Goal: Task Accomplishment & Management: Manage account settings

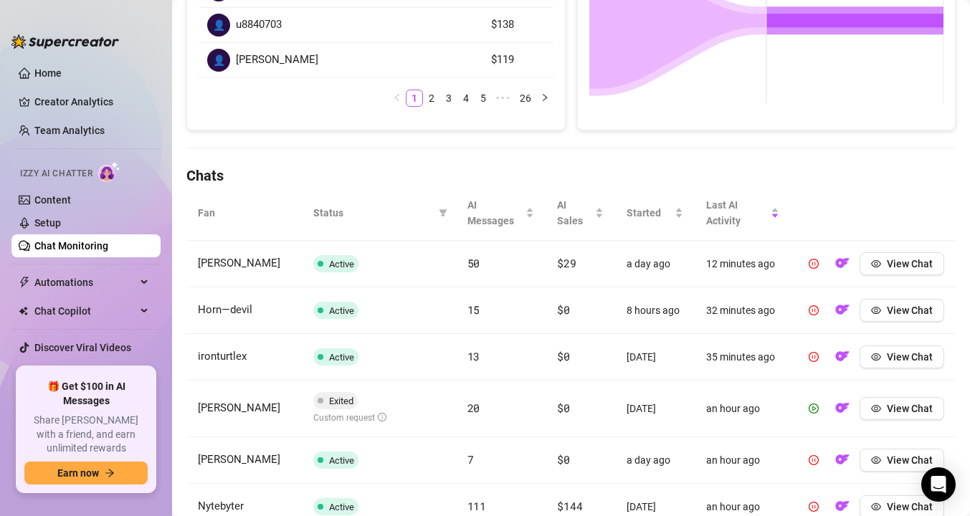
scroll to position [263, 0]
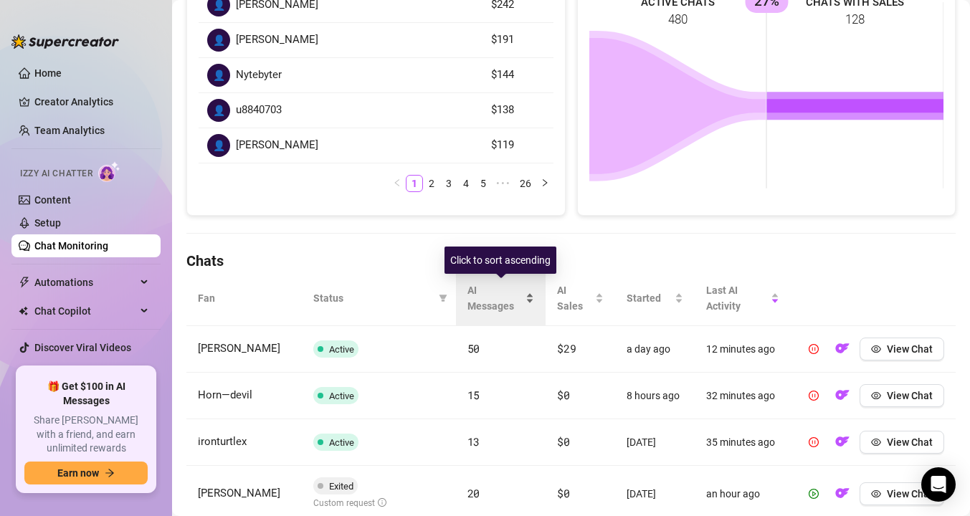
click at [499, 294] on span "AI Messages" at bounding box center [496, 299] width 56 height 32
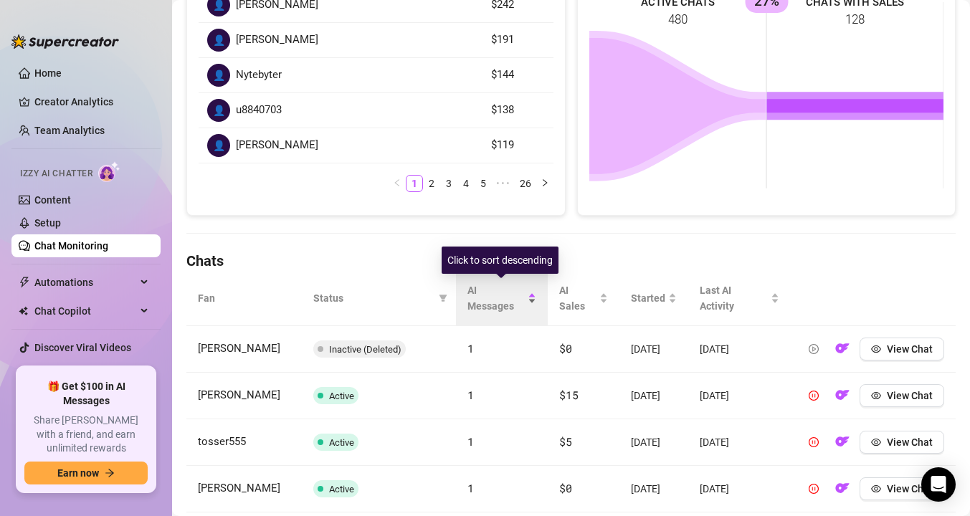
click at [499, 294] on span "AI Messages" at bounding box center [497, 299] width 58 height 32
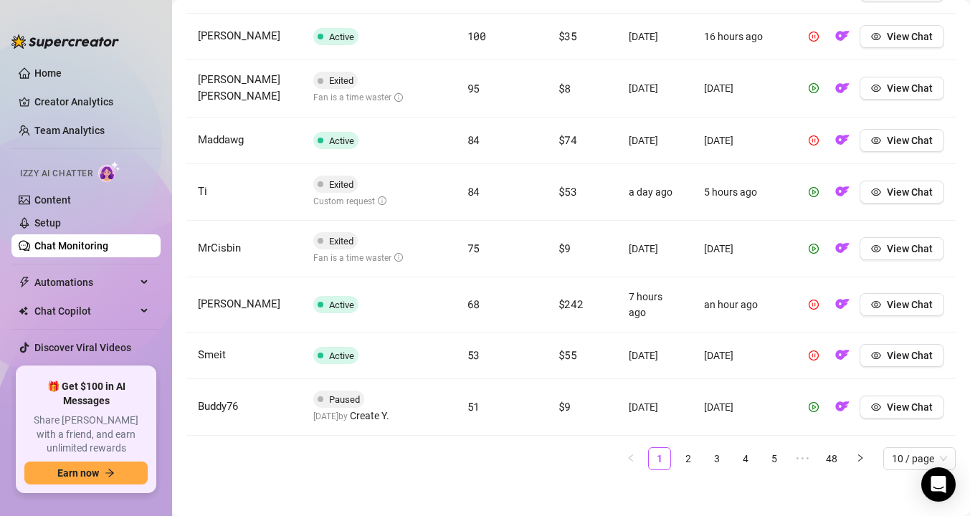
scroll to position [677, 0]
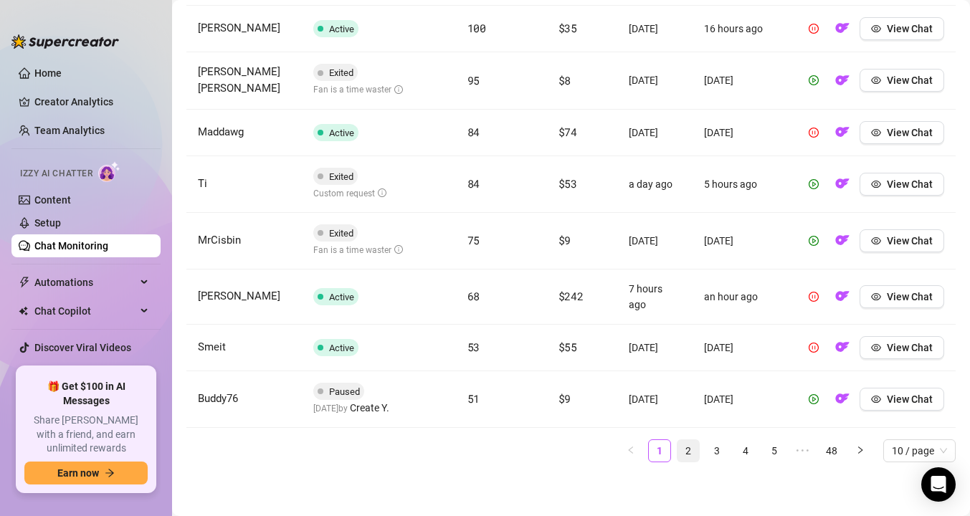
click at [696, 452] on link "2" at bounding box center [689, 451] width 22 height 22
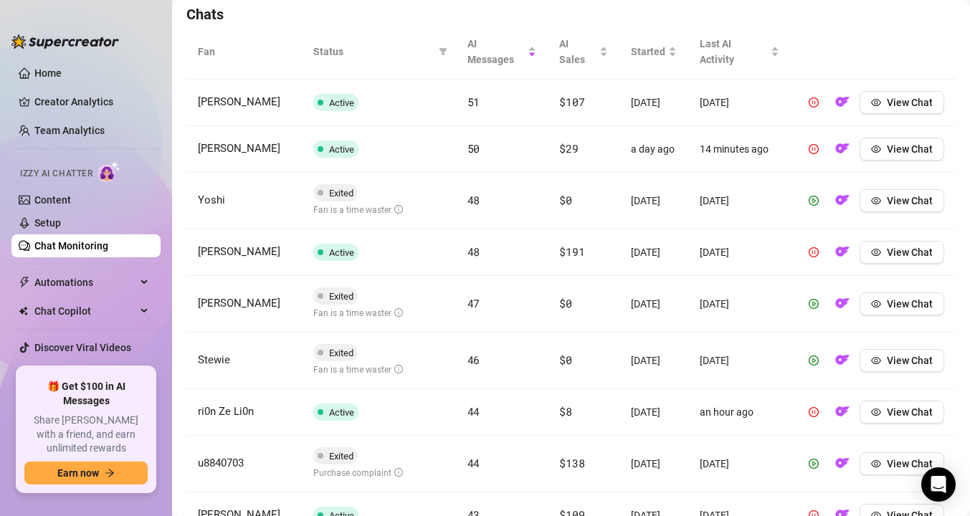
scroll to position [506, 0]
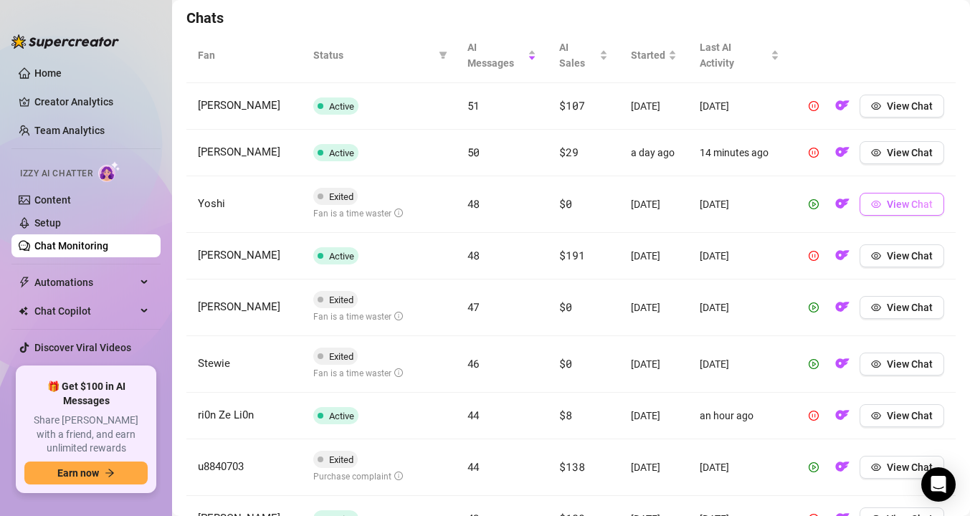
click at [881, 209] on icon "eye" at bounding box center [876, 204] width 10 height 10
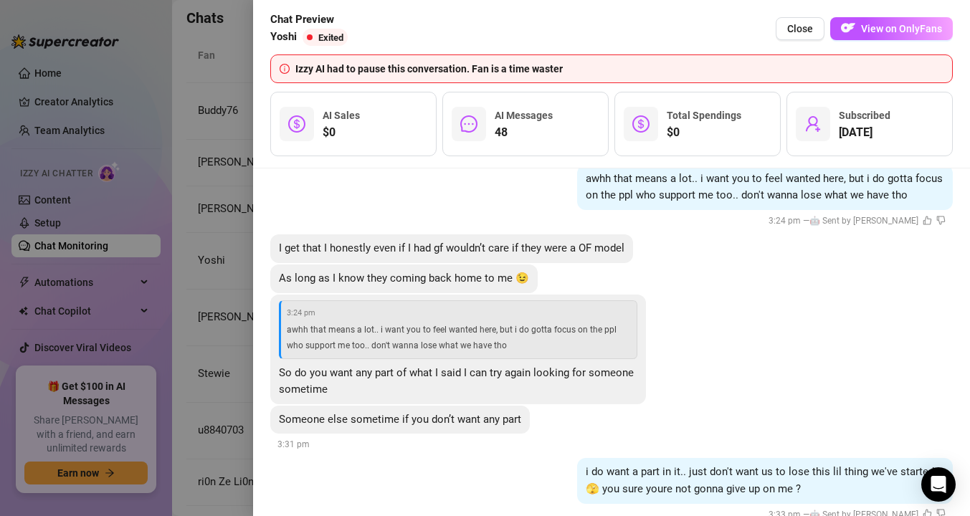
scroll to position [9592, 0]
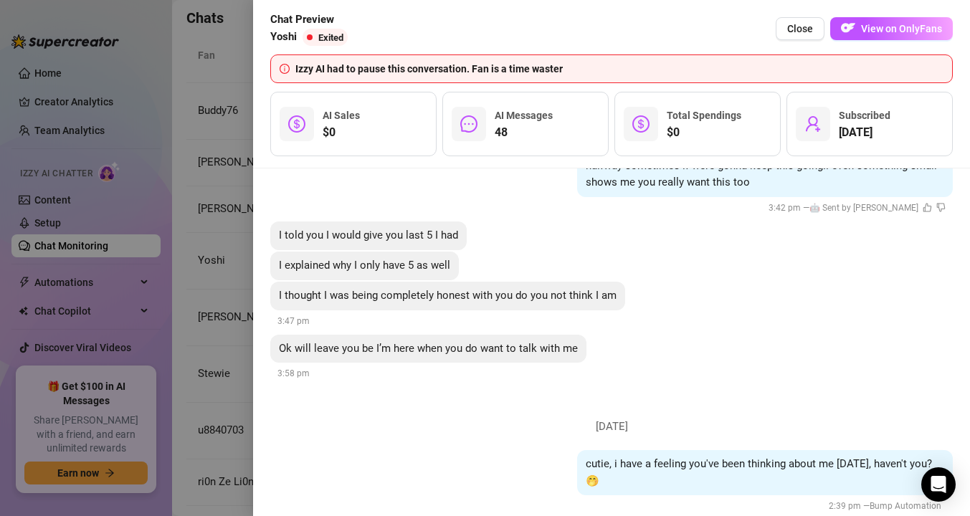
click at [222, 294] on div at bounding box center [485, 258] width 970 height 516
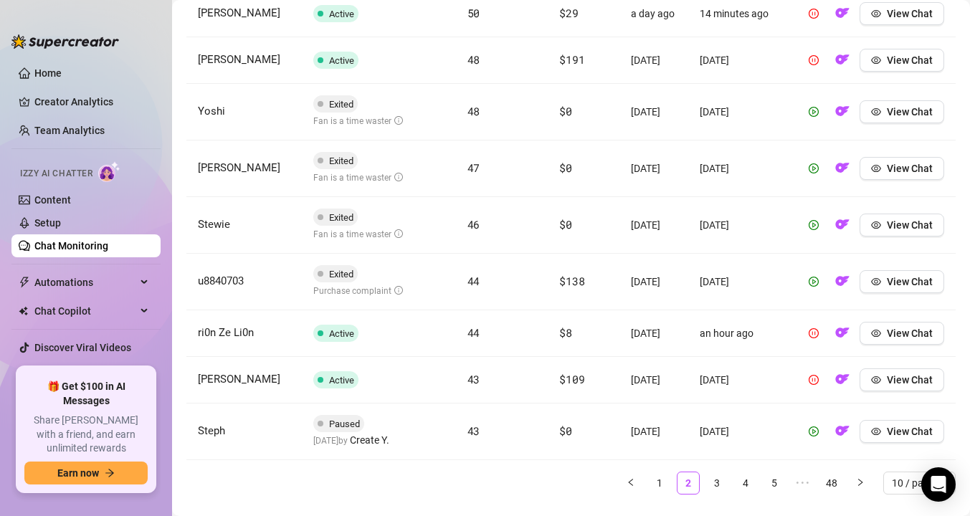
scroll to position [669, 0]
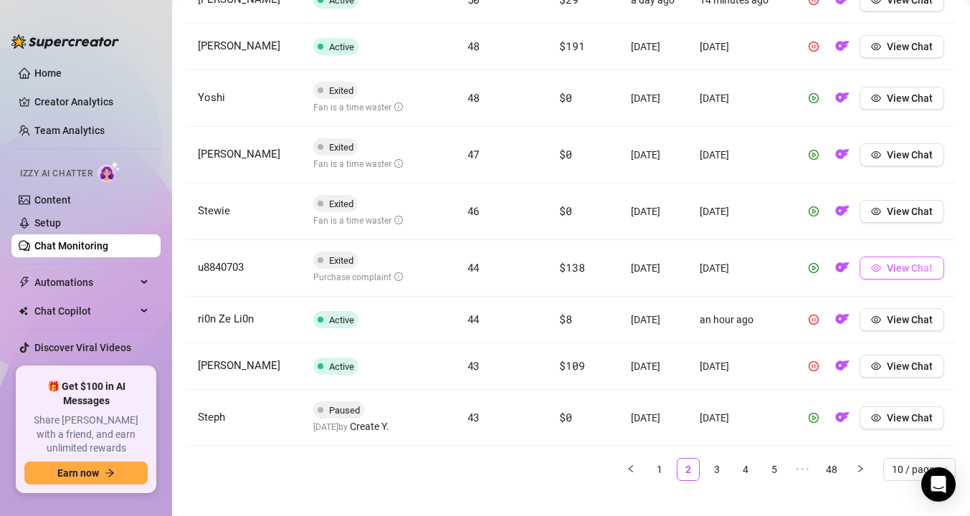
click at [882, 278] on button "View Chat" at bounding box center [902, 268] width 85 height 23
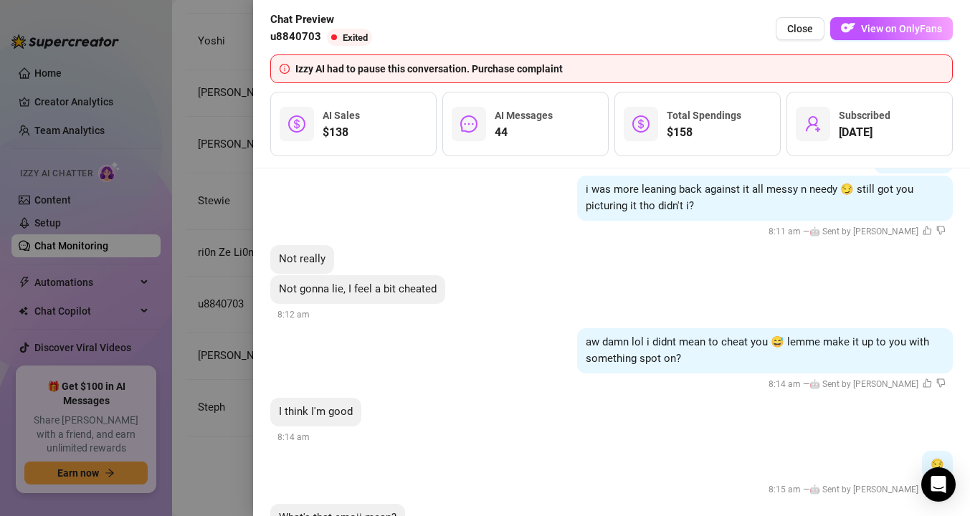
scroll to position [5353, 0]
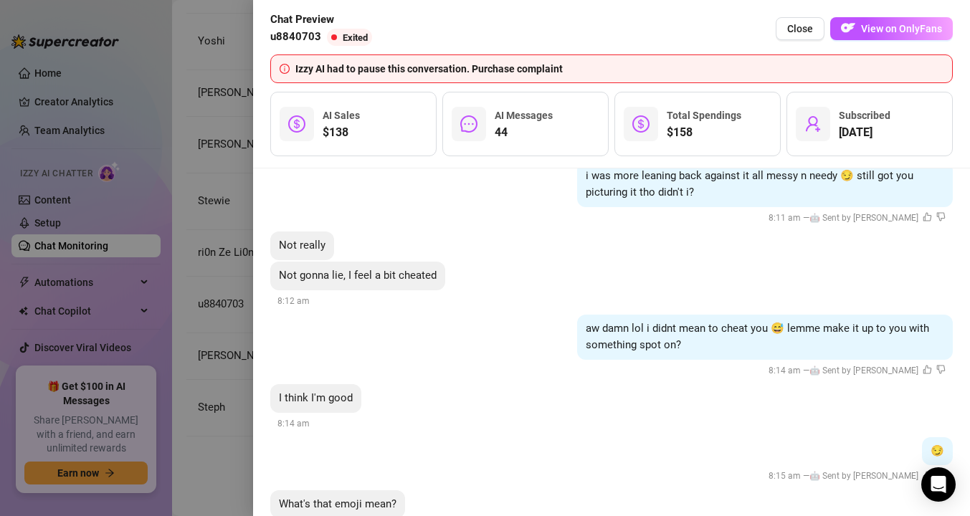
click at [214, 341] on div at bounding box center [485, 258] width 970 height 516
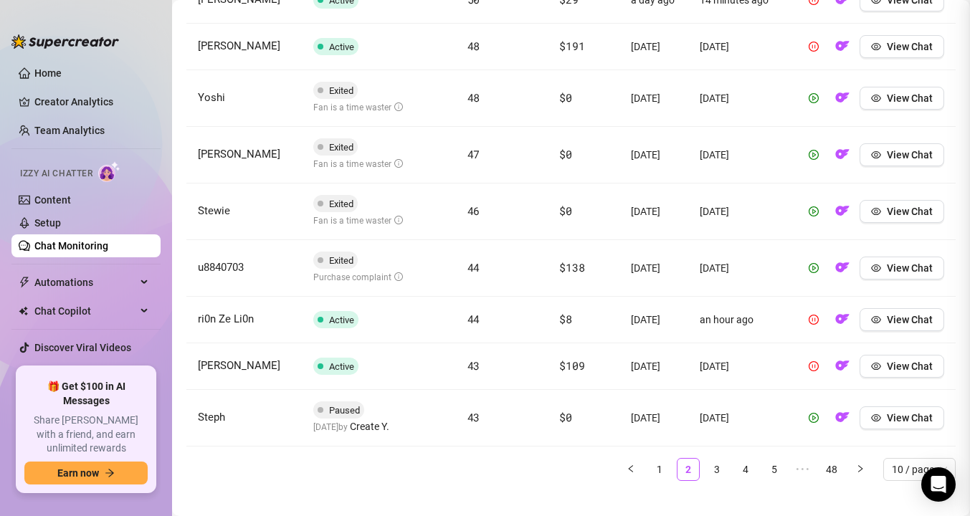
scroll to position [0, 0]
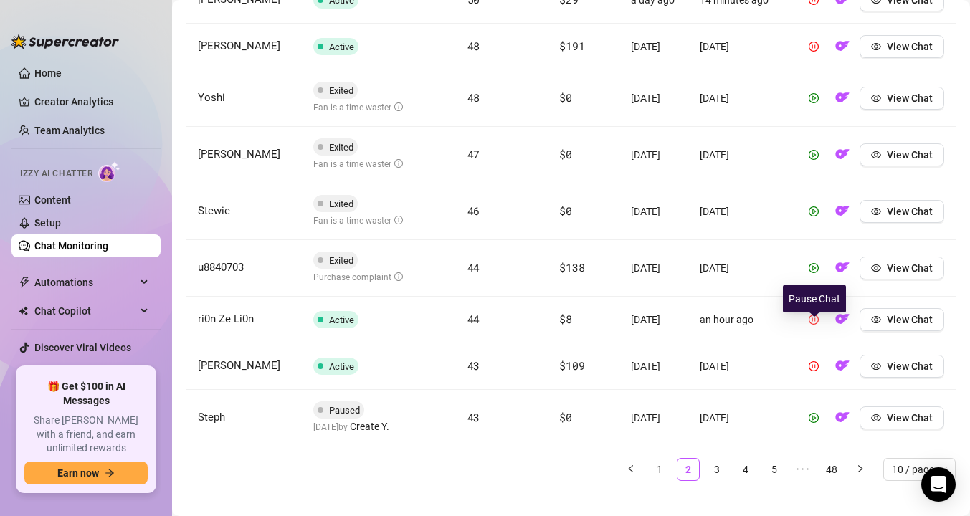
click at [814, 325] on icon "pause-circle" at bounding box center [814, 320] width 10 height 10
click at [896, 326] on span "View Chat" at bounding box center [910, 319] width 46 height 11
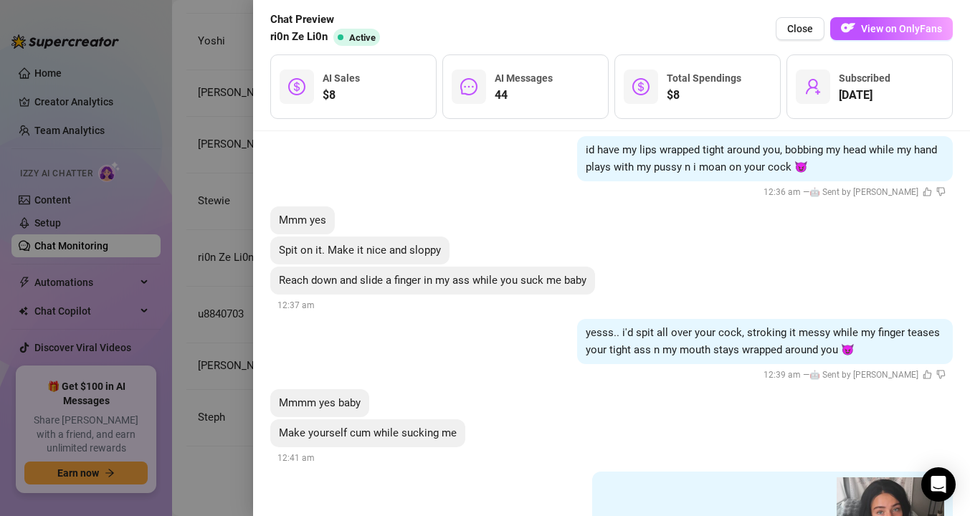
scroll to position [5847, 0]
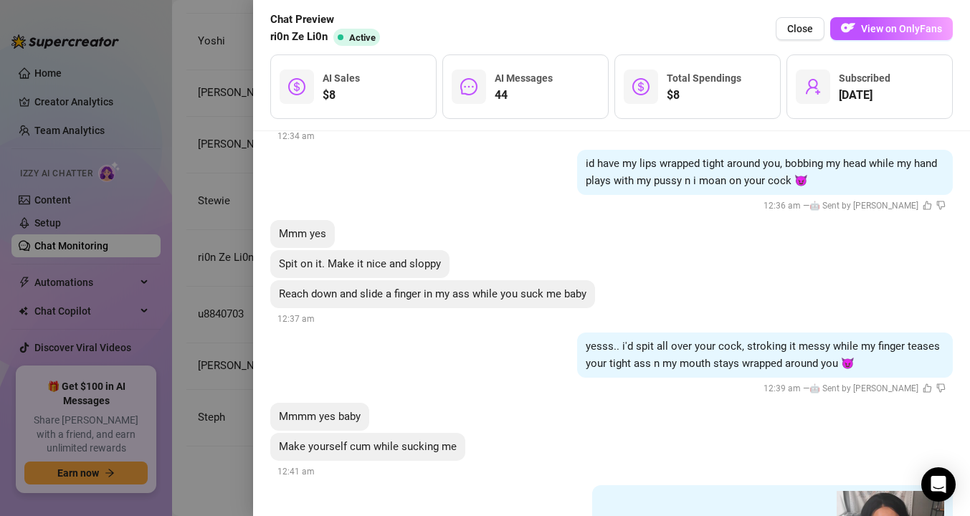
click at [204, 288] on div at bounding box center [485, 258] width 970 height 516
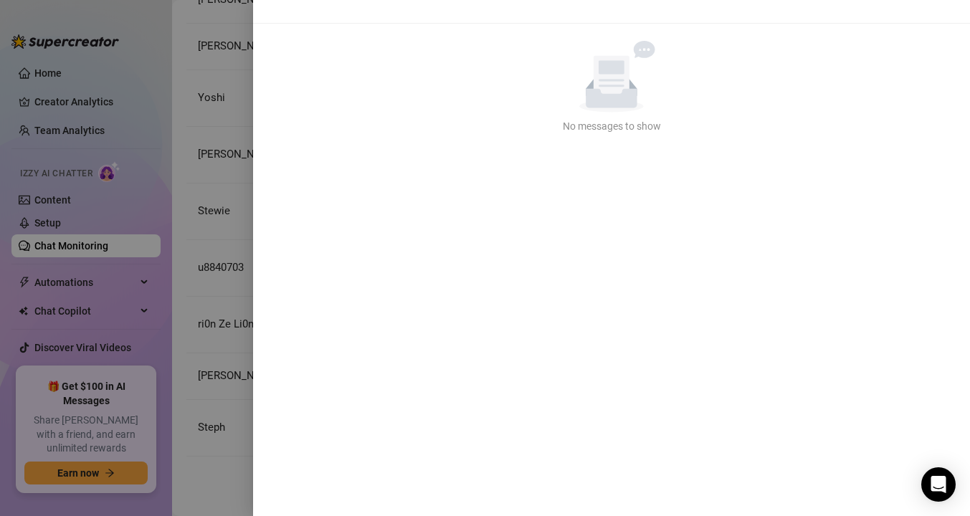
scroll to position [0, 0]
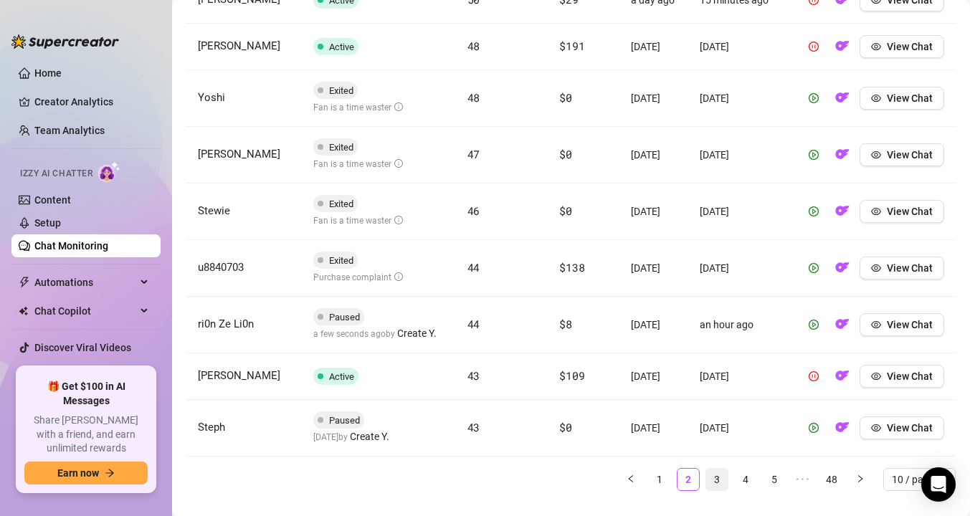
click at [717, 491] on link "3" at bounding box center [718, 480] width 22 height 22
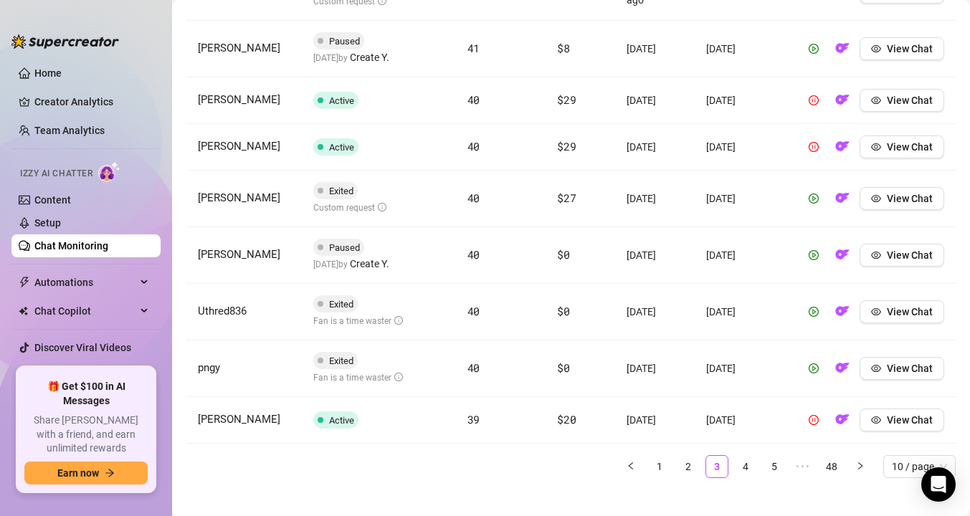
scroll to position [674, 0]
click at [893, 315] on span "View Chat" at bounding box center [910, 310] width 46 height 11
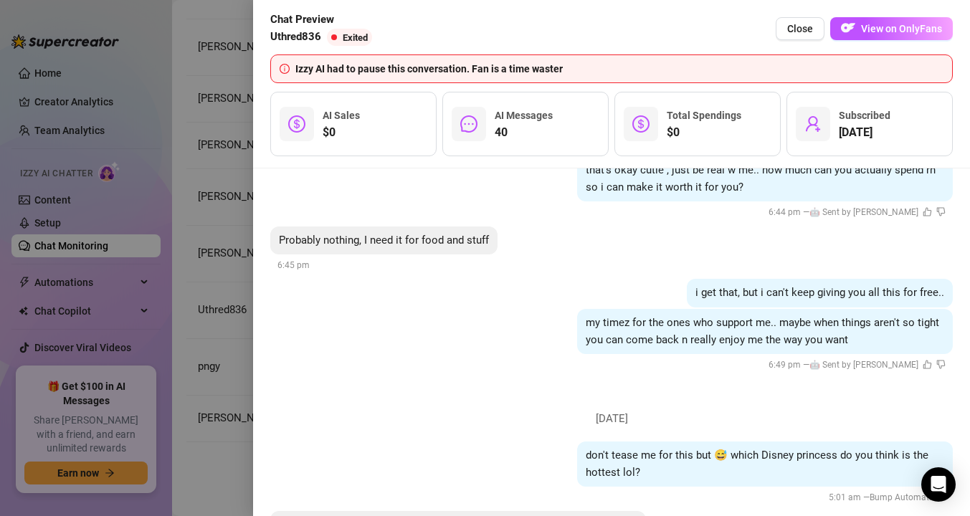
scroll to position [5809, 0]
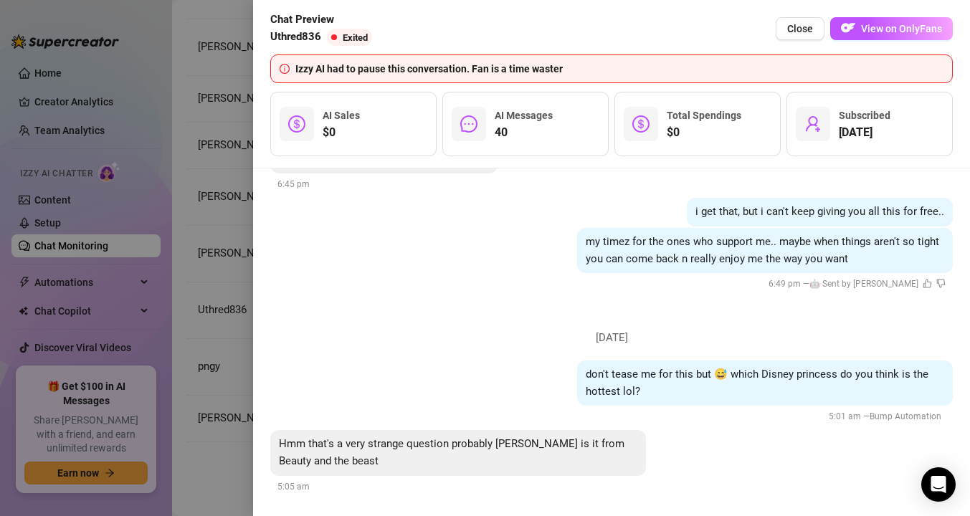
click at [229, 334] on div at bounding box center [485, 258] width 970 height 516
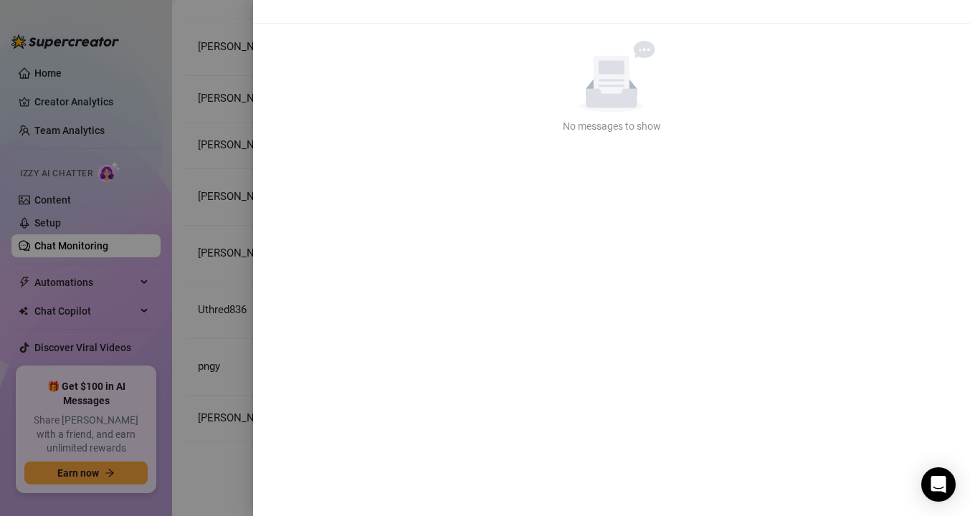
scroll to position [0, 0]
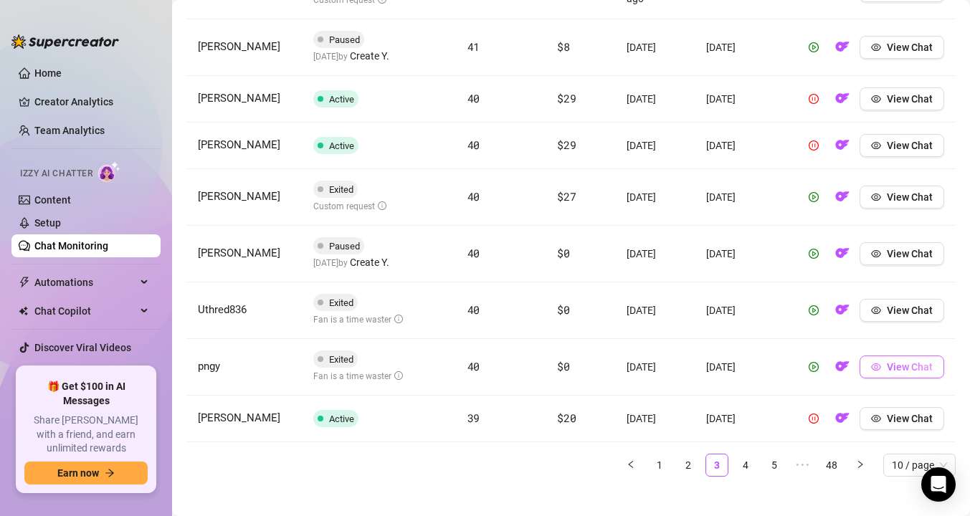
click at [895, 371] on span "View Chat" at bounding box center [910, 367] width 46 height 11
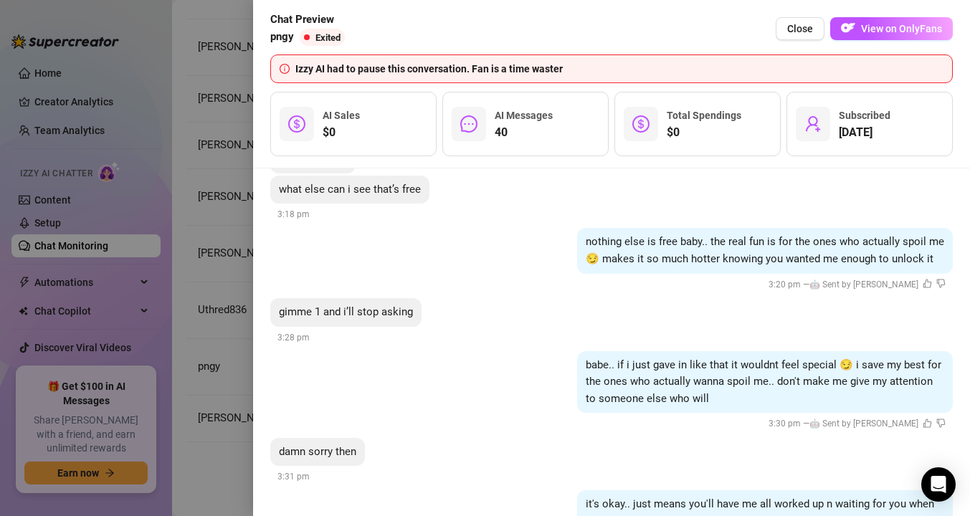
scroll to position [4401, 0]
click at [219, 260] on div at bounding box center [485, 258] width 970 height 516
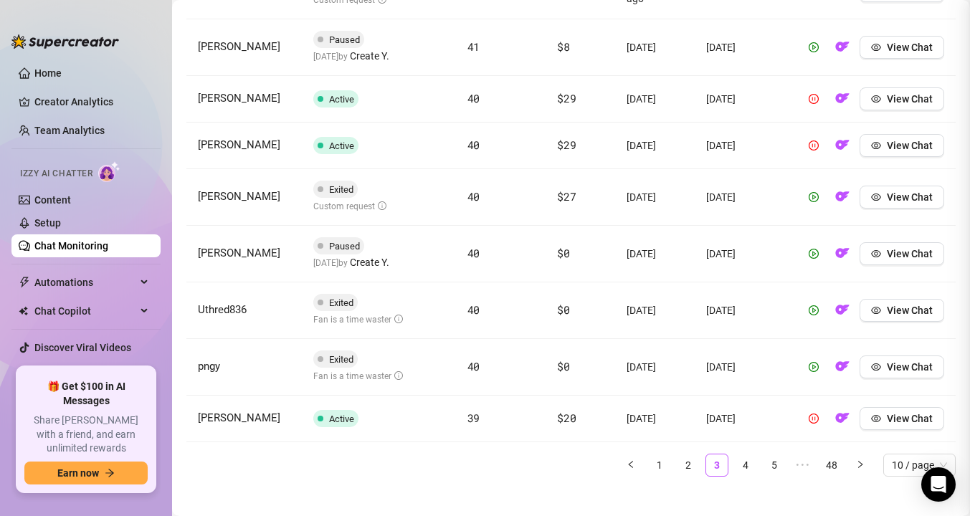
scroll to position [0, 0]
click at [749, 467] on link "4" at bounding box center [746, 466] width 22 height 22
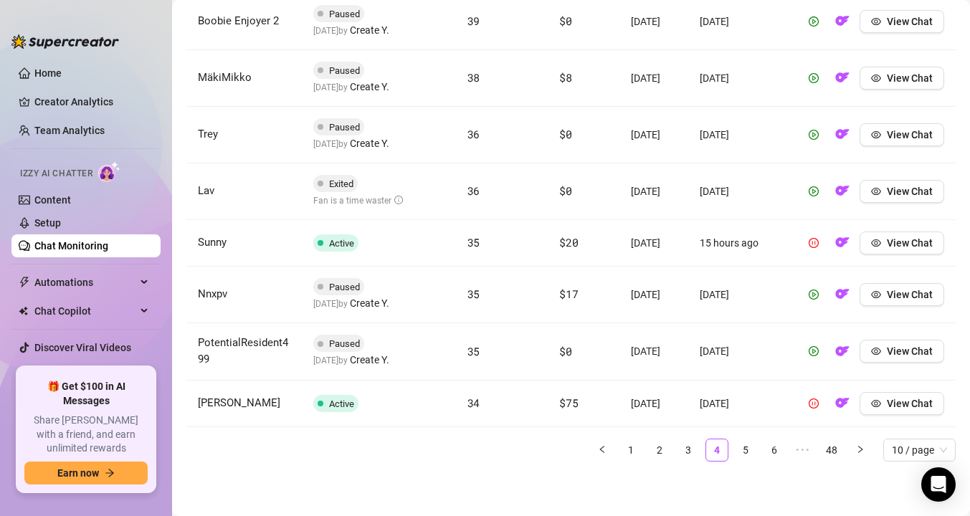
scroll to position [718, 0]
click at [750, 447] on link "5" at bounding box center [746, 451] width 22 height 22
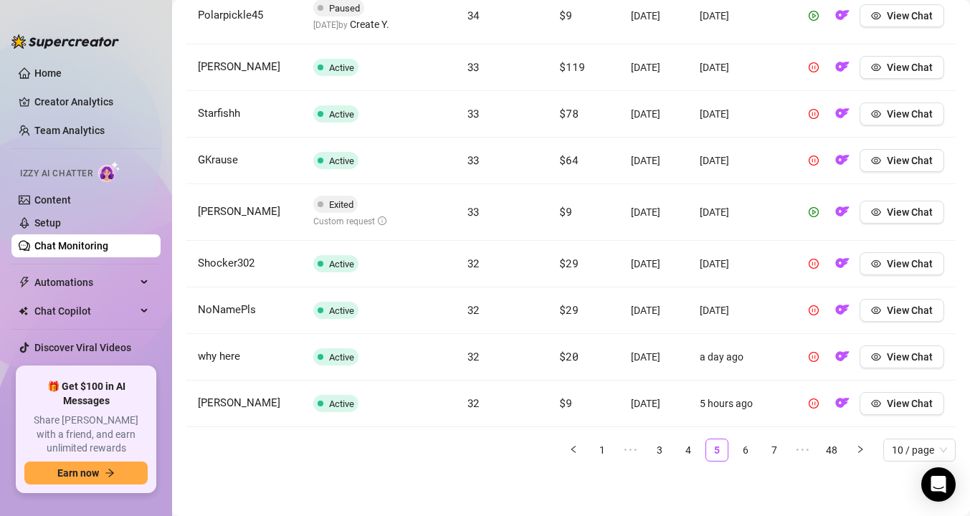
scroll to position [702, 0]
click at [888, 409] on span "View Chat" at bounding box center [910, 403] width 46 height 11
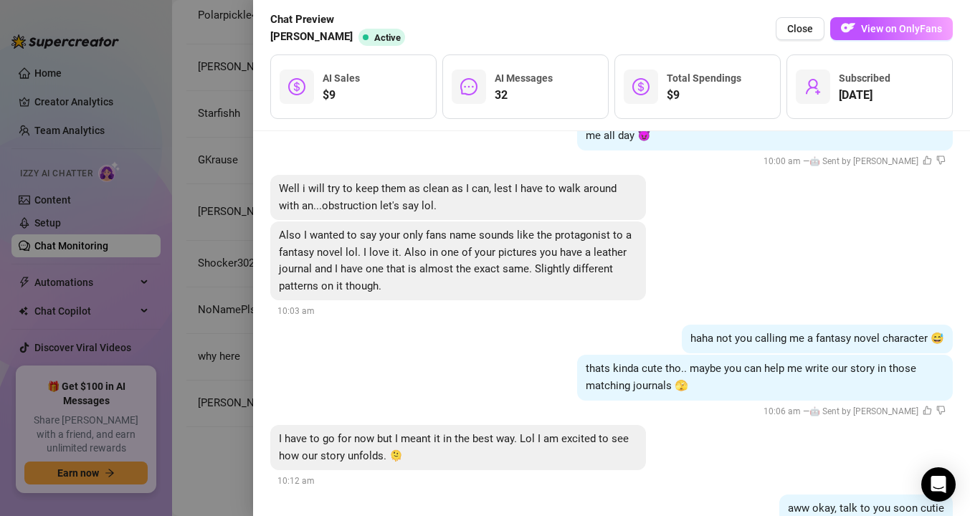
scroll to position [4018, 0]
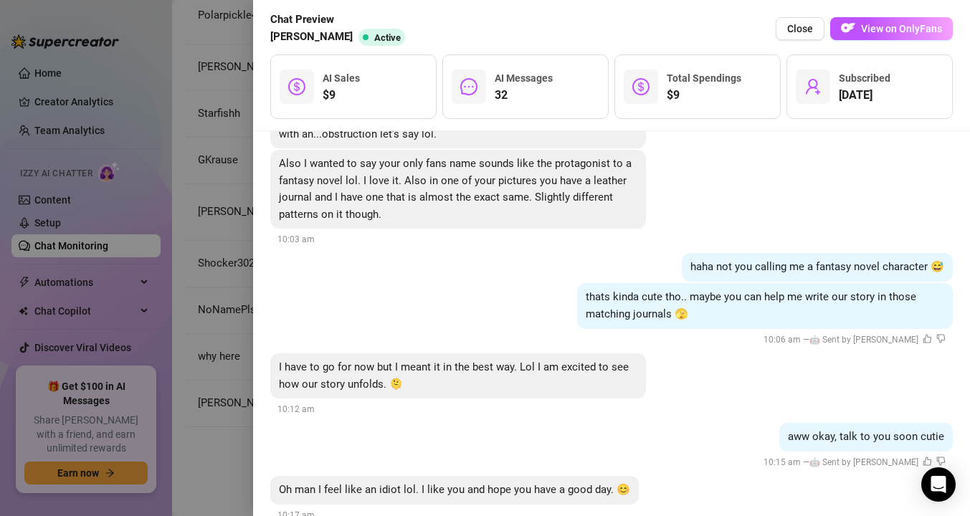
click at [214, 330] on div at bounding box center [485, 258] width 970 height 516
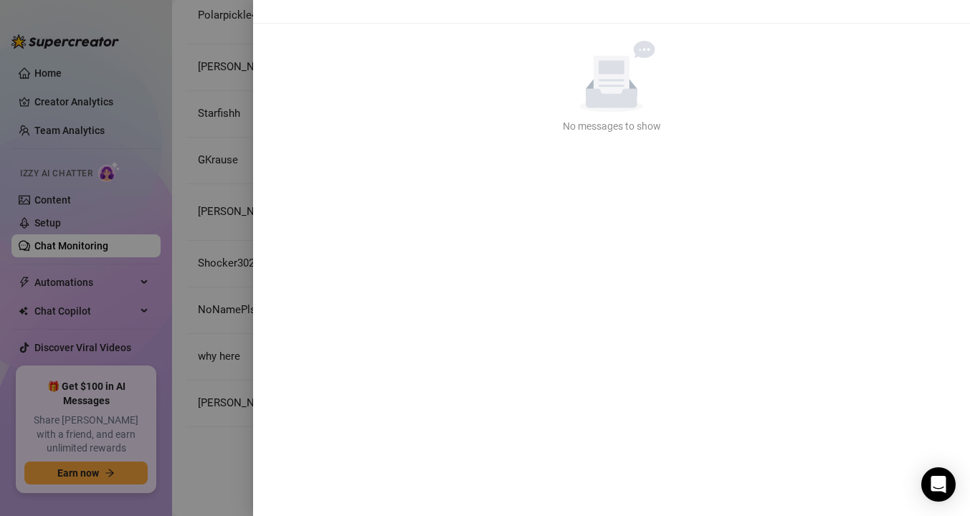
scroll to position [0, 0]
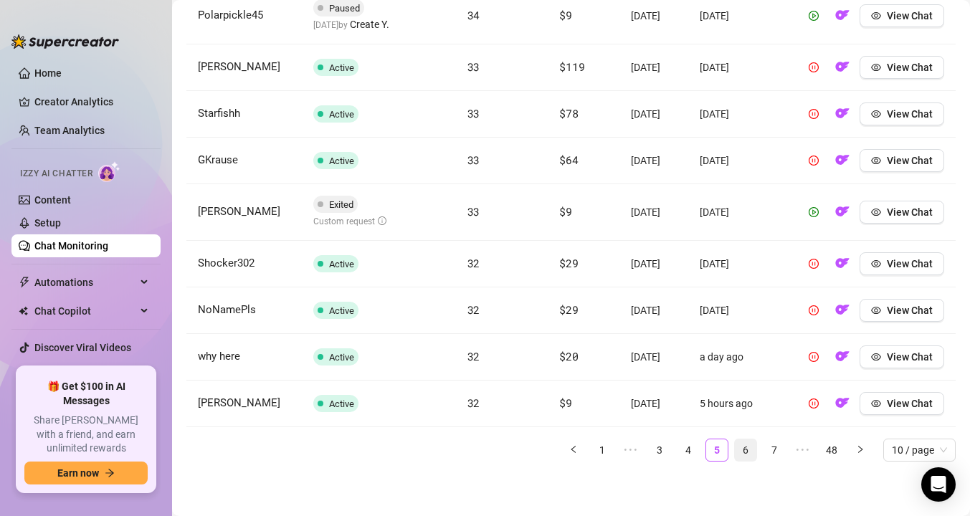
click at [753, 461] on link "6" at bounding box center [746, 451] width 22 height 22
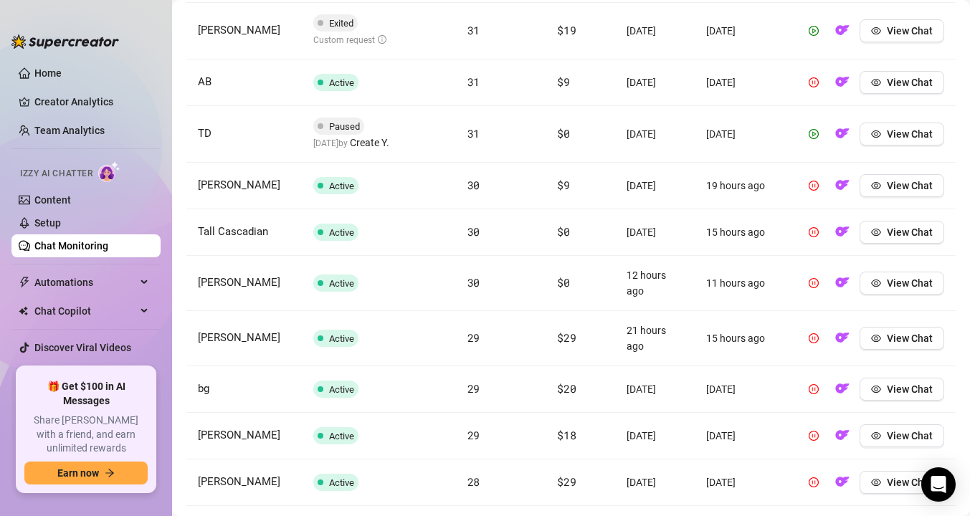
scroll to position [585, 0]
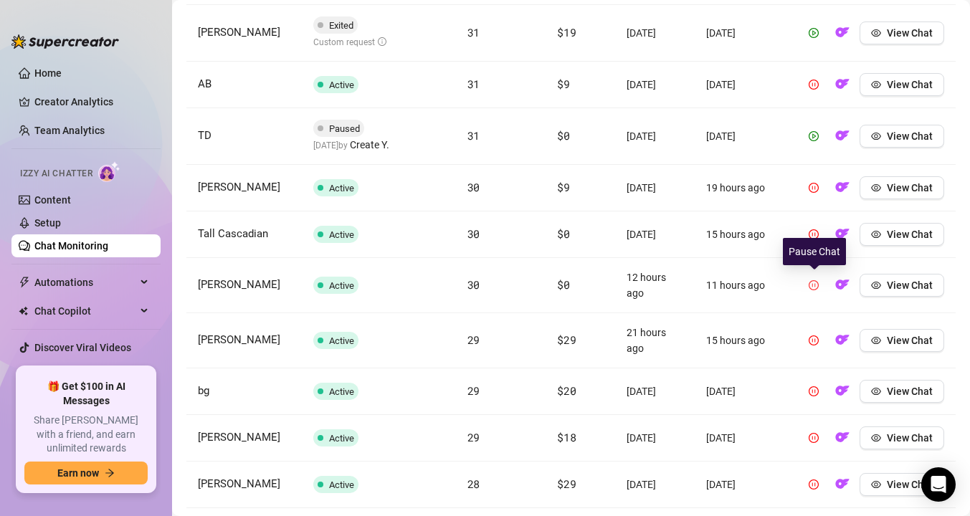
click at [815, 282] on icon "pause-circle" at bounding box center [814, 285] width 10 height 10
click at [886, 284] on button "View Chat" at bounding box center [902, 285] width 85 height 23
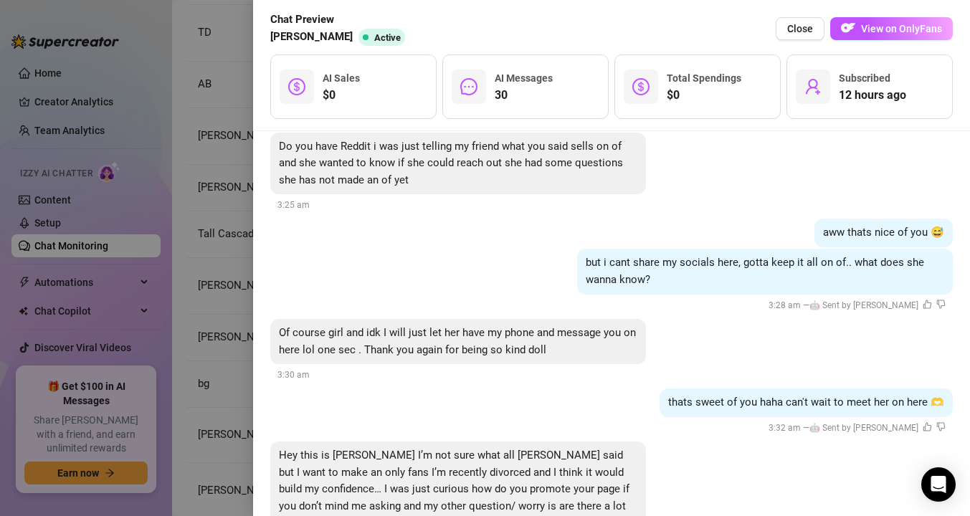
scroll to position [2389, 0]
click at [301, 365] on div "3:30 am" at bounding box center [294, 373] width 32 height 16
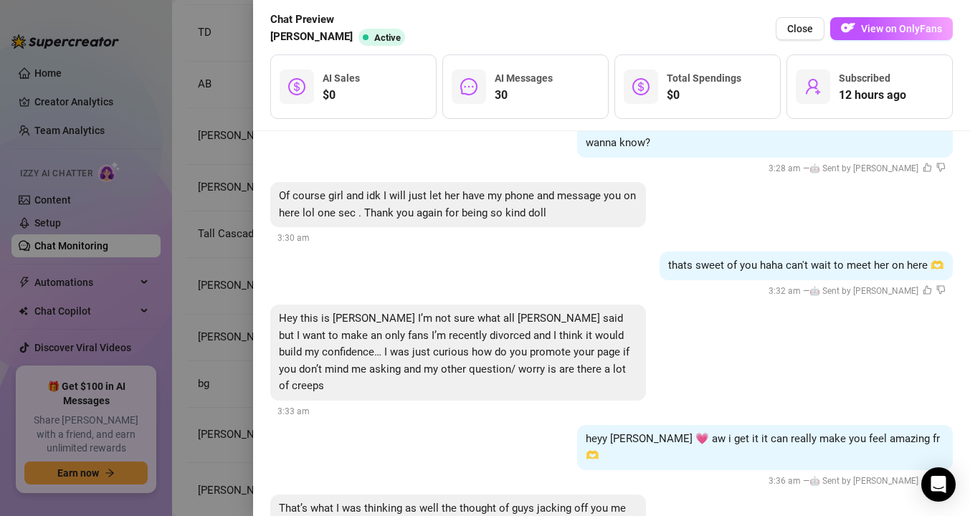
scroll to position [2529, 0]
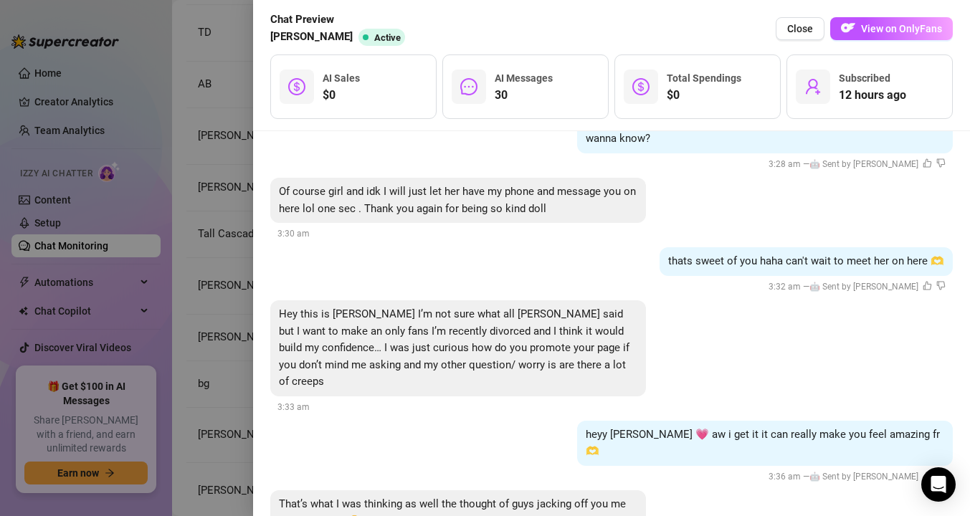
click at [206, 113] on div at bounding box center [485, 258] width 970 height 516
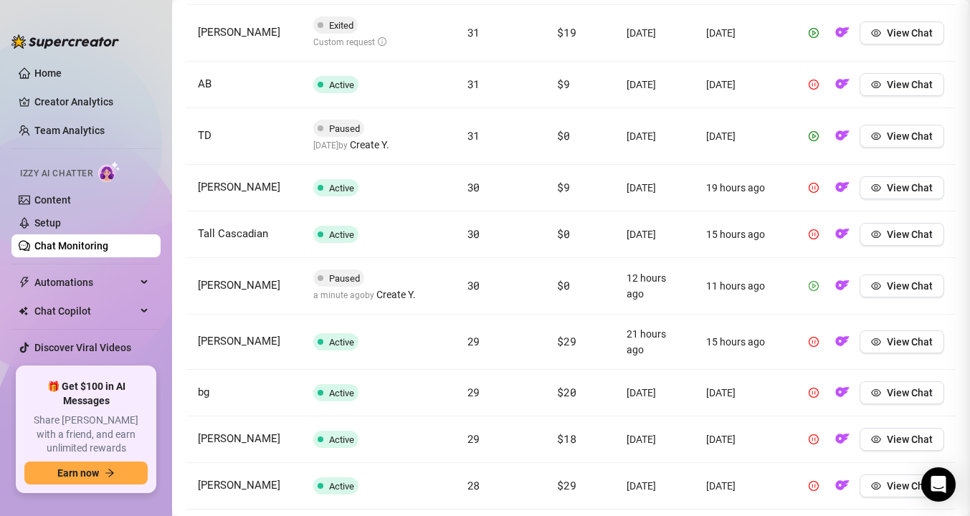
scroll to position [0, 0]
click at [899, 235] on span "View Chat" at bounding box center [910, 234] width 46 height 11
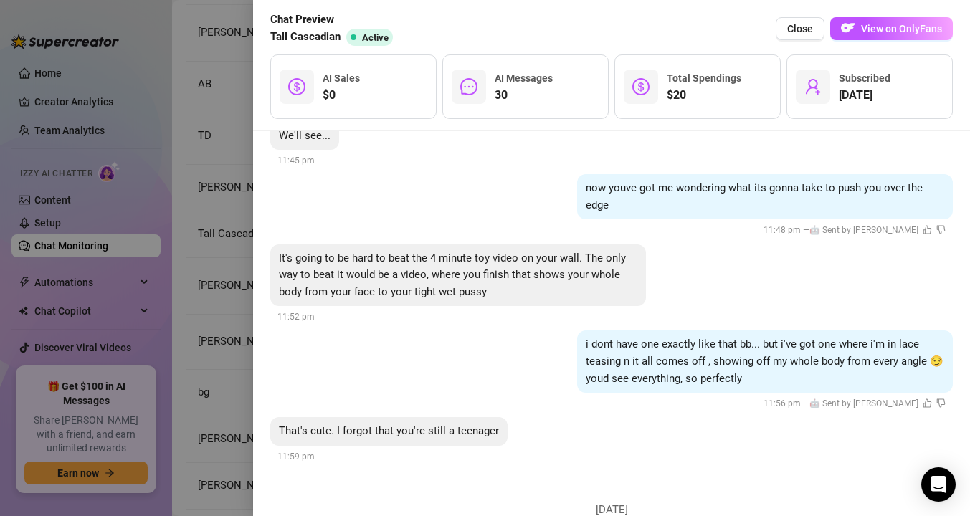
scroll to position [3982, 0]
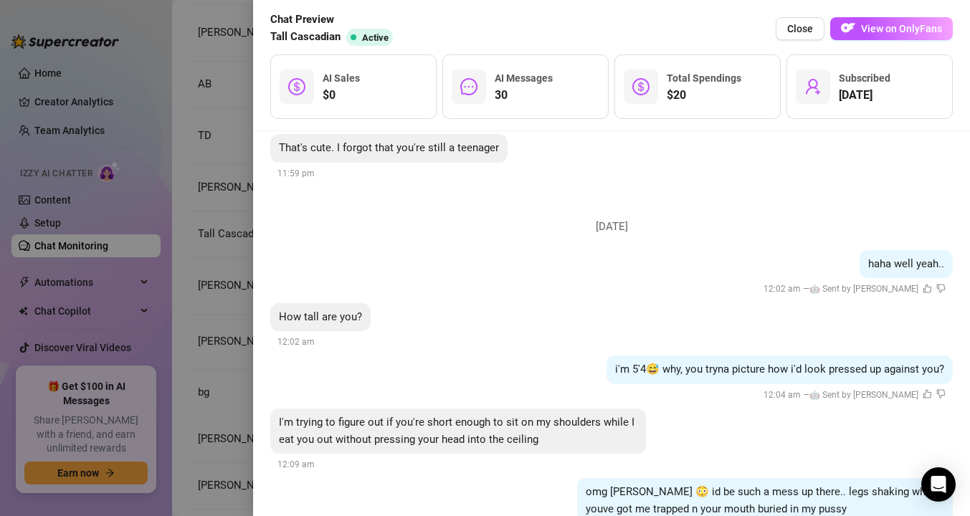
click at [206, 270] on div at bounding box center [485, 258] width 970 height 516
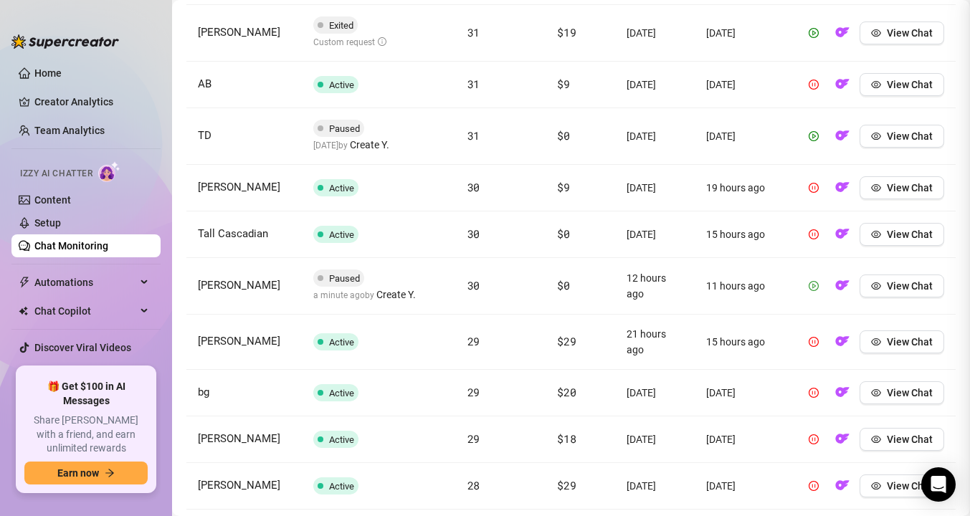
scroll to position [0, 0]
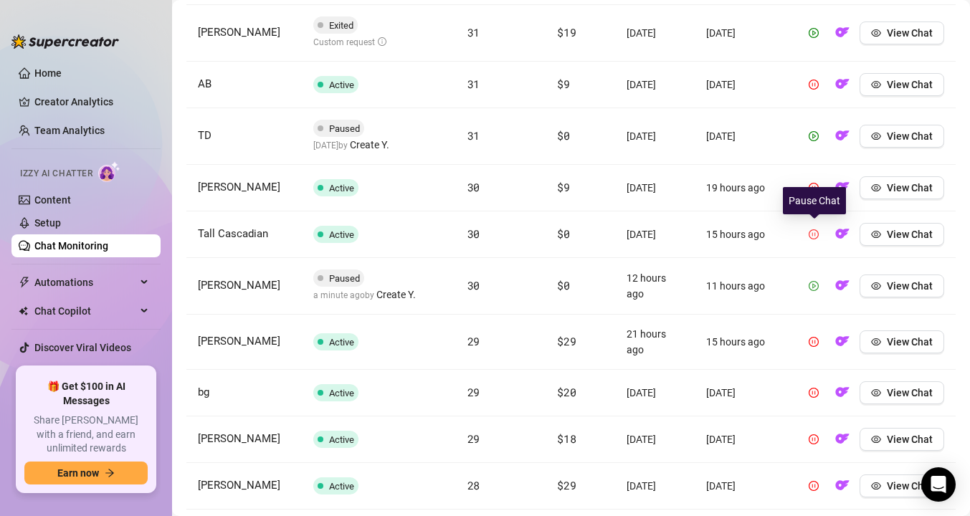
click at [816, 234] on icon "pause-circle" at bounding box center [814, 235] width 10 height 10
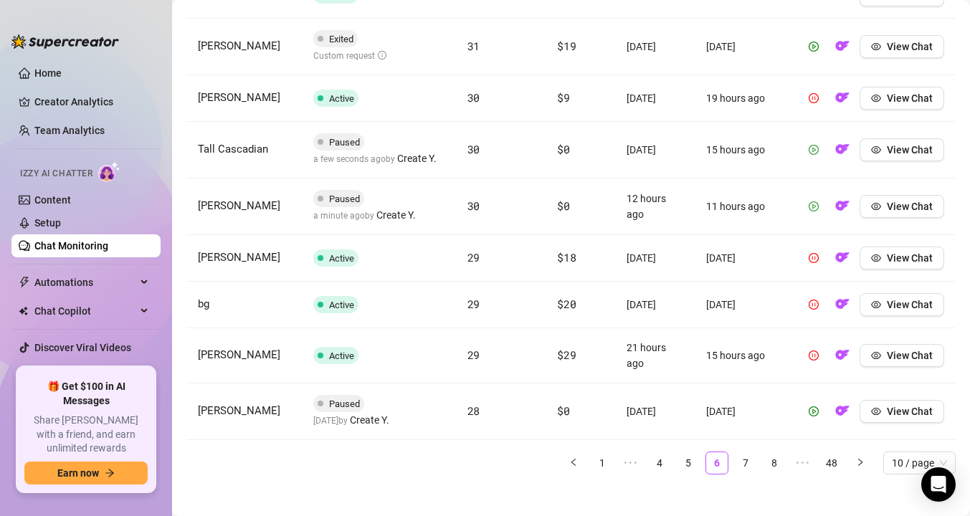
scroll to position [676, 0]
click at [739, 460] on link "7" at bounding box center [746, 462] width 22 height 22
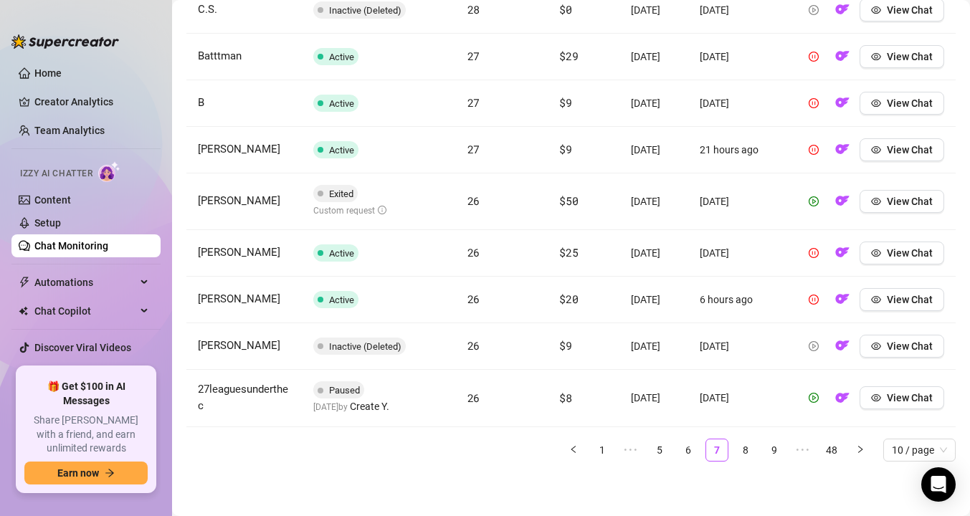
scroll to position [668, 0]
click at [750, 448] on link "8" at bounding box center [746, 451] width 22 height 22
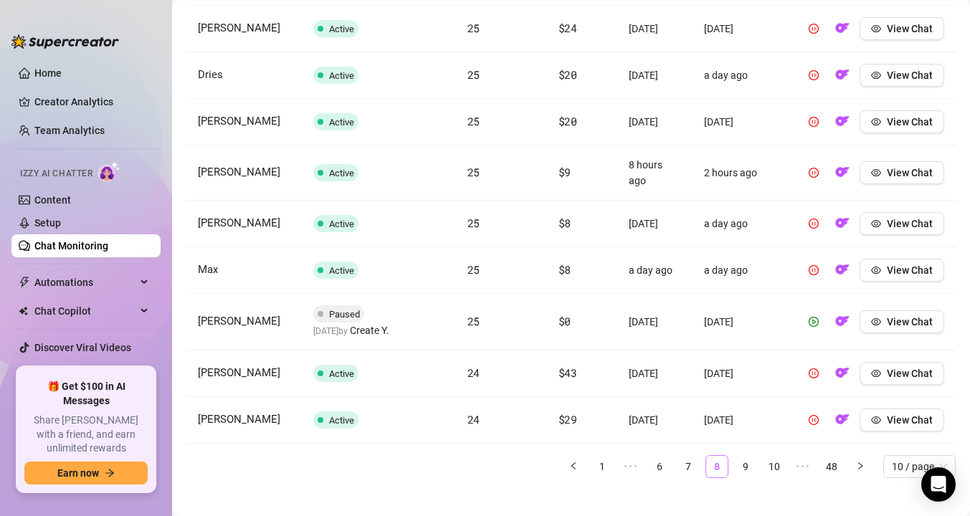
scroll to position [642, 0]
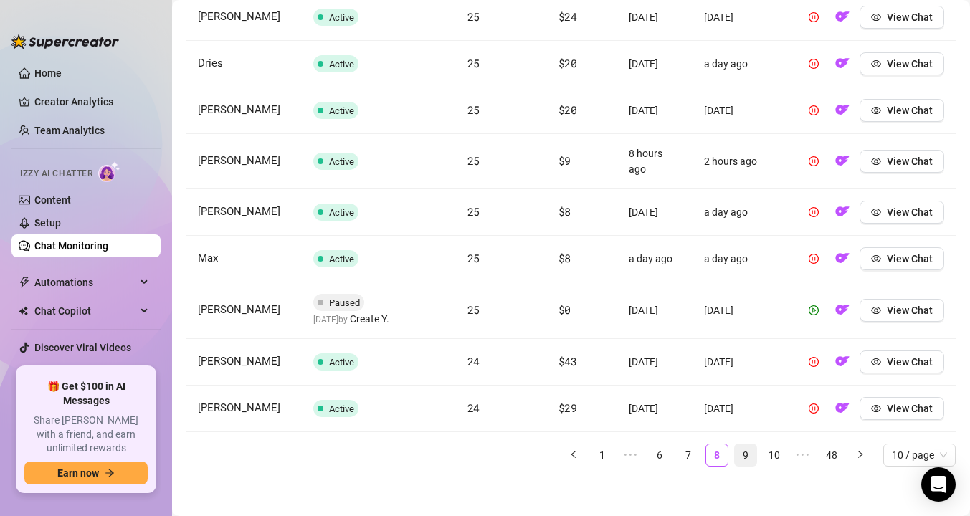
click at [743, 457] on link "9" at bounding box center [746, 456] width 22 height 22
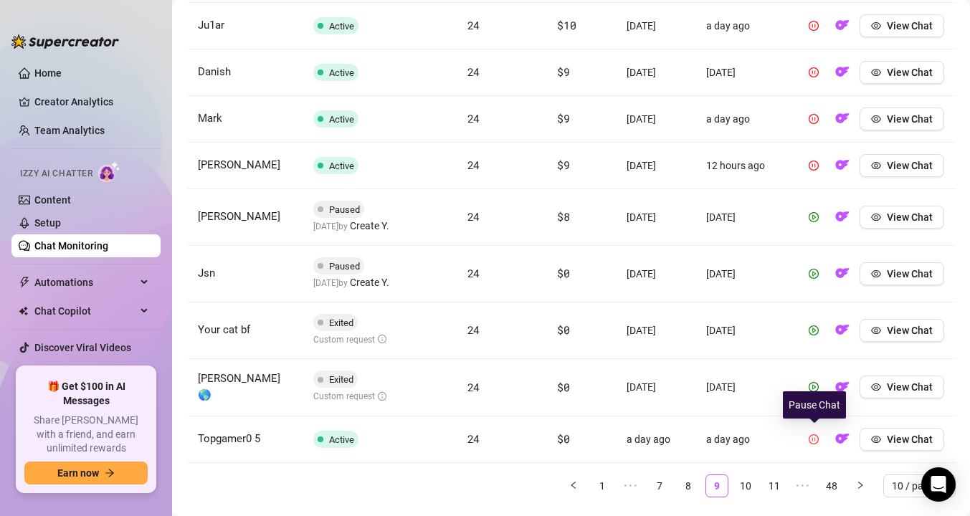
click at [812, 435] on icon "pause-circle" at bounding box center [814, 440] width 10 height 10
click at [903, 444] on span "View Chat" at bounding box center [910, 439] width 46 height 11
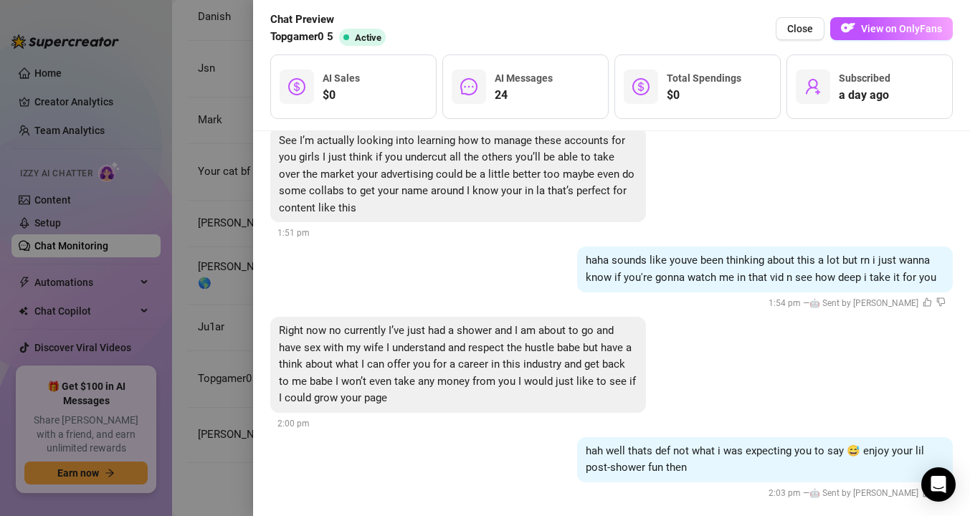
scroll to position [2993, 0]
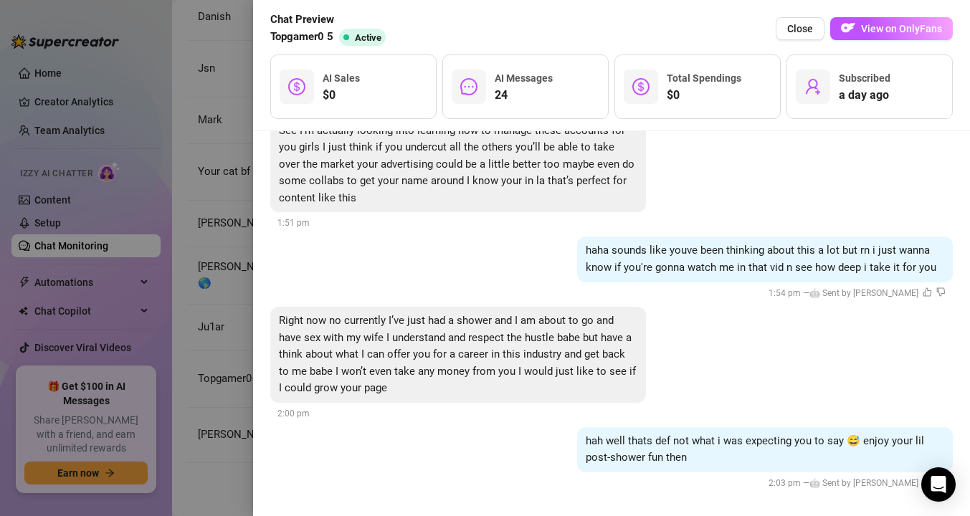
click at [195, 303] on div at bounding box center [485, 258] width 970 height 516
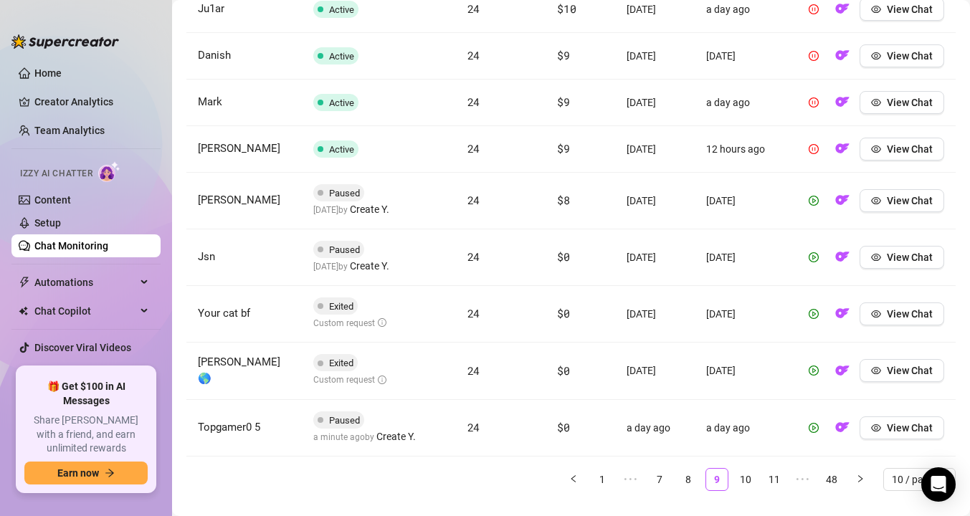
scroll to position [670, 0]
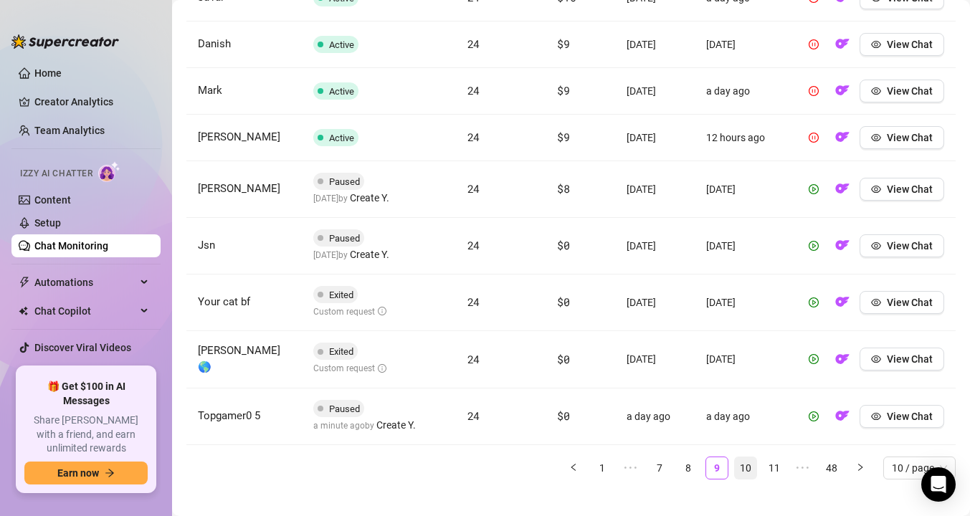
click at [746, 465] on link "10" at bounding box center [746, 469] width 22 height 22
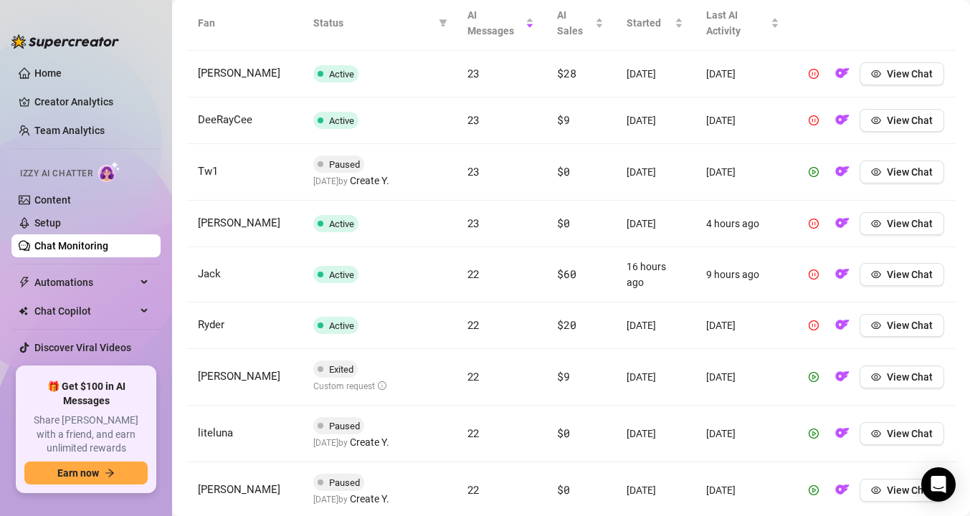
scroll to position [537, 0]
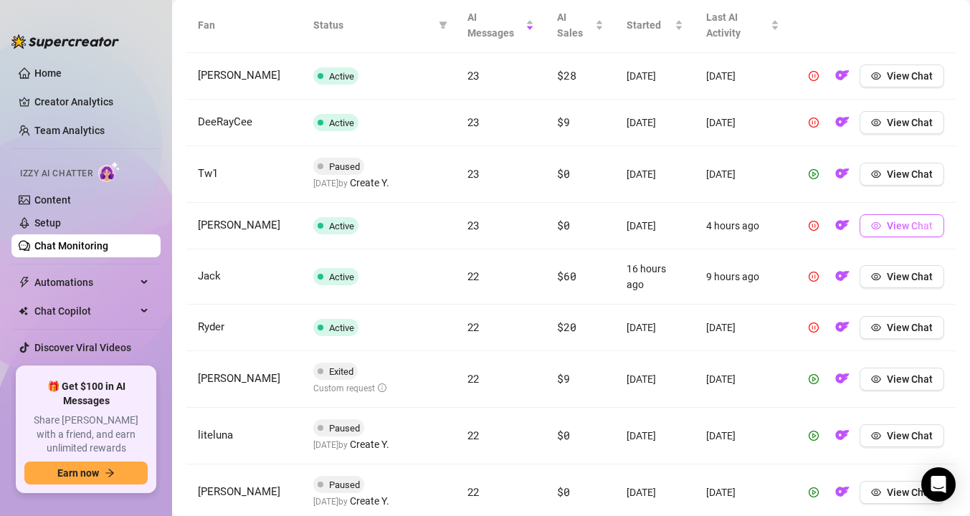
click at [882, 226] on button "View Chat" at bounding box center [902, 225] width 85 height 23
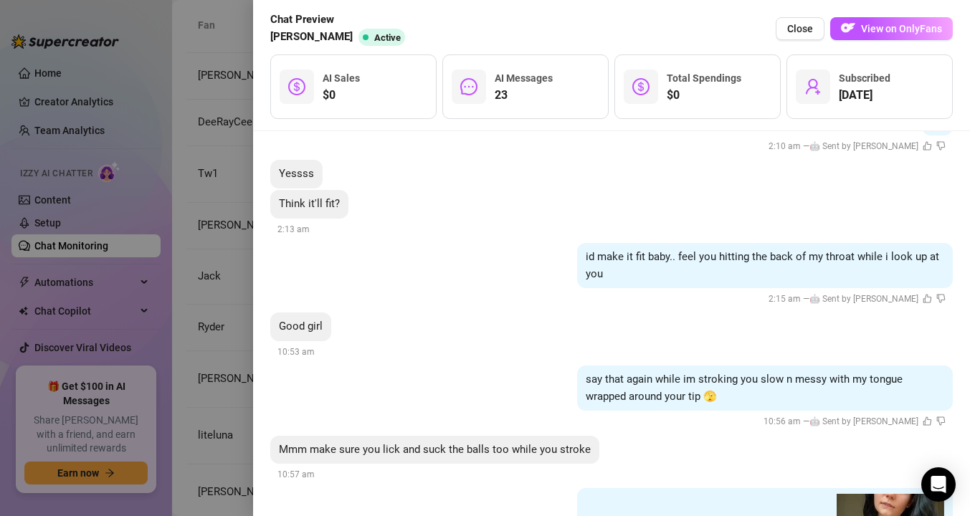
scroll to position [2132, 0]
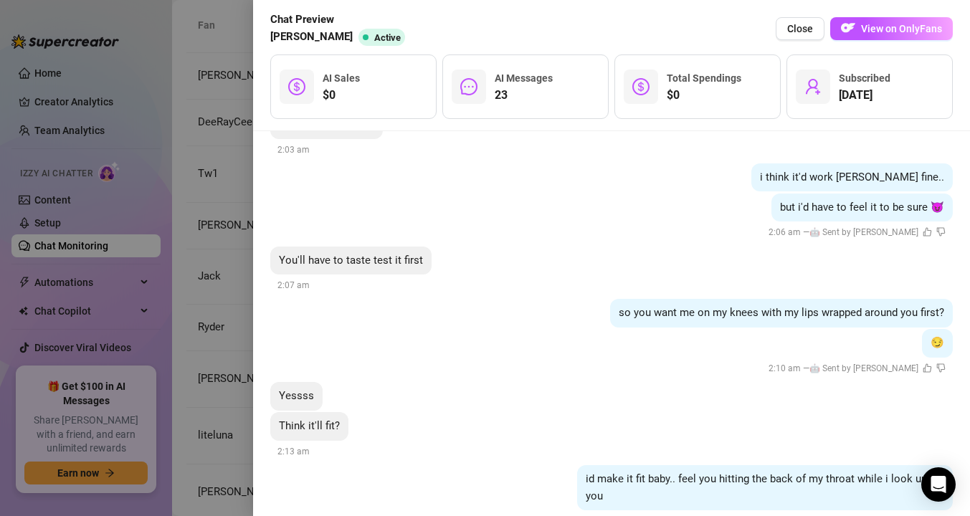
click at [234, 277] on div at bounding box center [485, 258] width 970 height 516
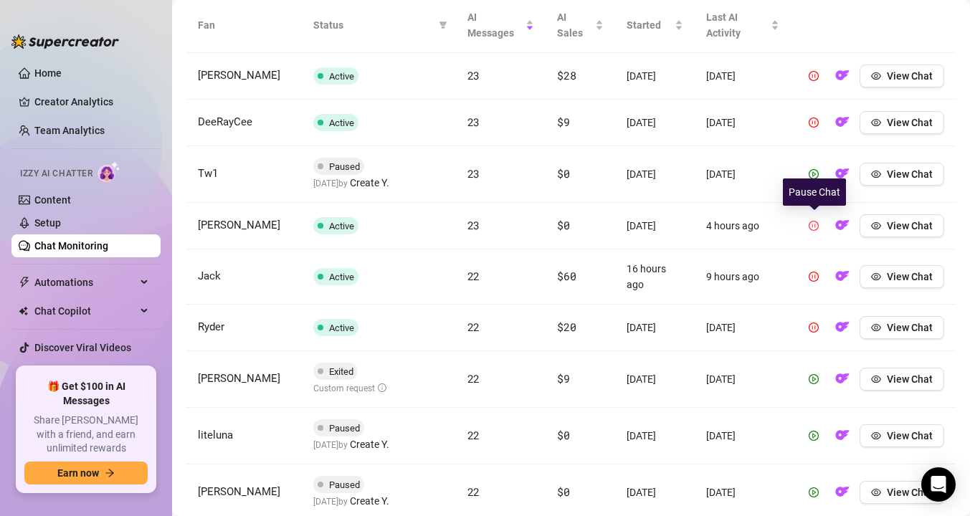
click at [816, 224] on icon "pause-circle" at bounding box center [814, 226] width 10 height 10
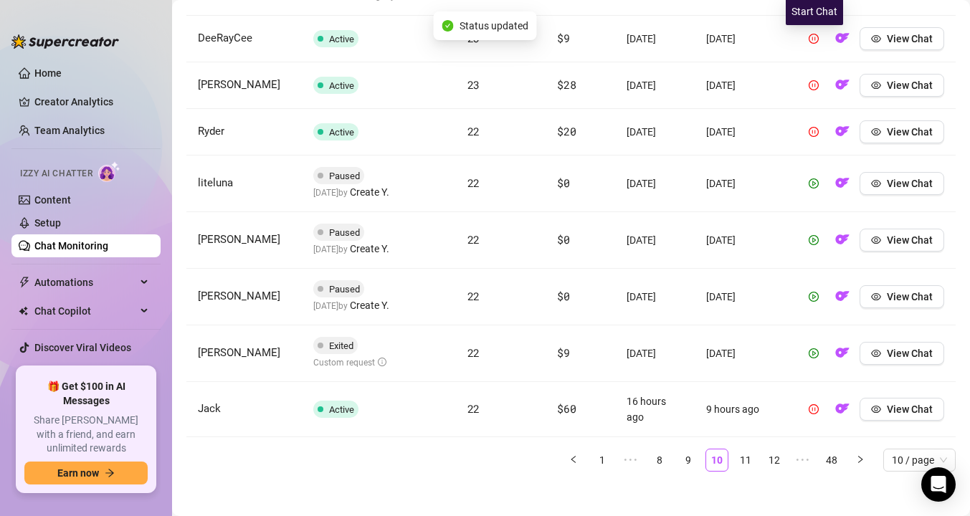
scroll to position [697, 0]
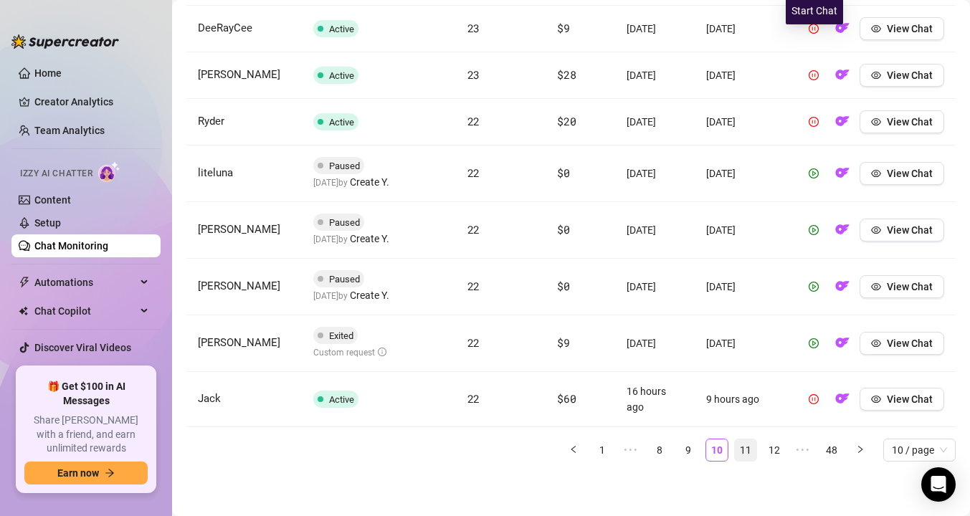
click at [746, 448] on link "11" at bounding box center [746, 451] width 22 height 22
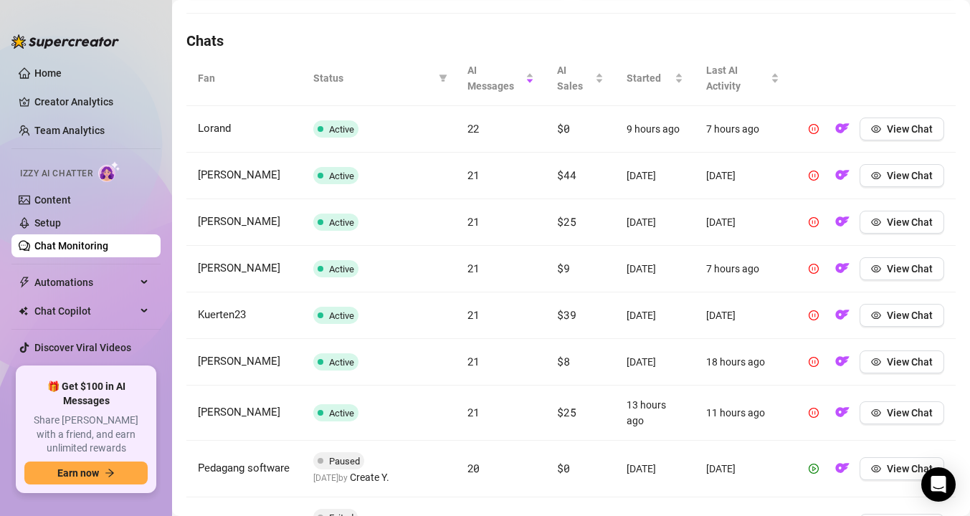
scroll to position [483, 0]
click at [818, 121] on button "button" at bounding box center [814, 129] width 23 height 23
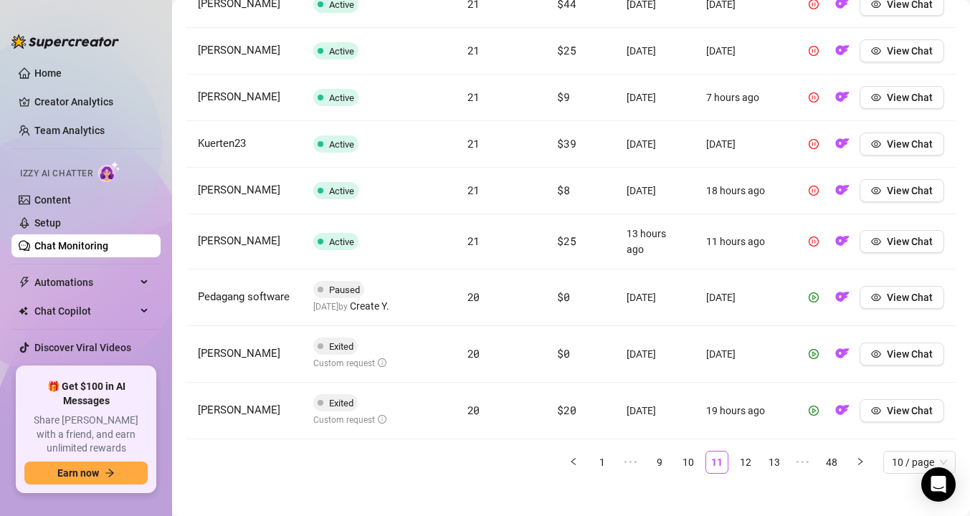
scroll to position [666, 0]
click at [744, 465] on link "12" at bounding box center [746, 462] width 22 height 22
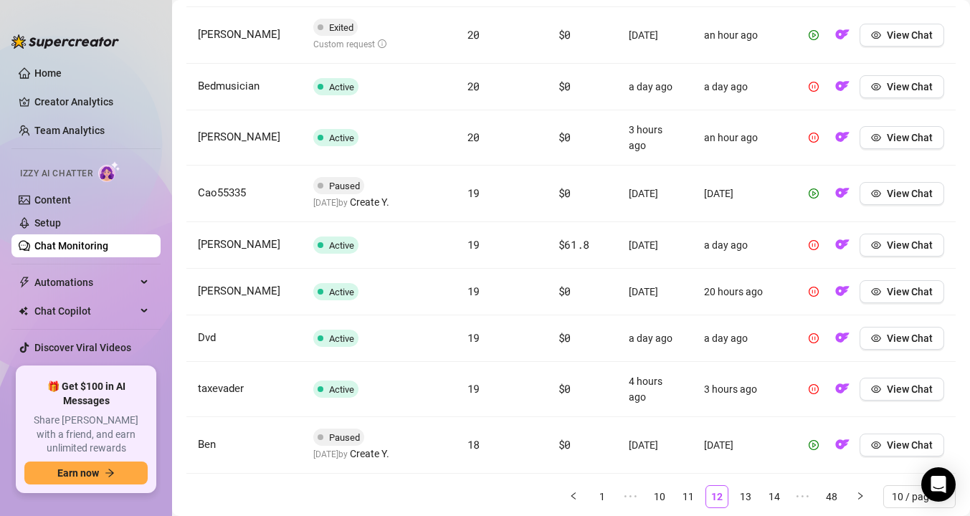
scroll to position [630, 0]
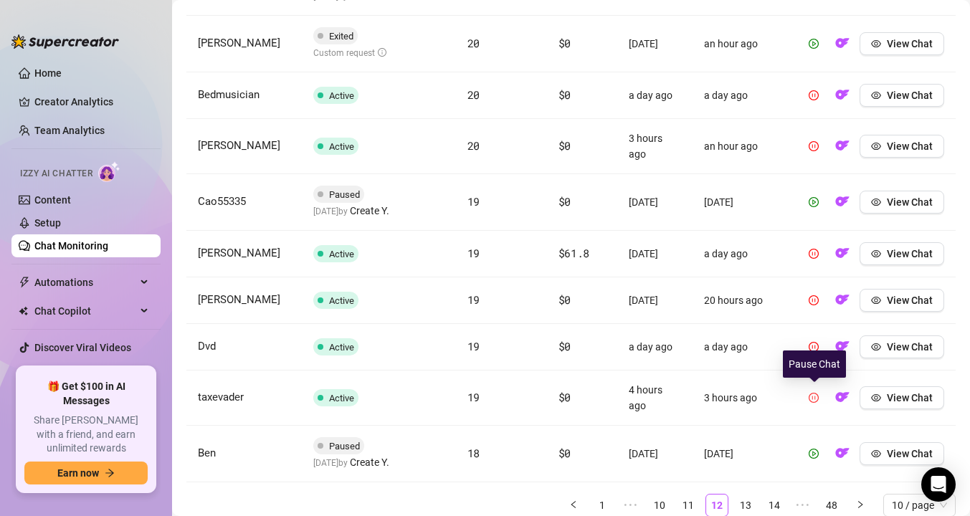
click at [813, 393] on icon "pause-circle" at bounding box center [814, 398] width 10 height 10
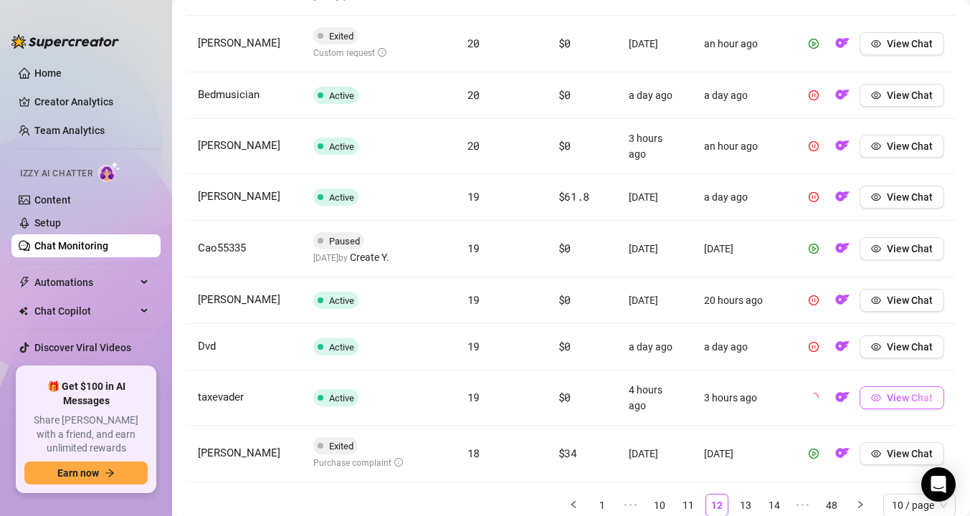
click at [894, 395] on span "View Chat" at bounding box center [910, 397] width 46 height 11
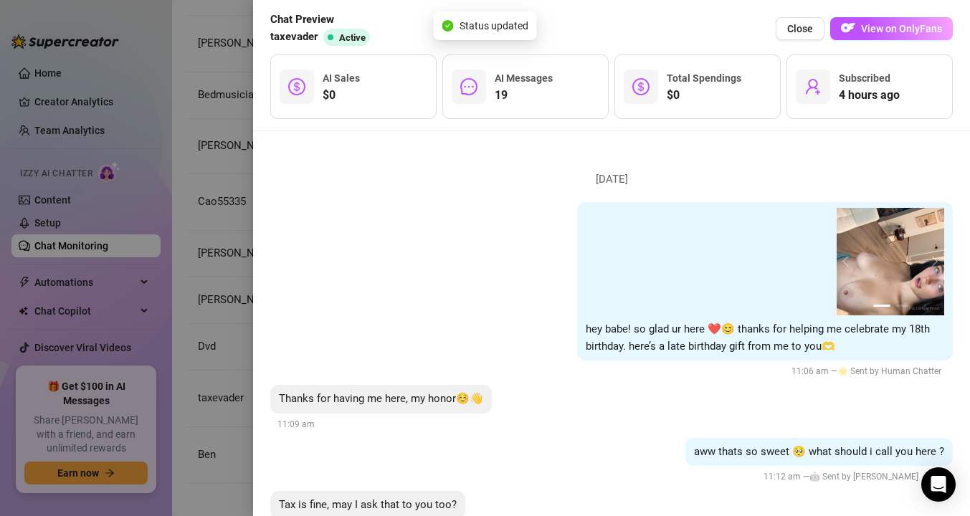
scroll to position [1224, 0]
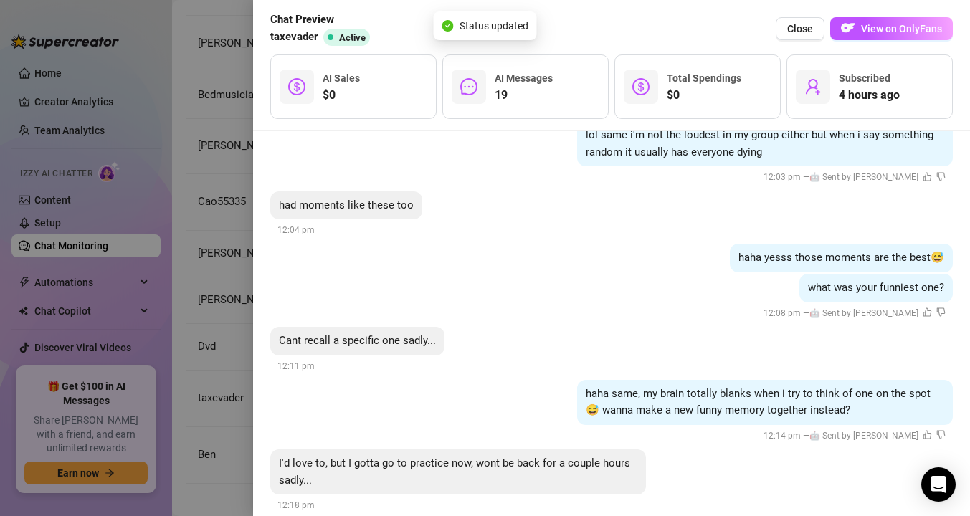
click at [185, 494] on div at bounding box center [485, 258] width 970 height 516
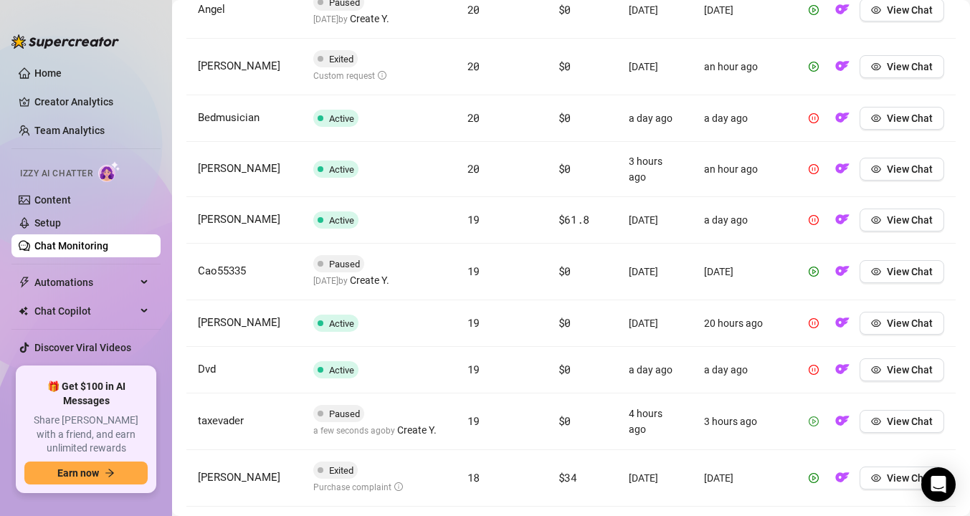
scroll to position [633, 0]
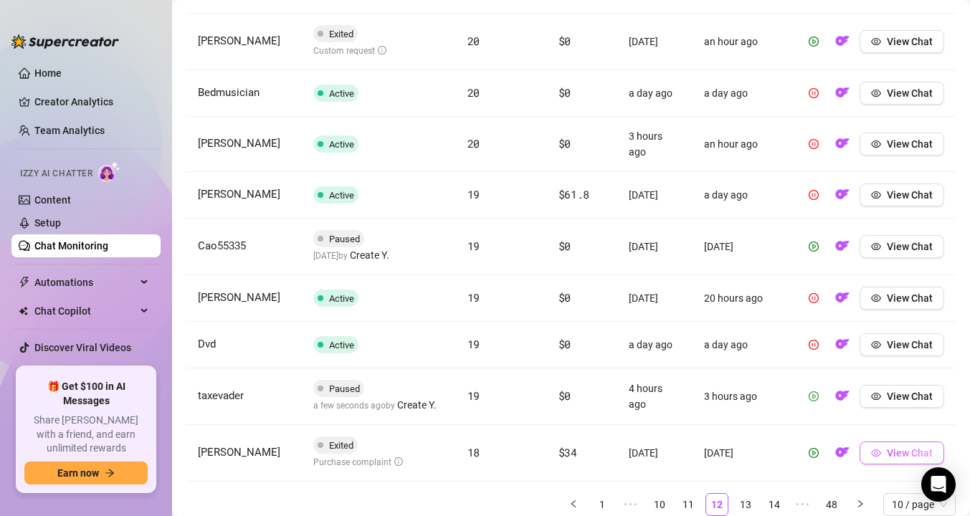
click at [878, 452] on icon "eye" at bounding box center [876, 453] width 10 height 10
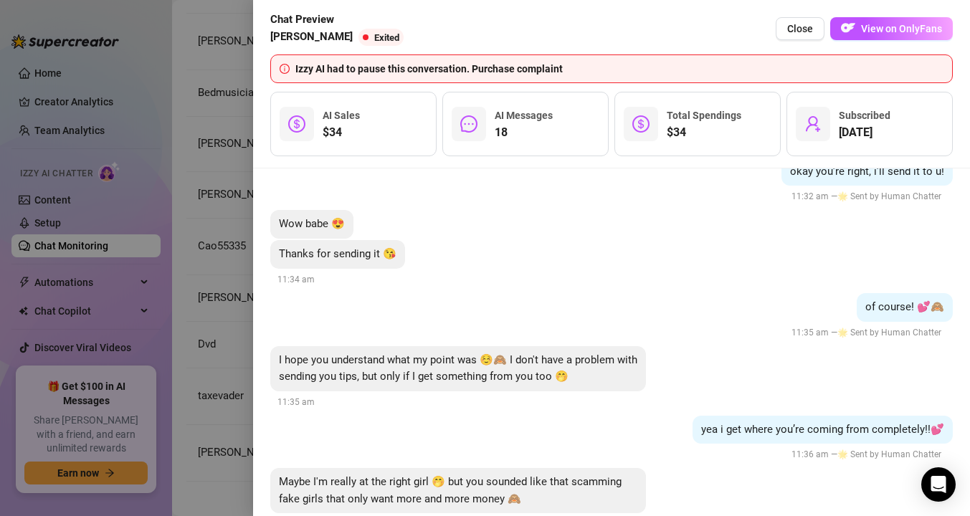
scroll to position [3514, 0]
click at [199, 364] on div at bounding box center [485, 258] width 970 height 516
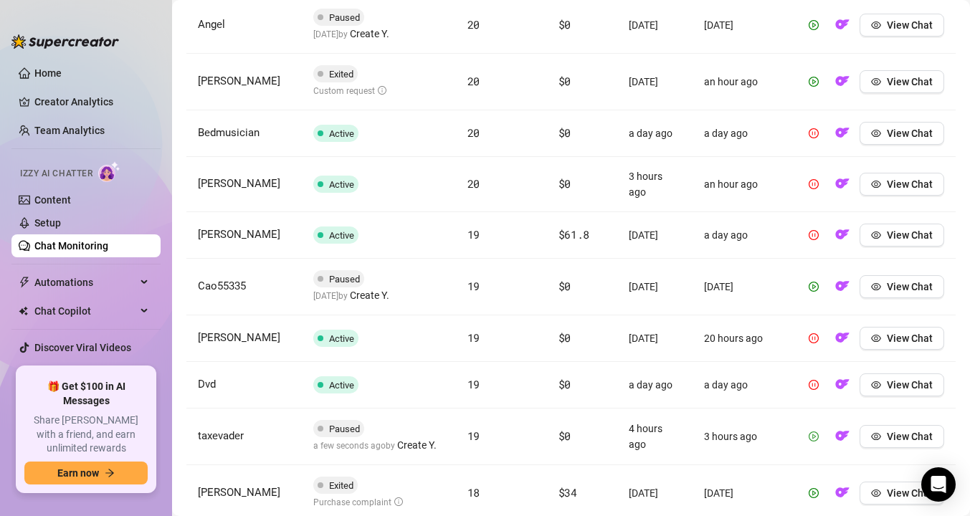
scroll to position [588, 0]
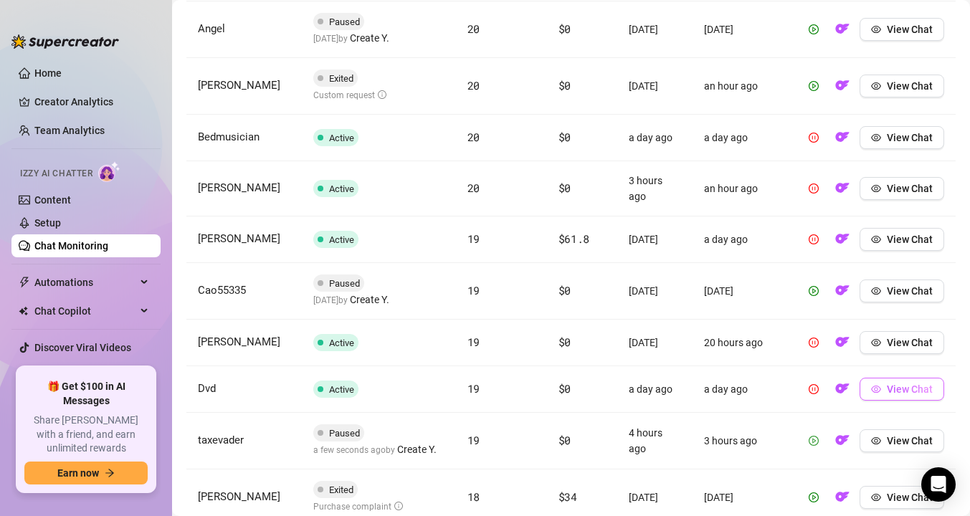
click at [883, 385] on button "View Chat" at bounding box center [902, 389] width 85 height 23
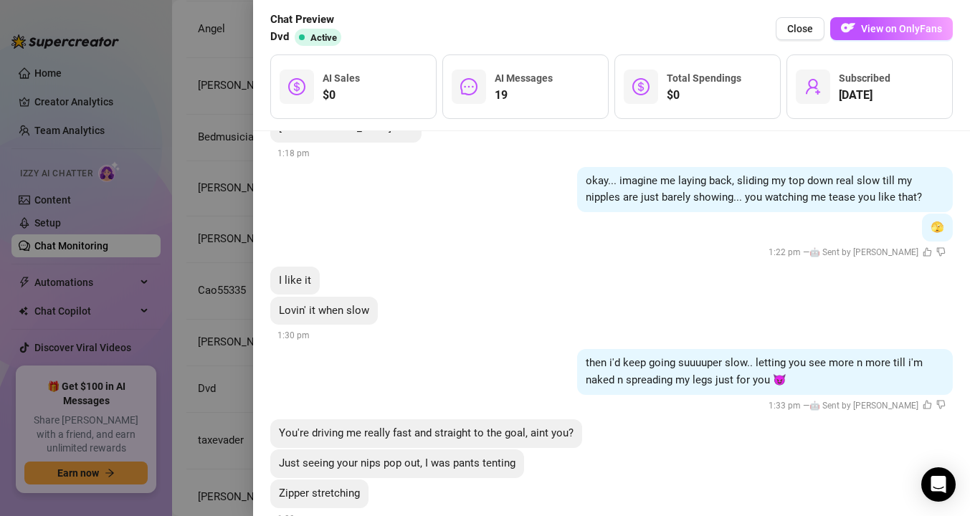
scroll to position [1782, 0]
click at [227, 346] on div at bounding box center [485, 258] width 970 height 516
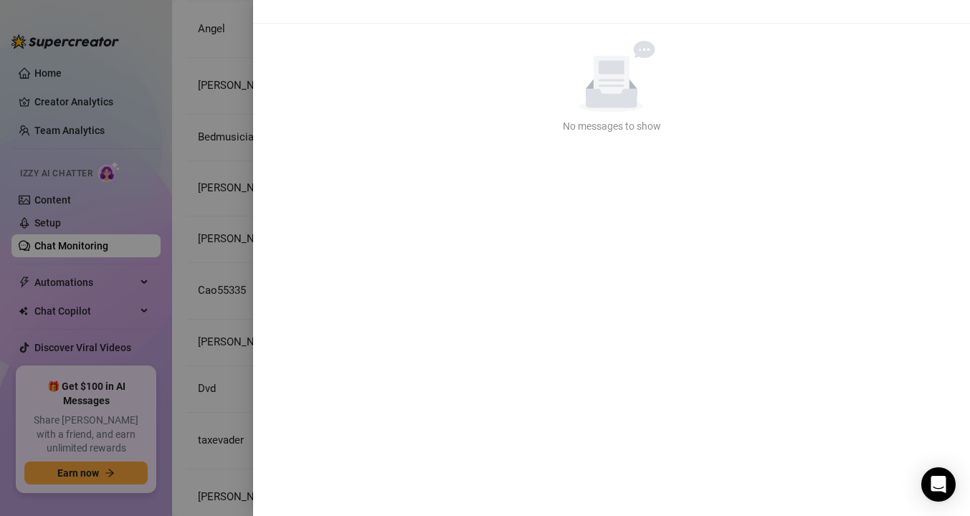
scroll to position [0, 0]
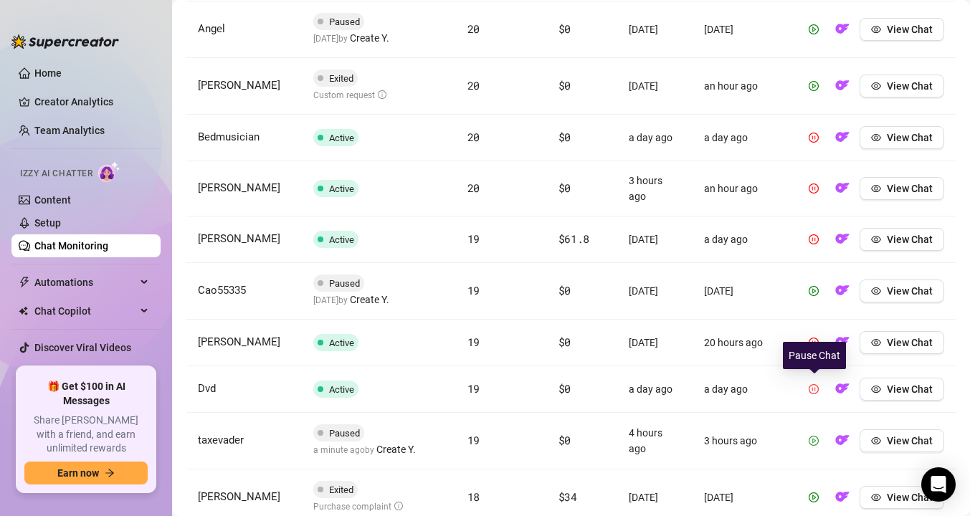
click at [812, 388] on icon "pause-circle" at bounding box center [814, 389] width 10 height 10
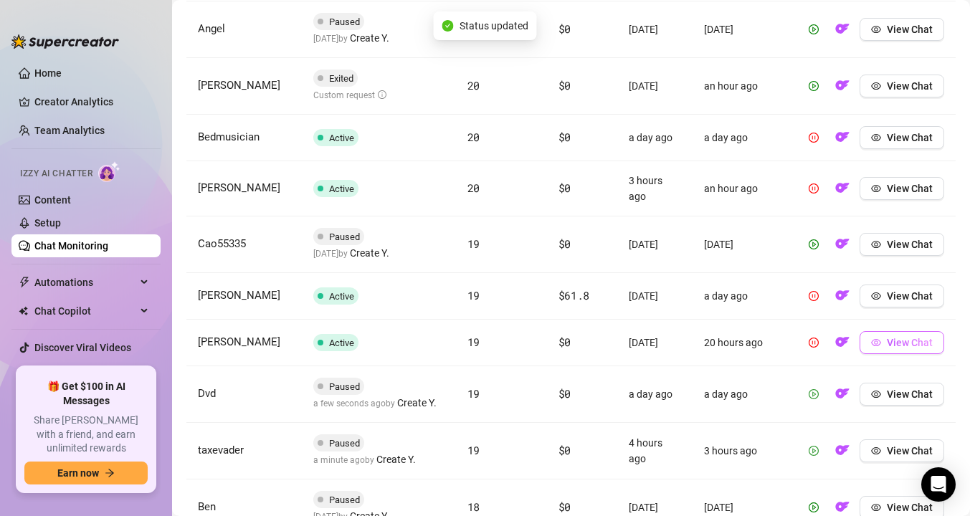
click at [877, 345] on icon "eye" at bounding box center [876, 343] width 10 height 10
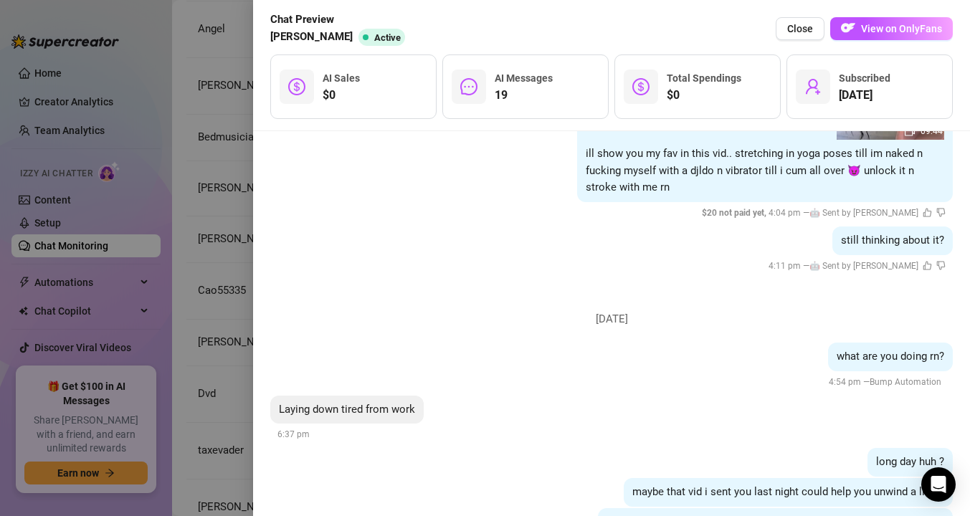
scroll to position [2136, 0]
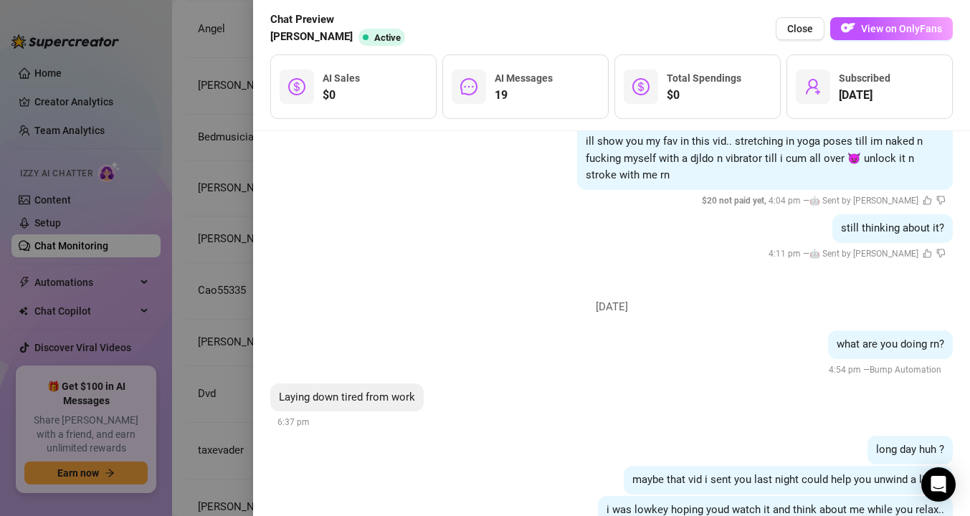
click at [214, 341] on div at bounding box center [485, 258] width 970 height 516
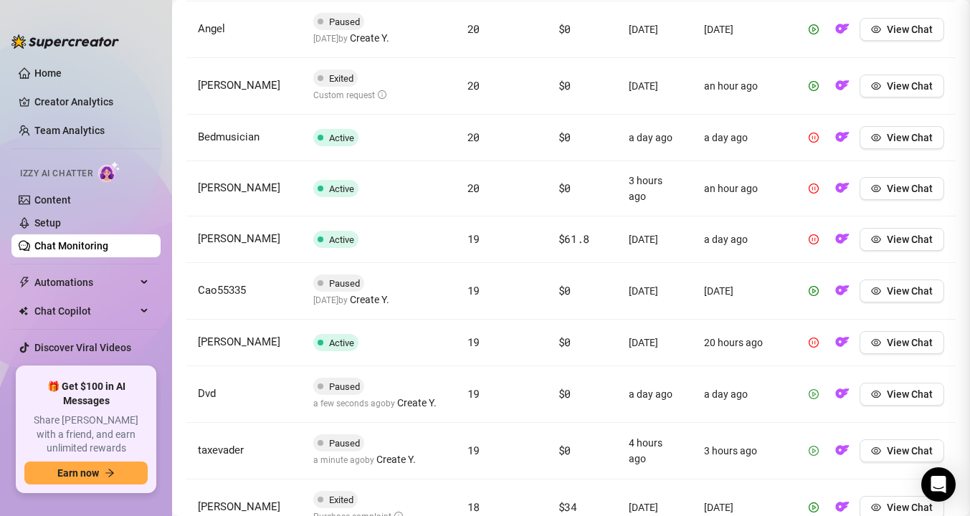
scroll to position [0, 0]
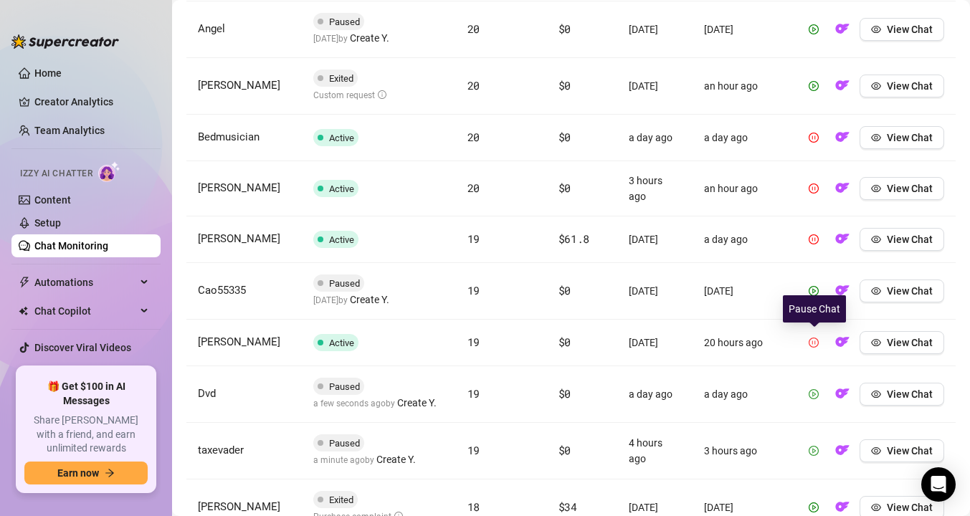
click at [821, 339] on button "button" at bounding box center [814, 342] width 23 height 23
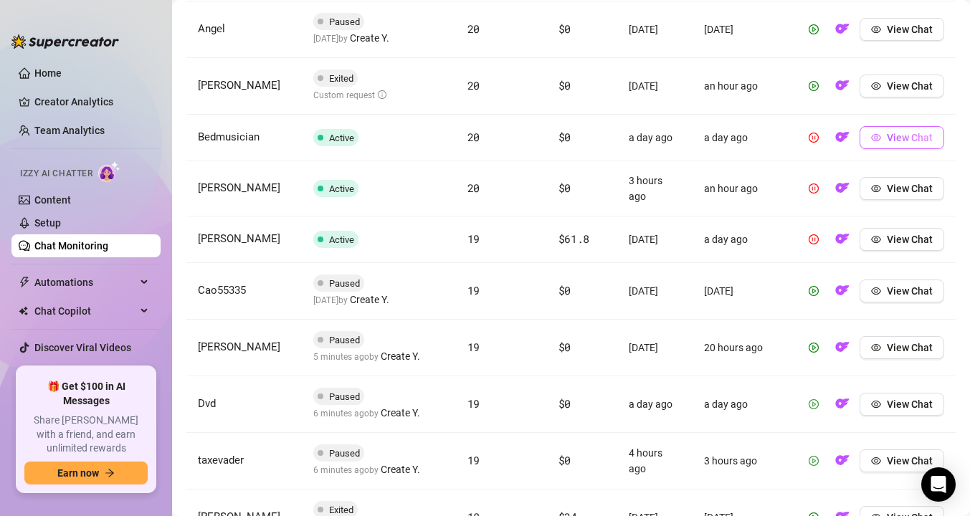
click at [887, 141] on span "View Chat" at bounding box center [910, 137] width 46 height 11
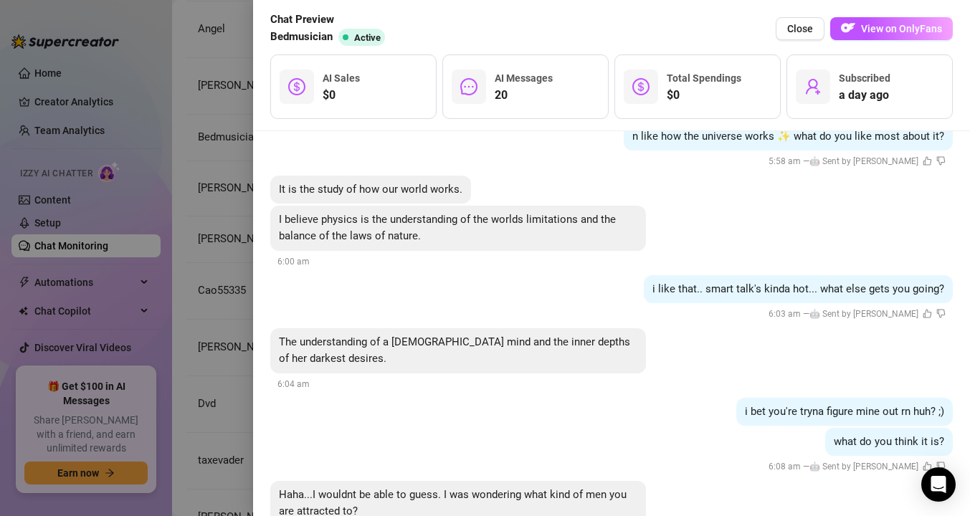
scroll to position [1425, 0]
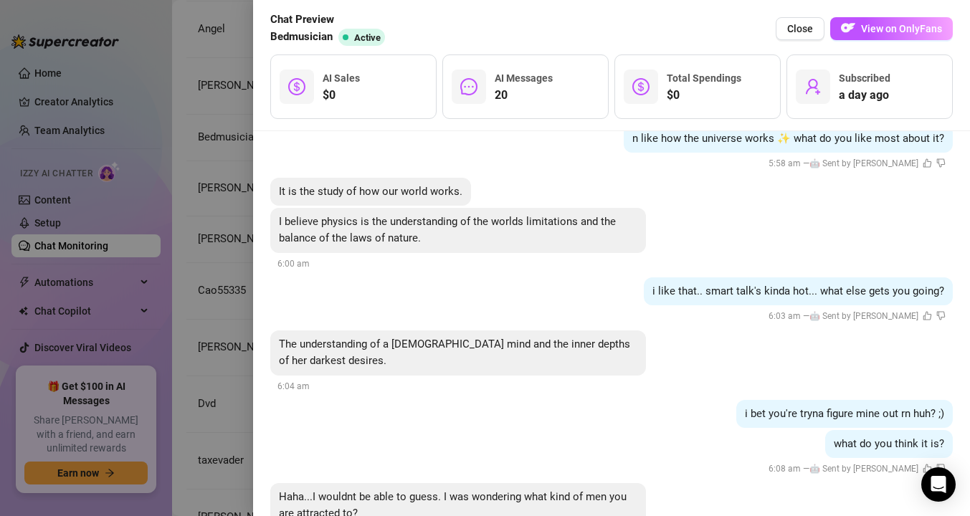
click at [215, 296] on div at bounding box center [485, 258] width 970 height 516
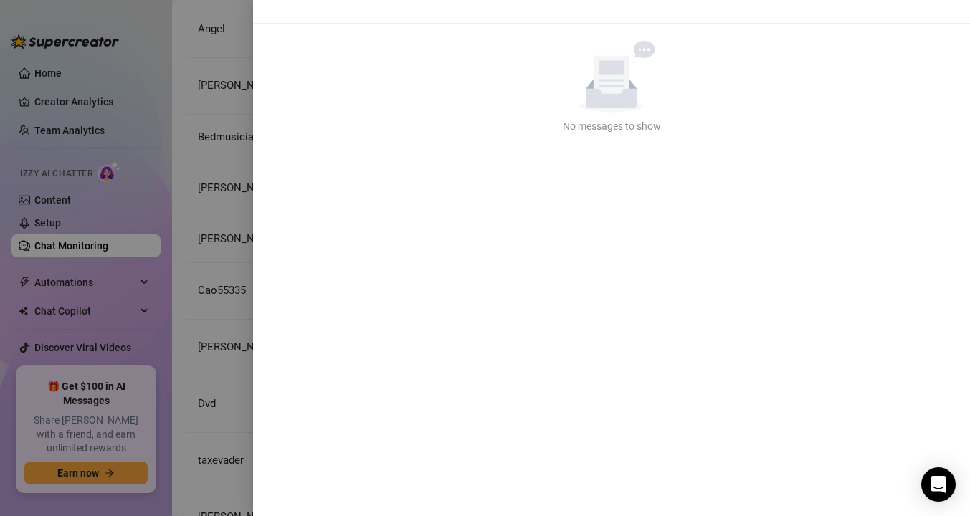
scroll to position [0, 0]
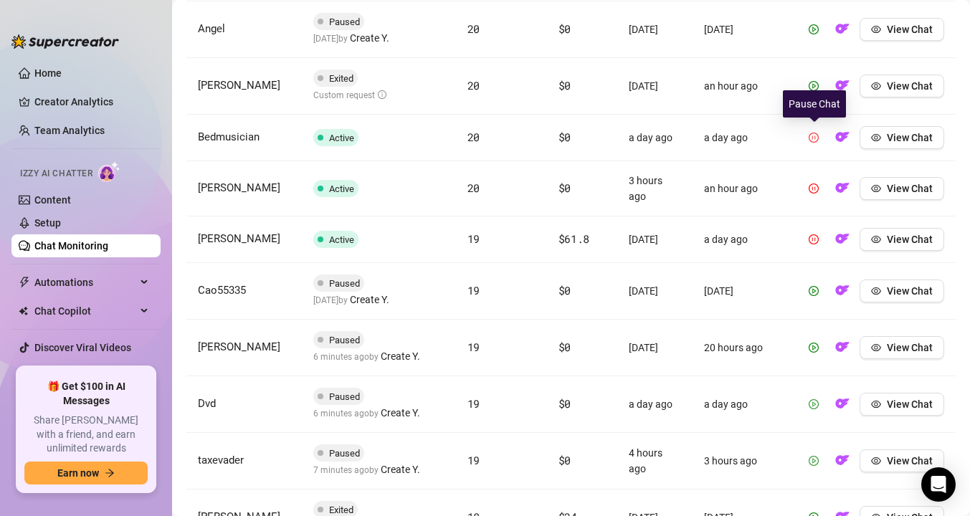
click at [813, 136] on icon "pause-circle" at bounding box center [814, 138] width 10 height 10
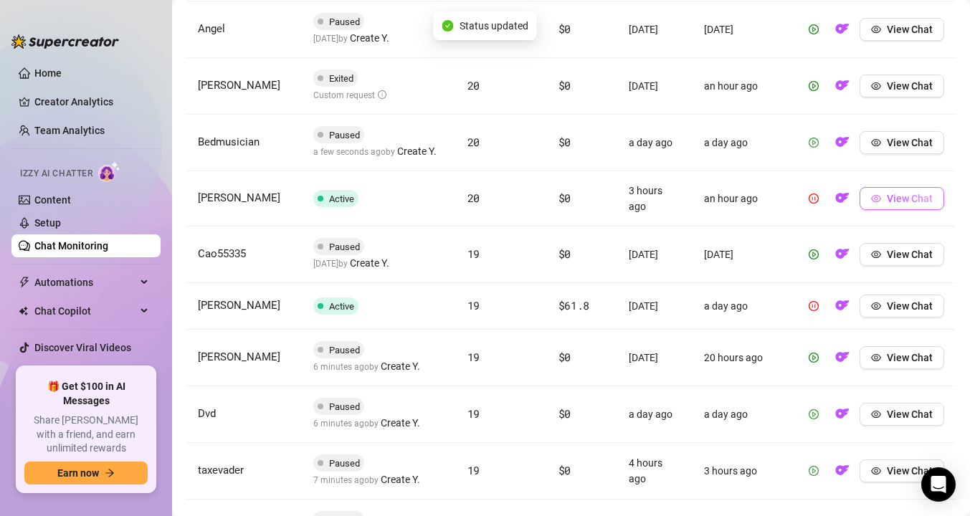
click at [873, 200] on icon "eye" at bounding box center [876, 199] width 10 height 10
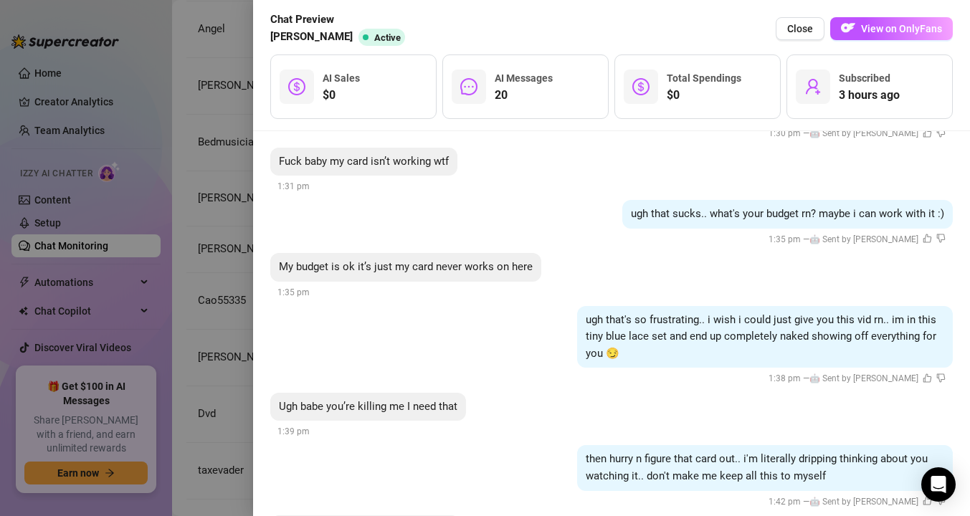
scroll to position [2246, 0]
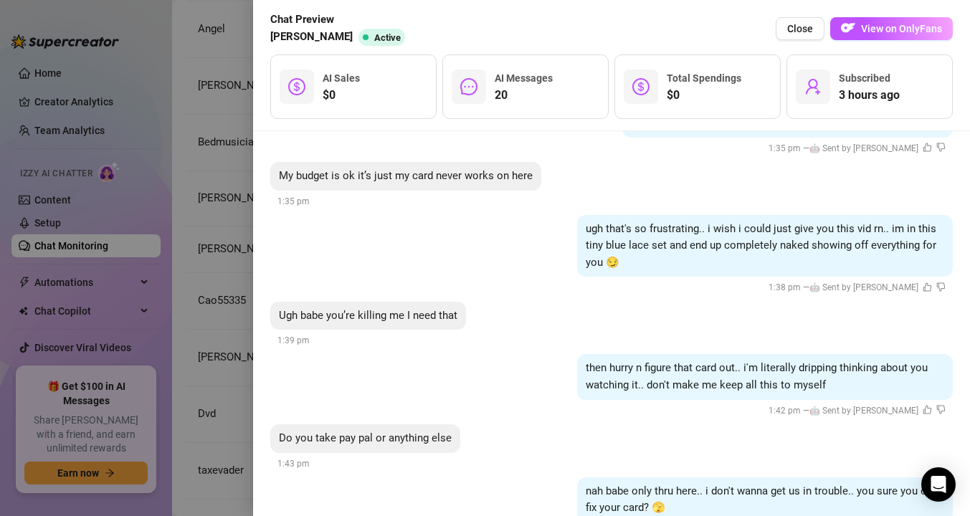
click at [233, 300] on div at bounding box center [485, 258] width 970 height 516
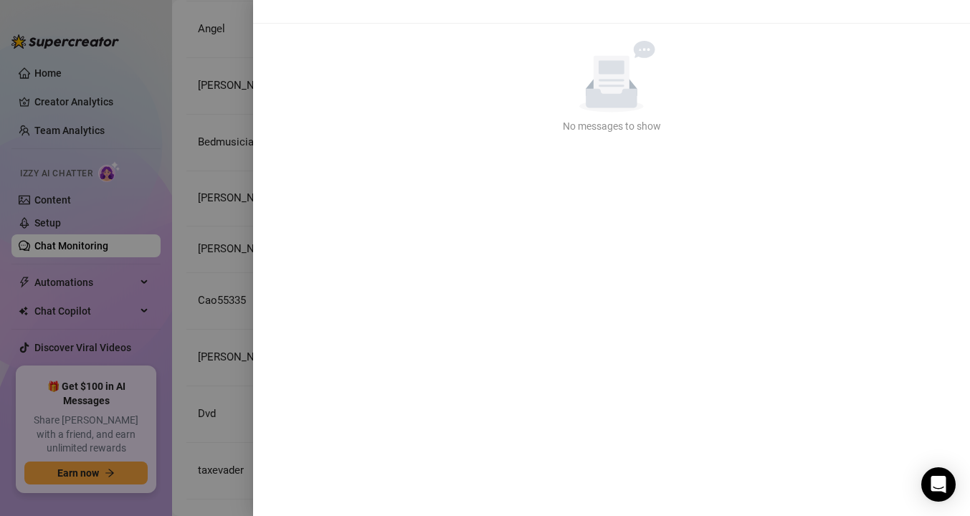
scroll to position [0, 0]
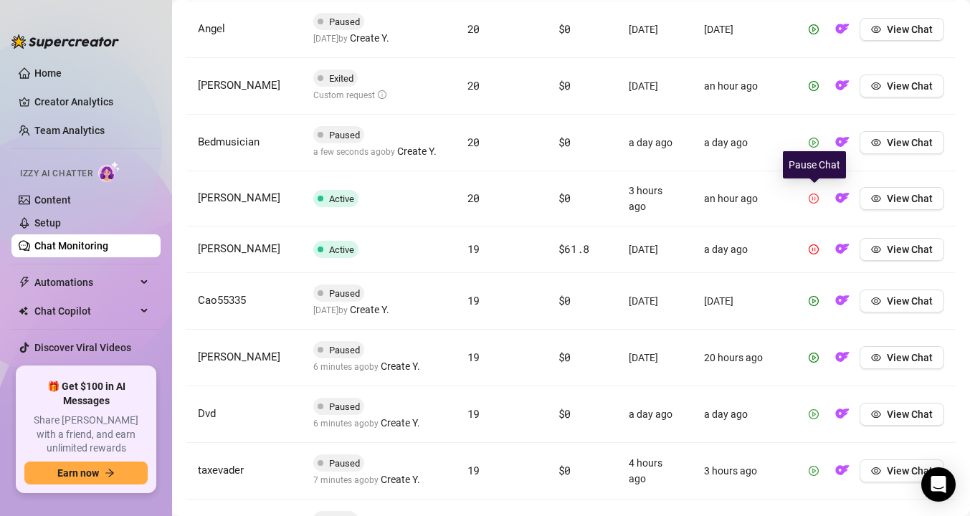
click at [819, 201] on icon "pause-circle" at bounding box center [814, 199] width 10 height 10
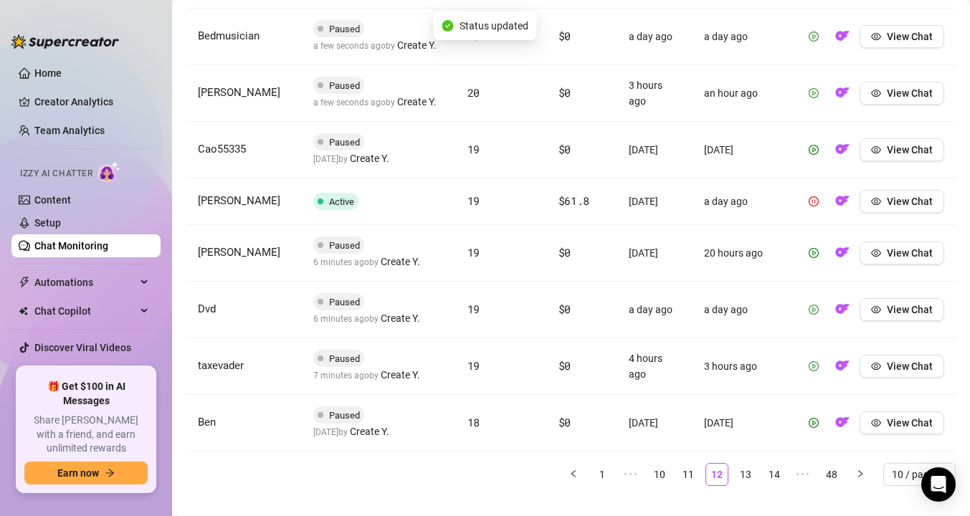
scroll to position [719, 0]
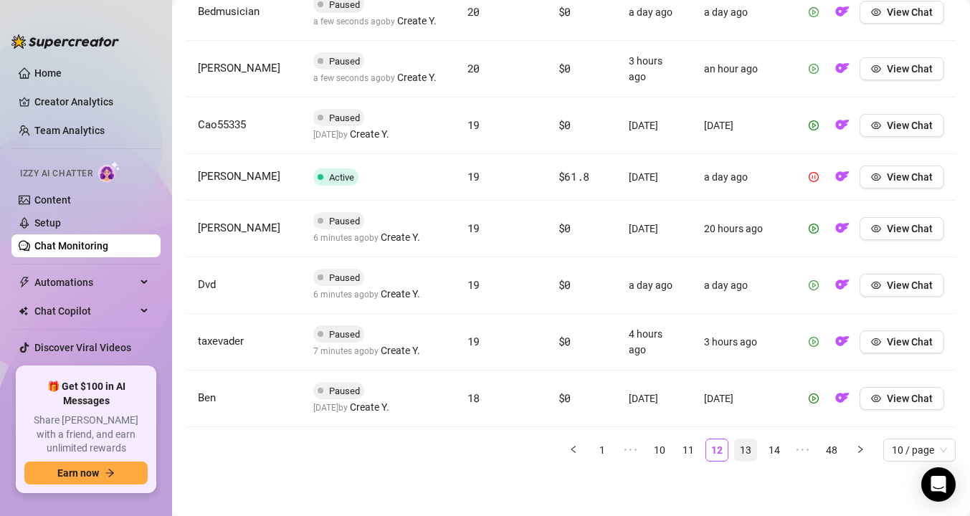
click at [748, 446] on link "13" at bounding box center [746, 451] width 22 height 22
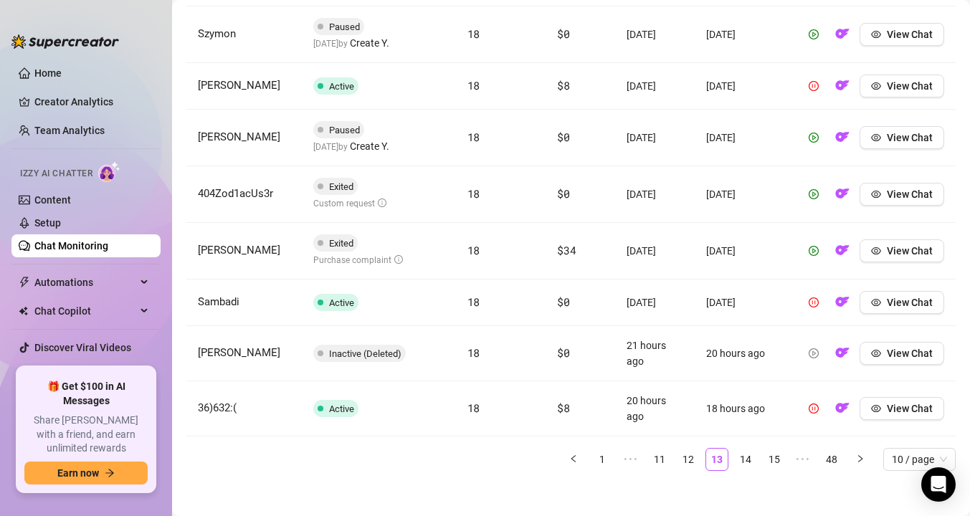
scroll to position [694, 0]
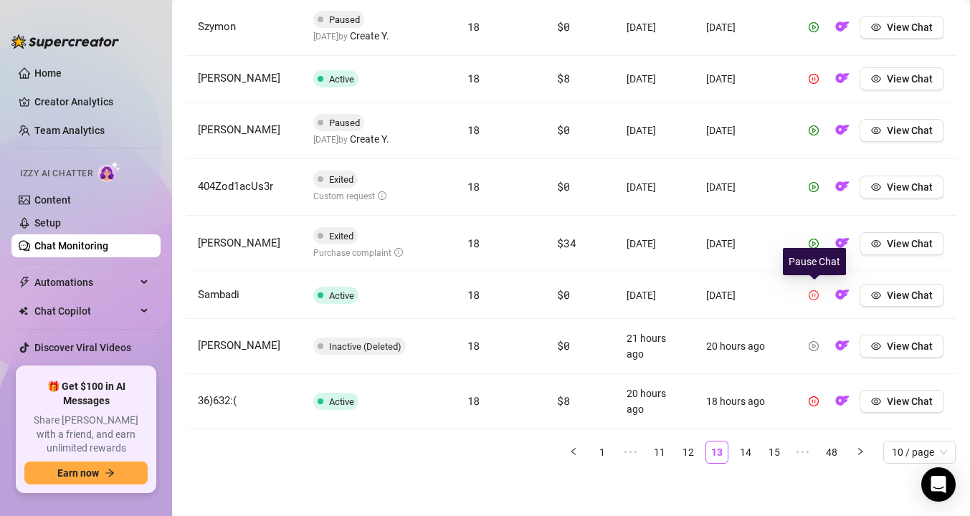
click at [818, 293] on icon "pause-circle" at bounding box center [814, 295] width 10 height 10
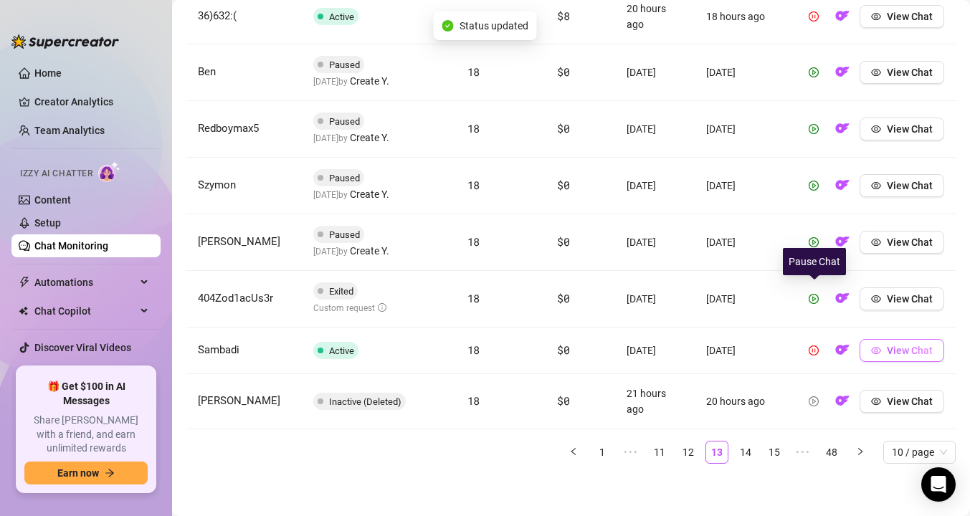
click at [889, 351] on tbody "Kane Active 18 $10 10 days ago 4 days ago View Chat Timothy Active 18 $8 4 days…" at bounding box center [571, 163] width 770 height 534
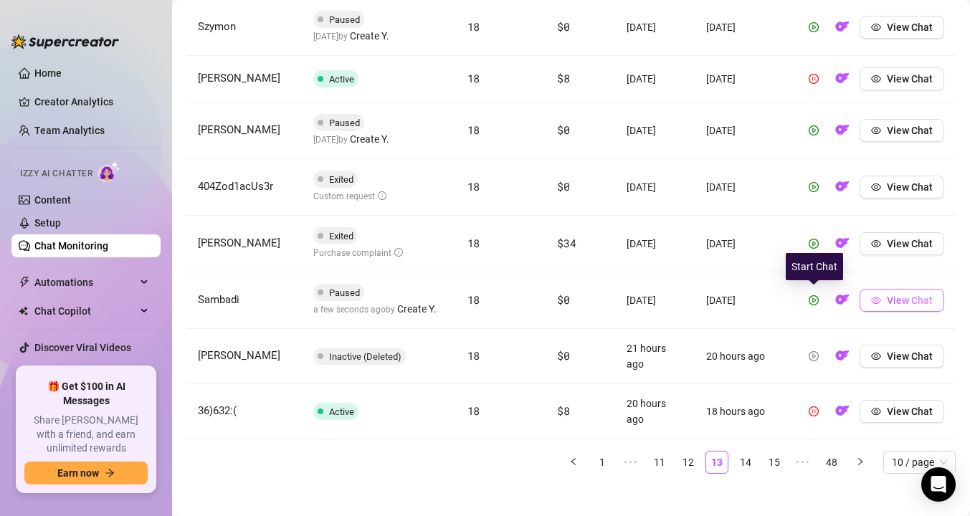
click at [900, 304] on span "View Chat" at bounding box center [910, 300] width 46 height 11
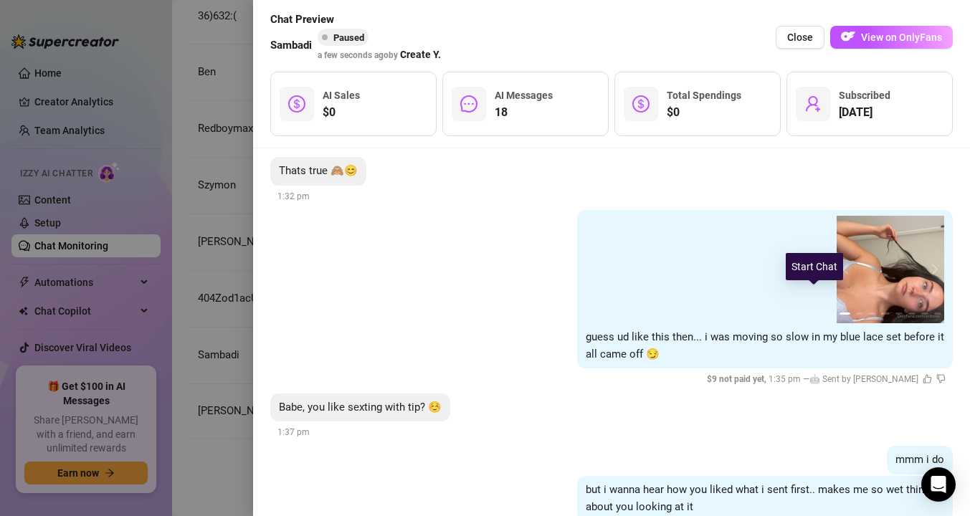
scroll to position [1851, 0]
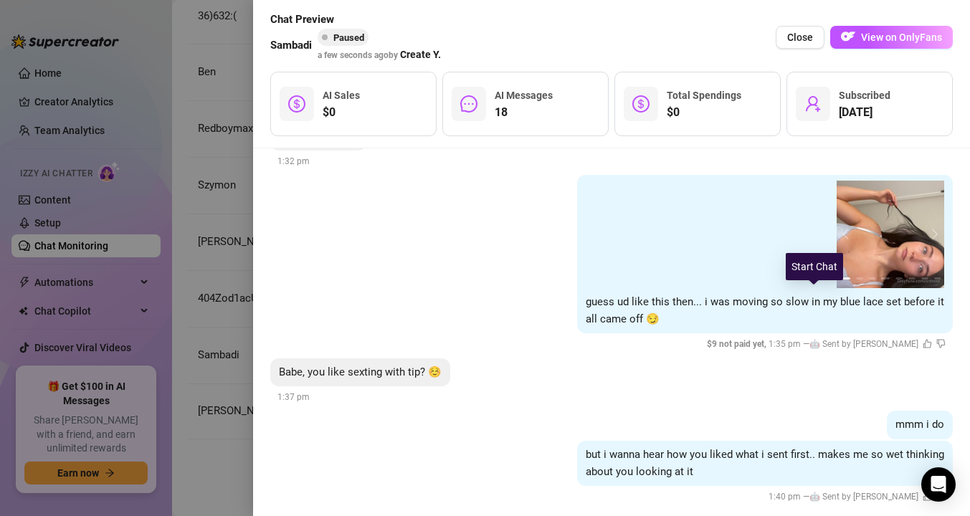
click at [209, 364] on div at bounding box center [485, 258] width 970 height 516
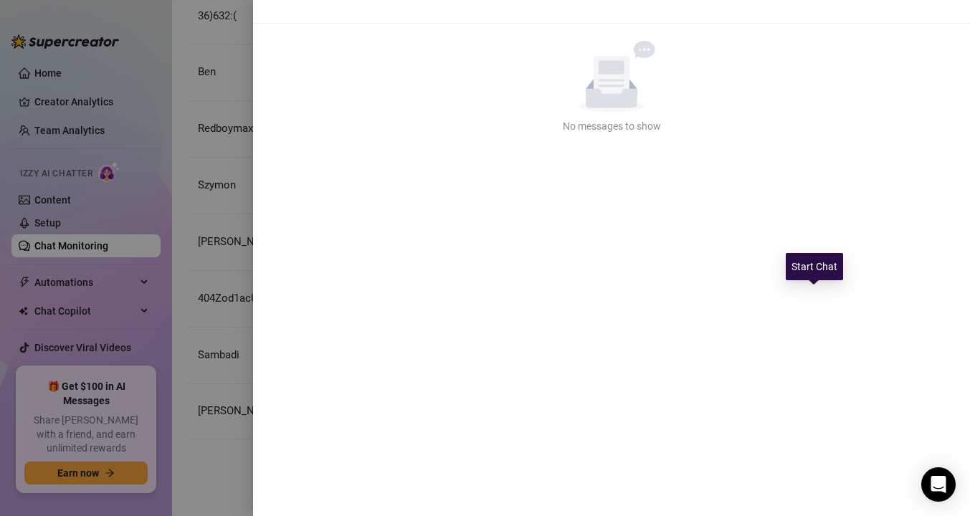
scroll to position [0, 0]
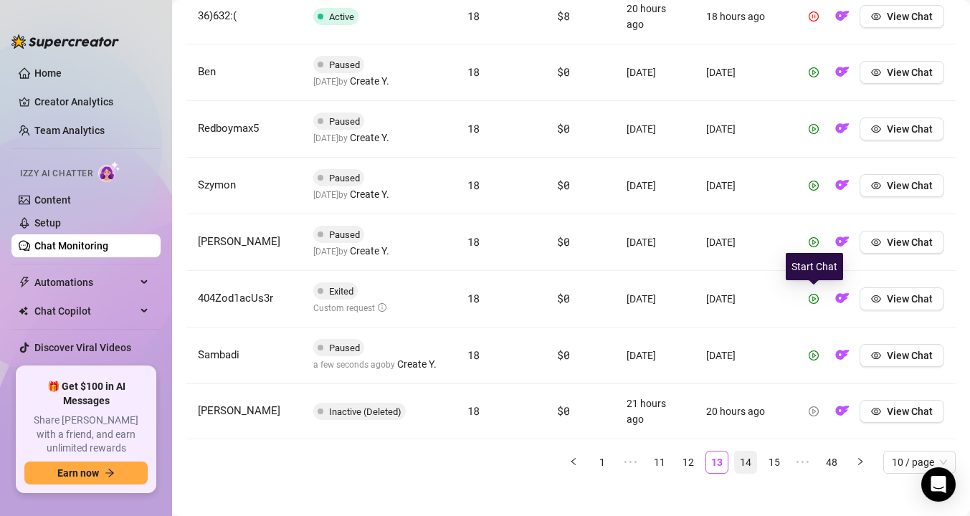
click at [744, 460] on link "14" at bounding box center [746, 463] width 22 height 22
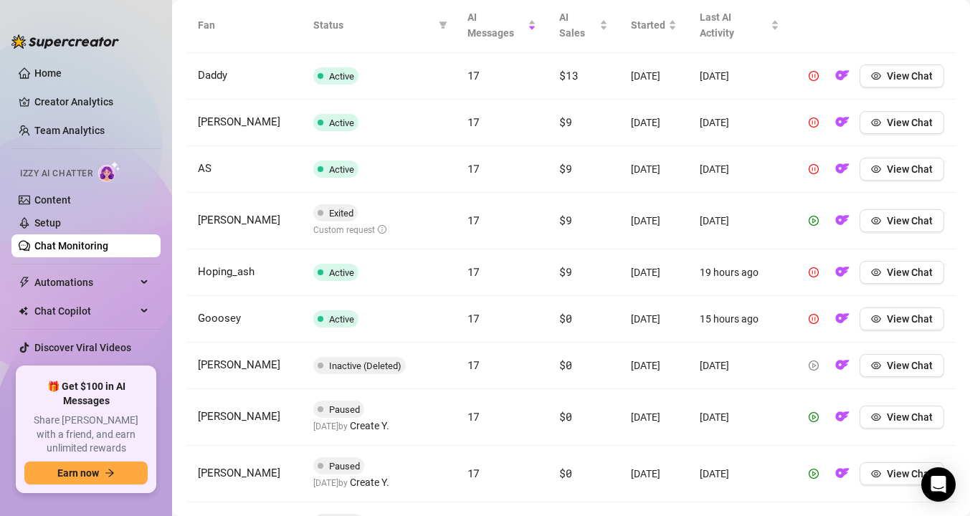
scroll to position [559, 0]
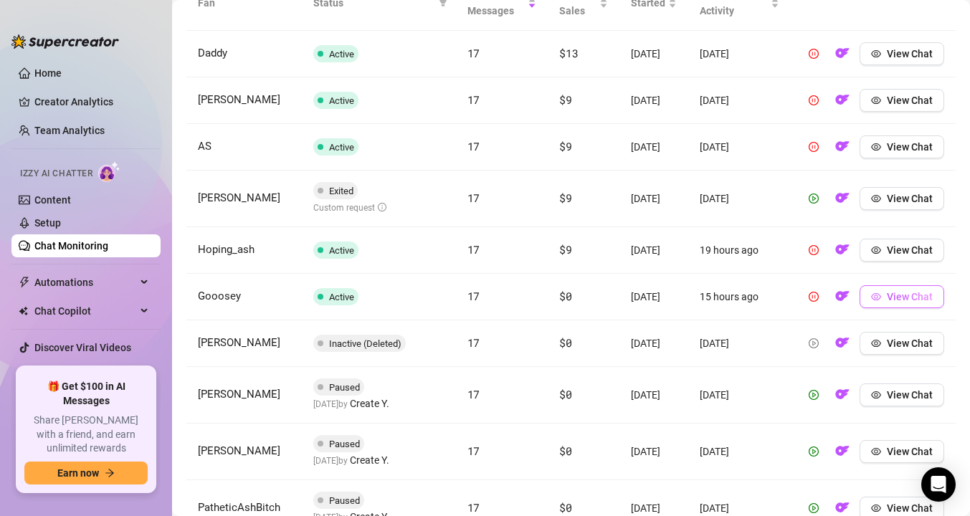
click at [934, 308] on button "View Chat" at bounding box center [902, 296] width 85 height 23
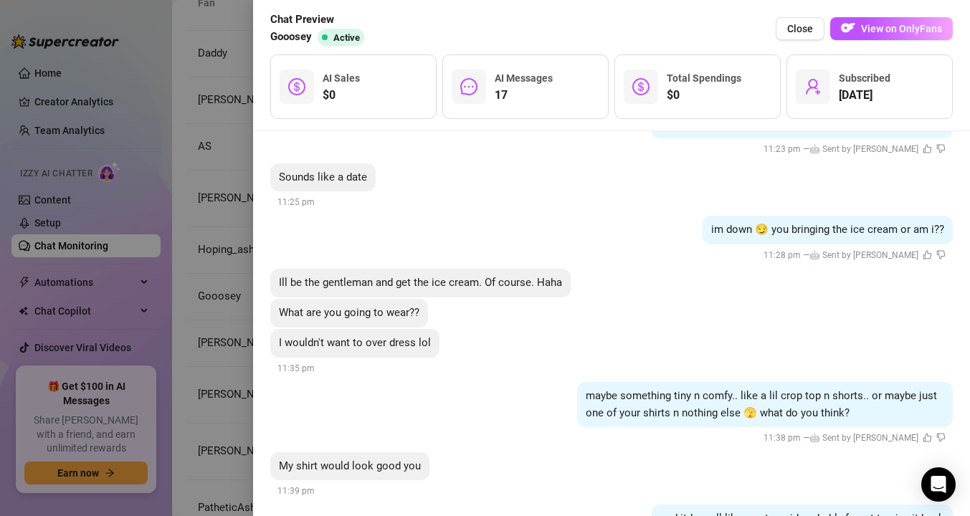
scroll to position [2069, 0]
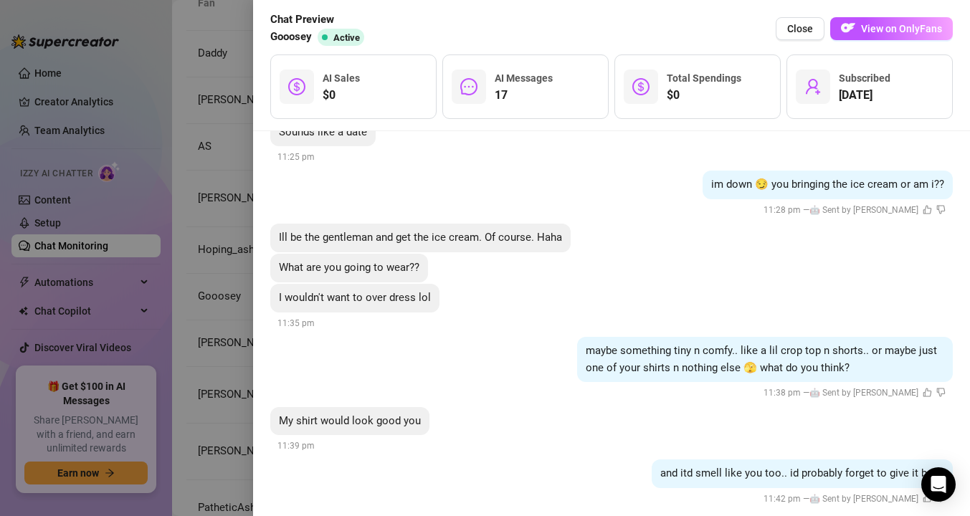
click at [172, 328] on div at bounding box center [485, 258] width 970 height 516
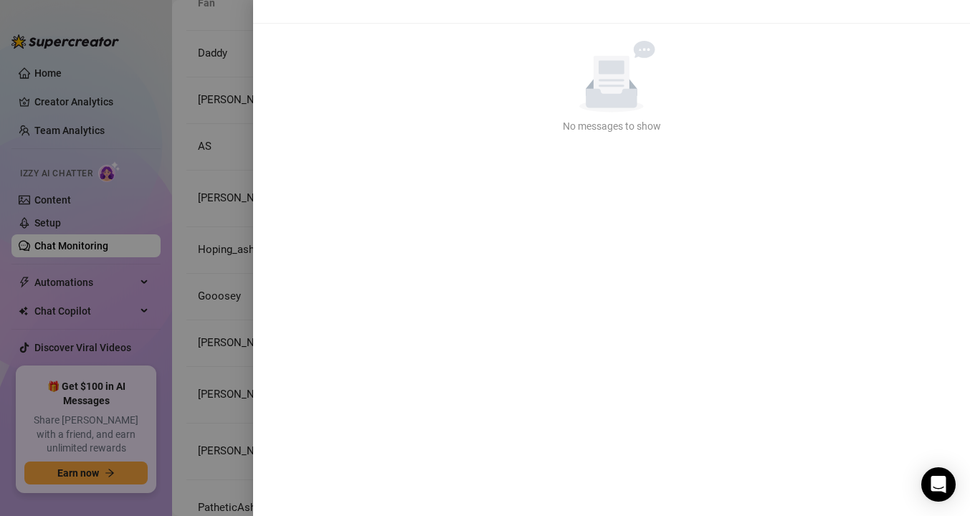
scroll to position [0, 0]
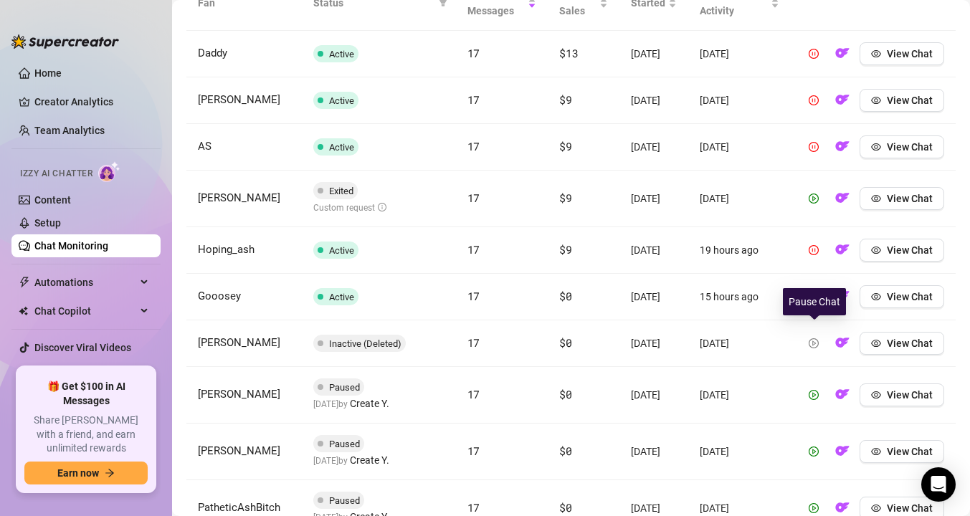
click at [813, 302] on icon "pause-circle" at bounding box center [814, 297] width 10 height 10
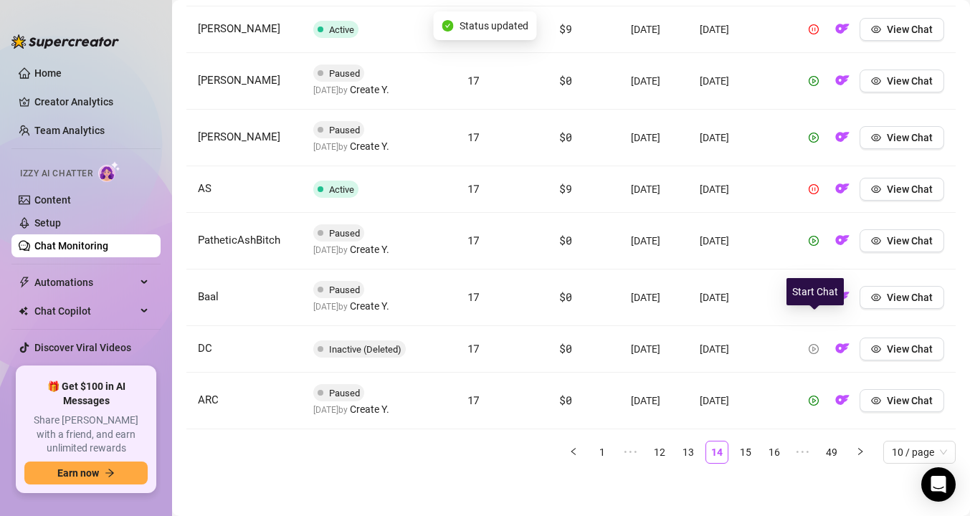
scroll to position [723, 0]
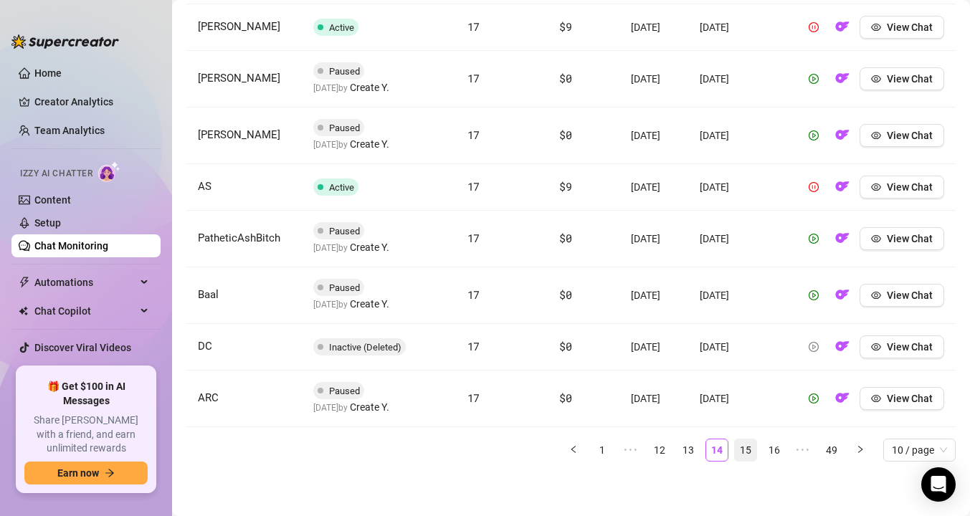
click at [749, 448] on link "15" at bounding box center [746, 451] width 22 height 22
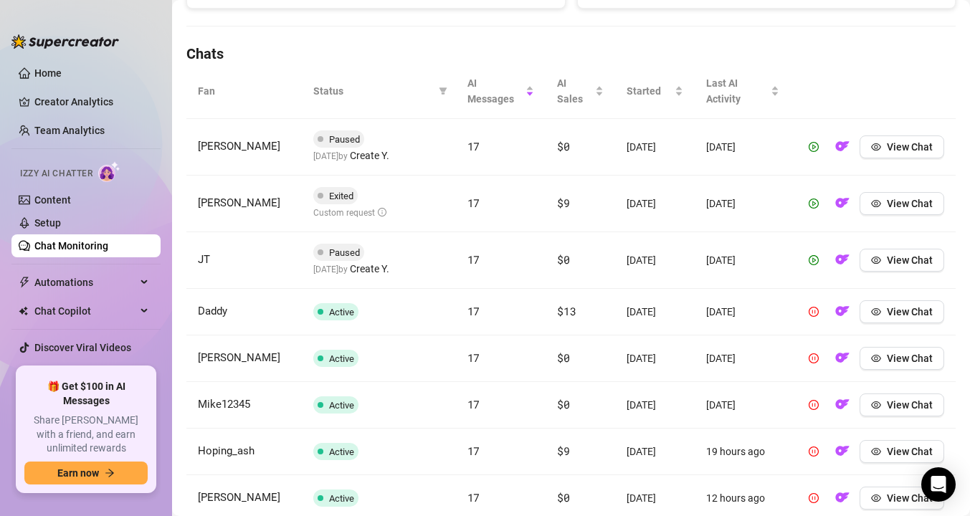
scroll to position [471, 0]
click at [817, 361] on icon "pause-circle" at bounding box center [814, 358] width 10 height 10
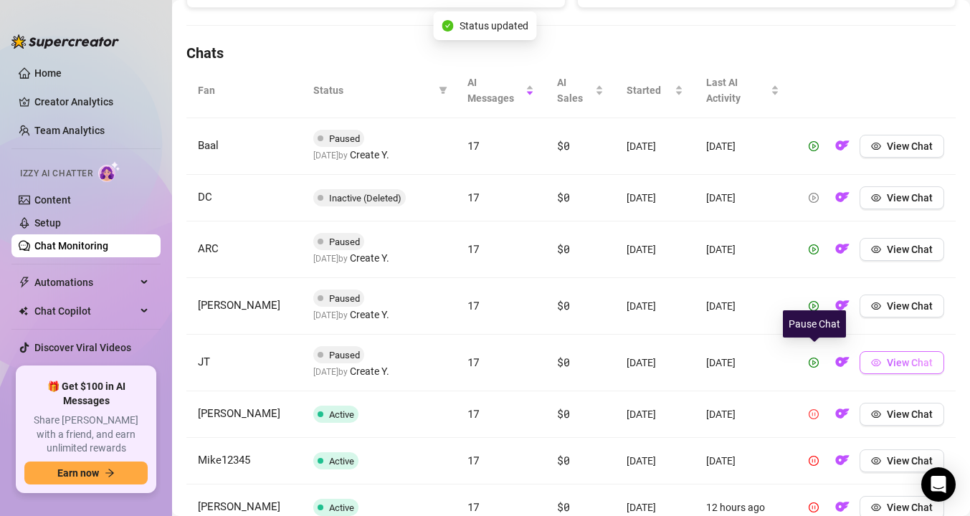
click at [896, 364] on span "View Chat" at bounding box center [910, 362] width 46 height 11
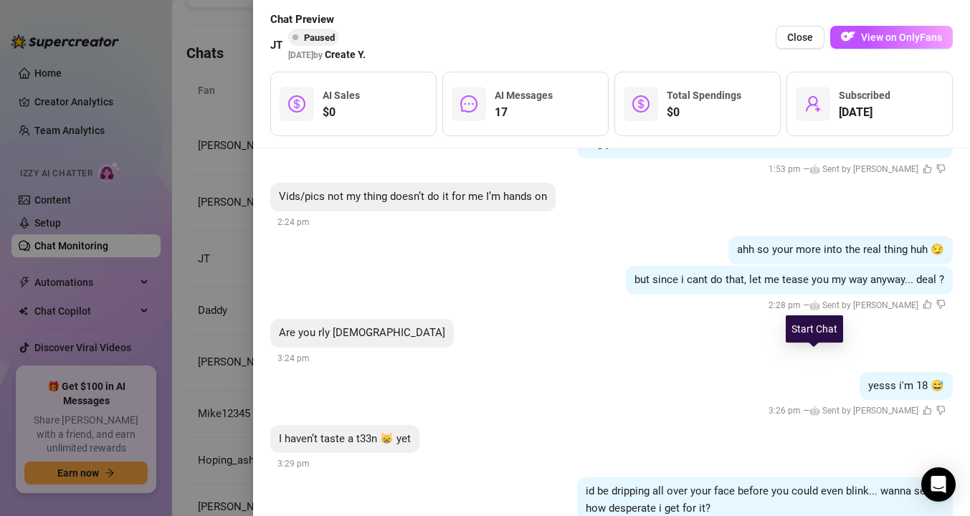
scroll to position [1232, 0]
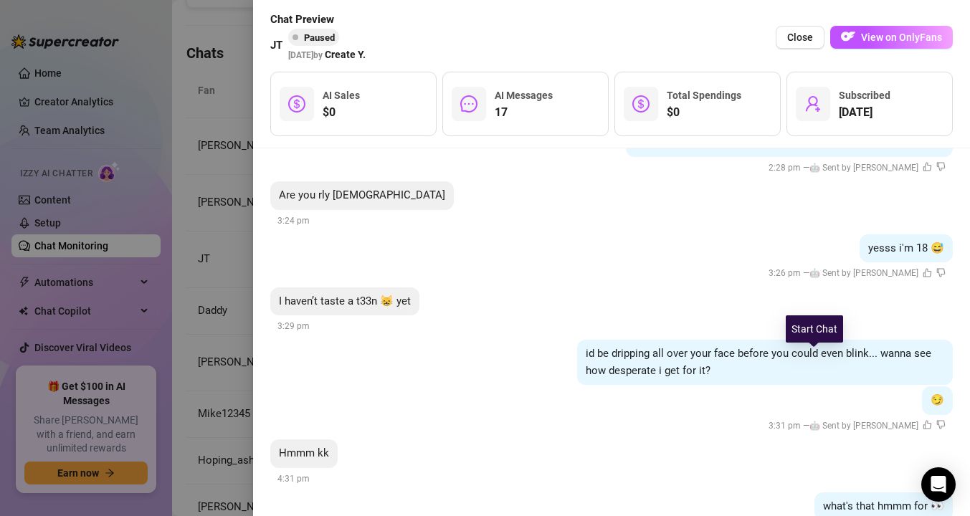
scroll to position [1513, 0]
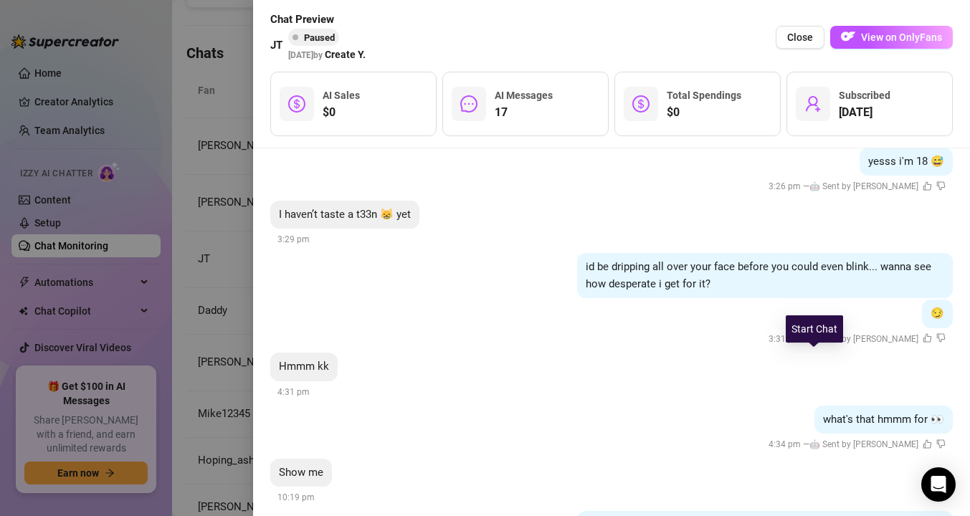
click at [197, 315] on div at bounding box center [485, 258] width 970 height 516
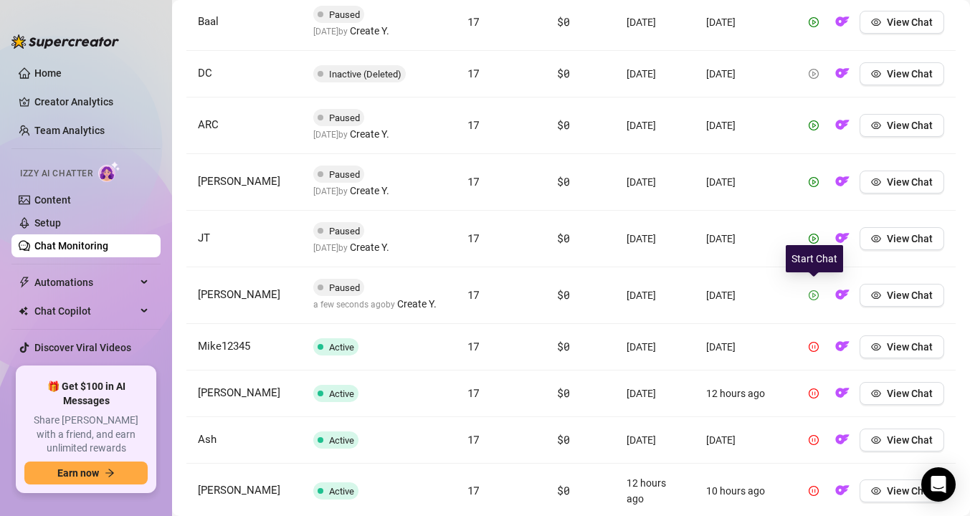
scroll to position [604, 0]
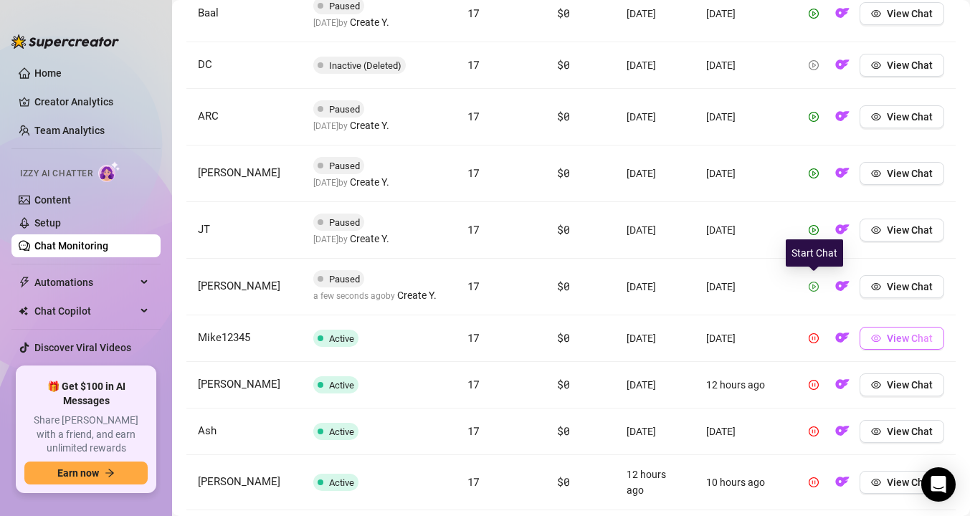
click at [877, 340] on icon "eye" at bounding box center [876, 339] width 10 height 10
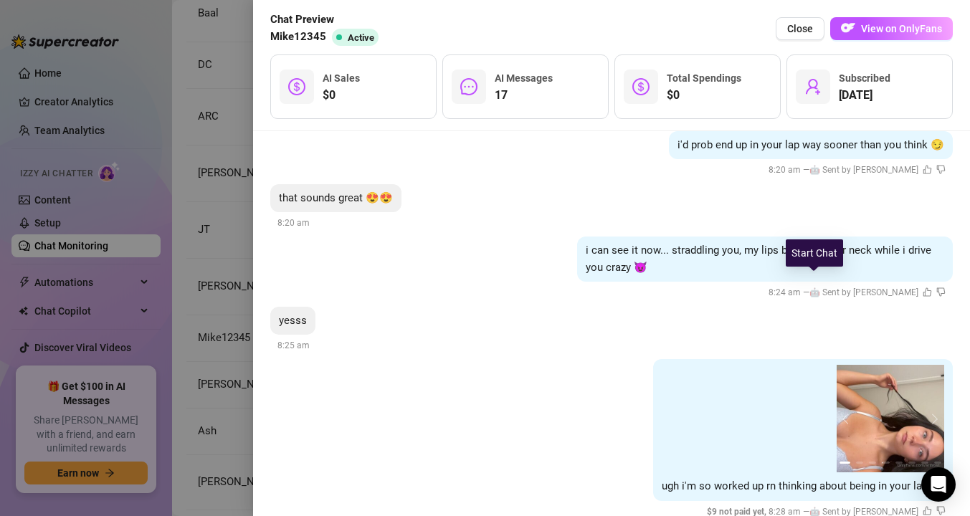
scroll to position [1384, 0]
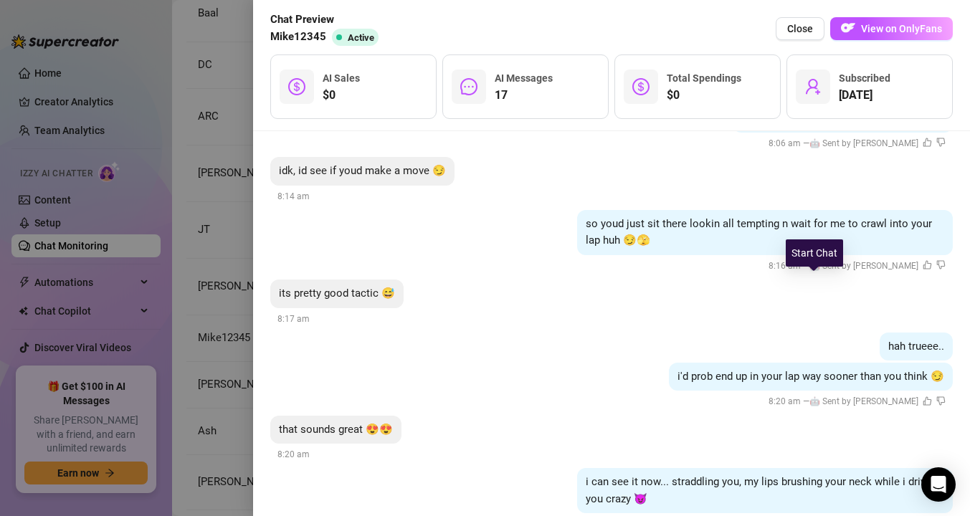
click at [236, 255] on div at bounding box center [485, 258] width 970 height 516
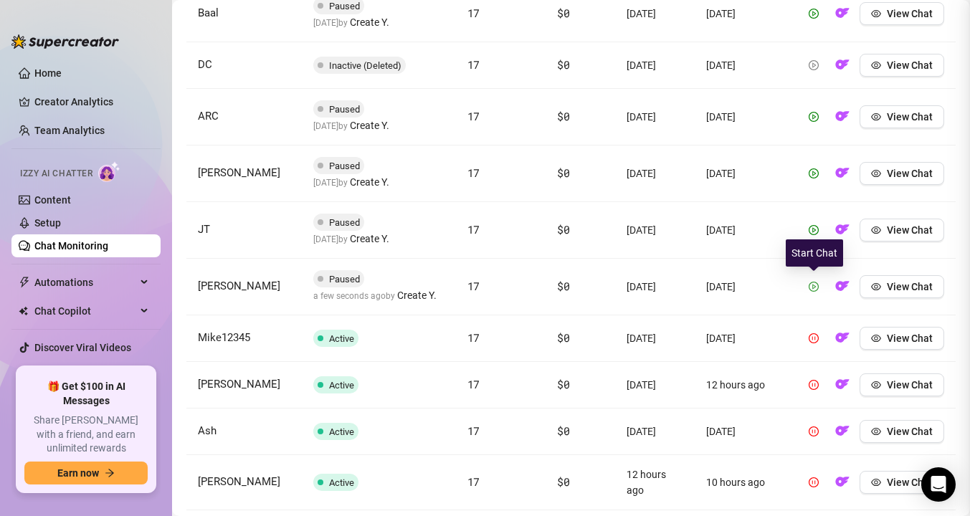
scroll to position [0, 0]
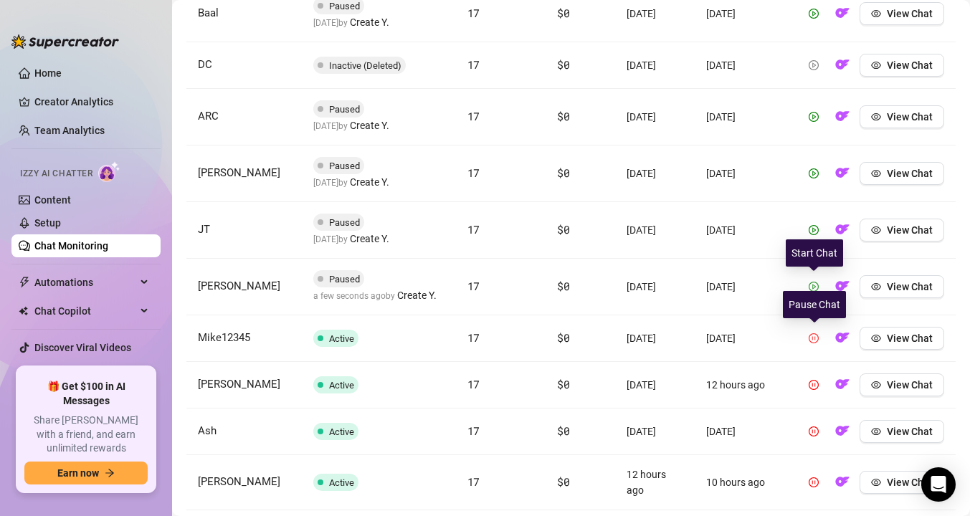
click at [816, 337] on icon "pause-circle" at bounding box center [814, 339] width 10 height 10
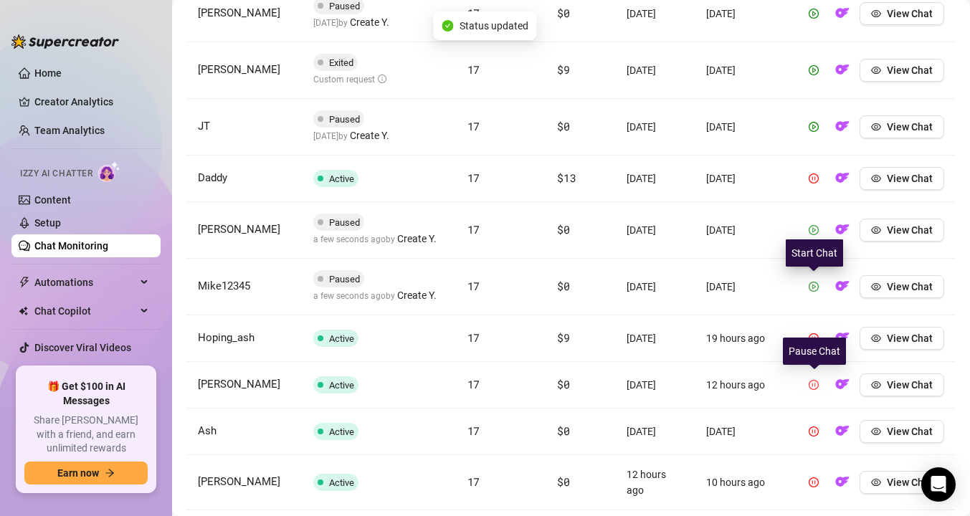
click at [813, 384] on icon "pause-circle" at bounding box center [814, 385] width 10 height 10
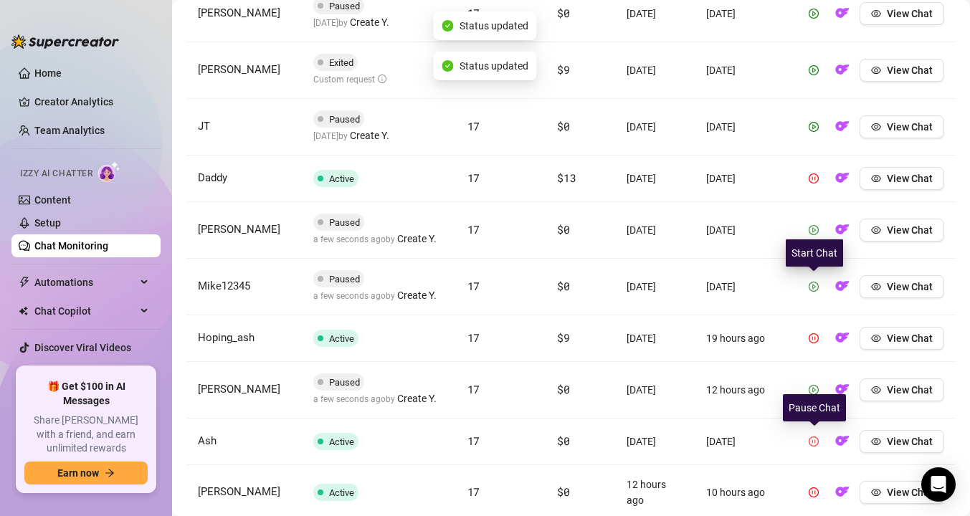
click at [813, 441] on icon "pause-circle" at bounding box center [814, 442] width 10 height 10
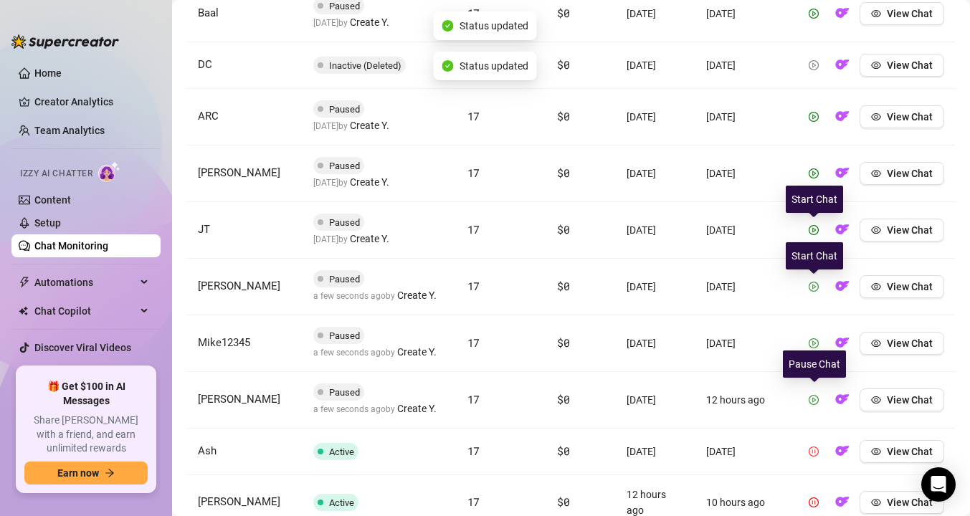
scroll to position [707, 0]
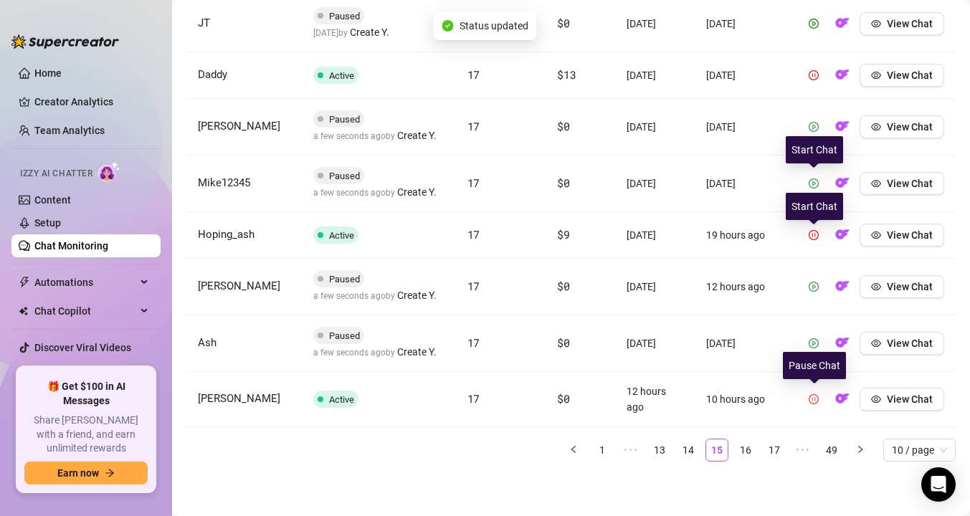
click at [813, 397] on icon "pause-circle" at bounding box center [814, 400] width 10 height 10
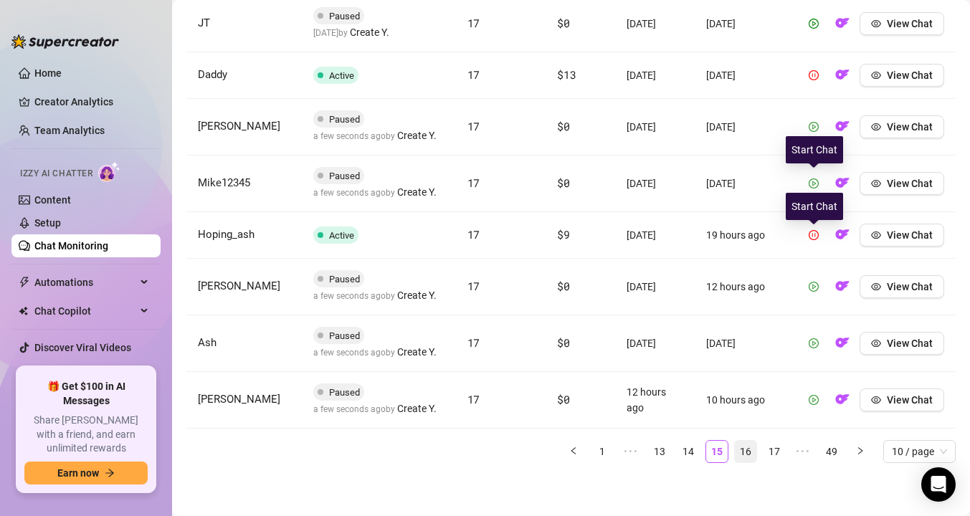
click at [744, 455] on link "16" at bounding box center [746, 452] width 22 height 22
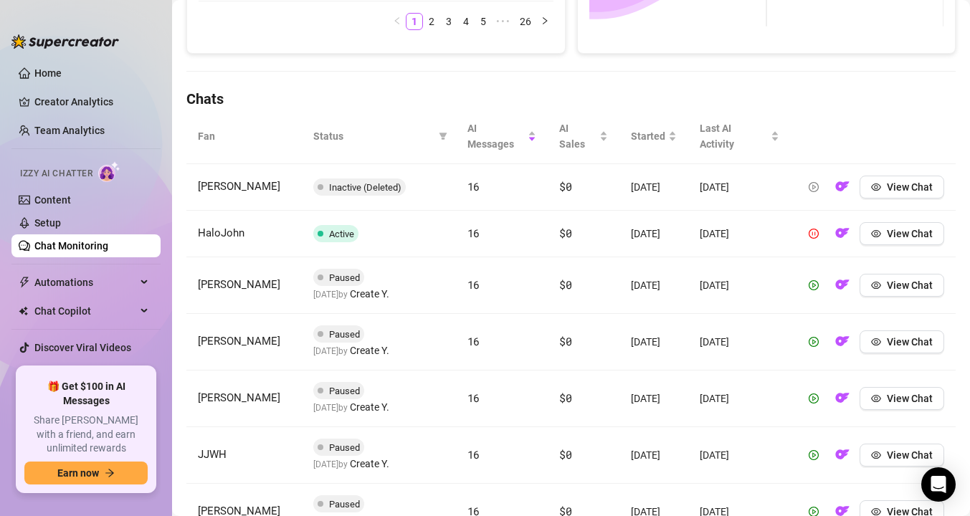
scroll to position [433, 0]
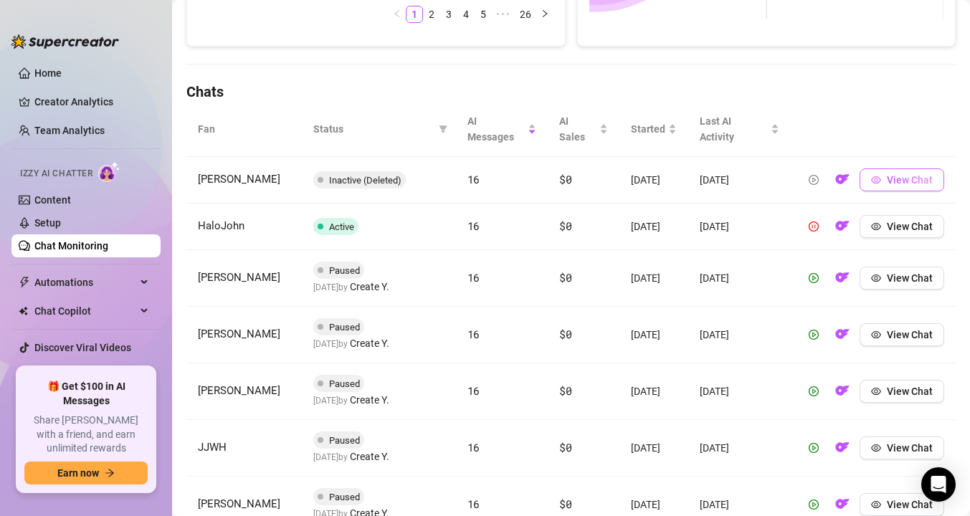
click at [880, 184] on icon "eye" at bounding box center [876, 180] width 10 height 10
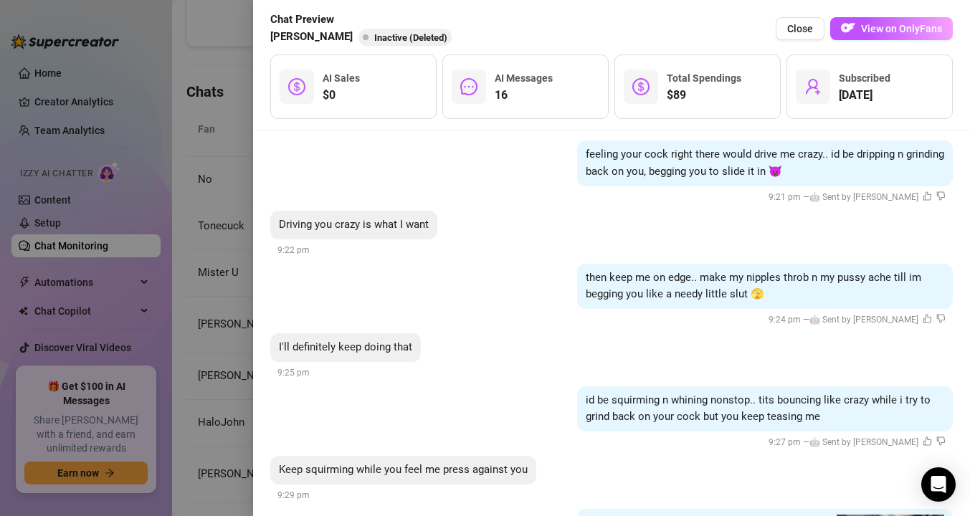
scroll to position [1913, 0]
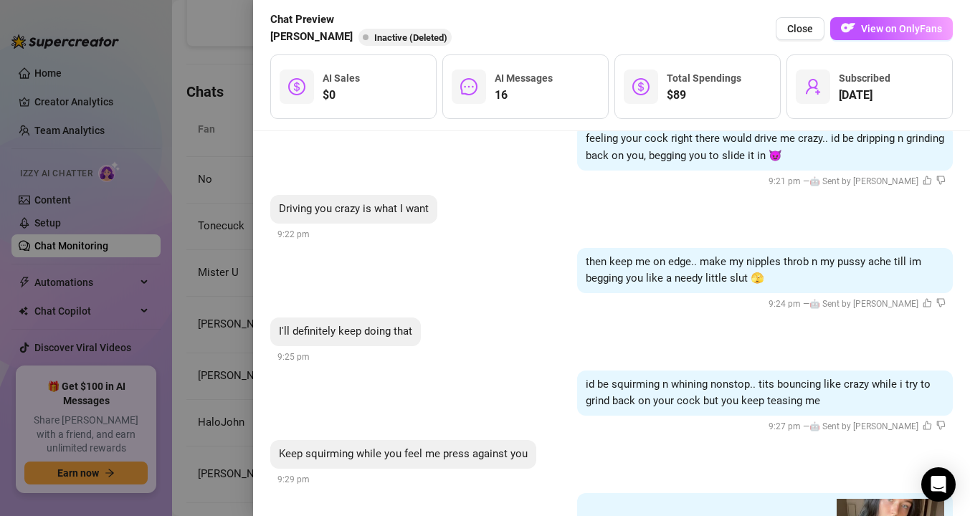
click at [219, 235] on div at bounding box center [485, 258] width 970 height 516
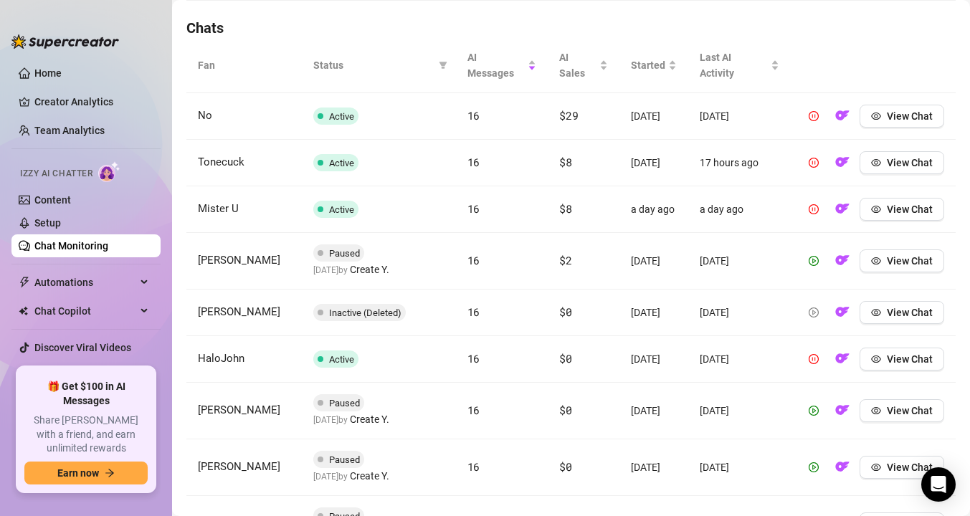
scroll to position [506, 0]
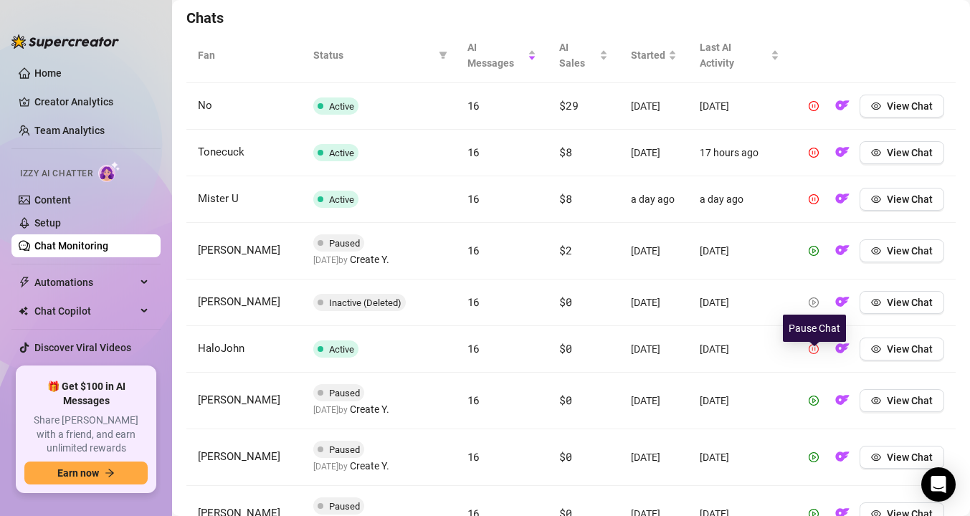
click at [814, 354] on icon "pause-circle" at bounding box center [814, 349] width 10 height 10
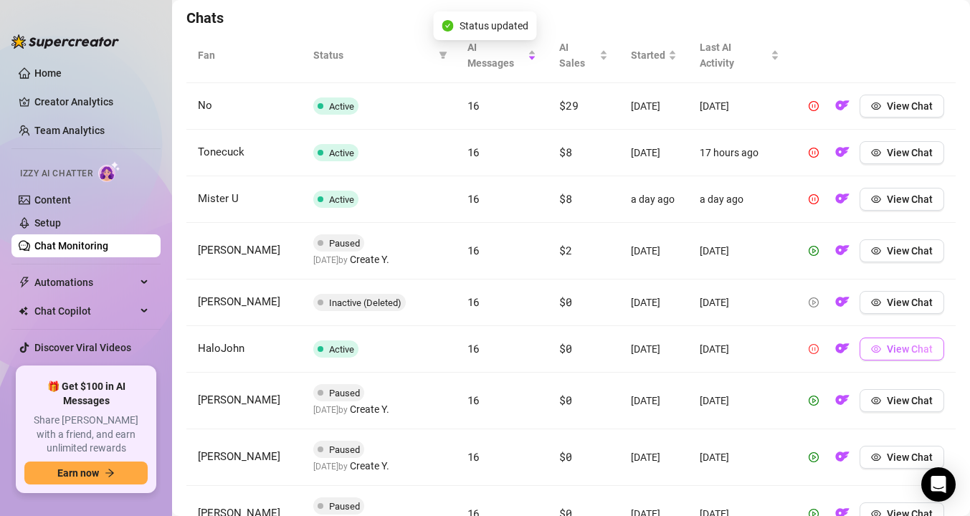
click at [890, 355] on span "View Chat" at bounding box center [910, 349] width 46 height 11
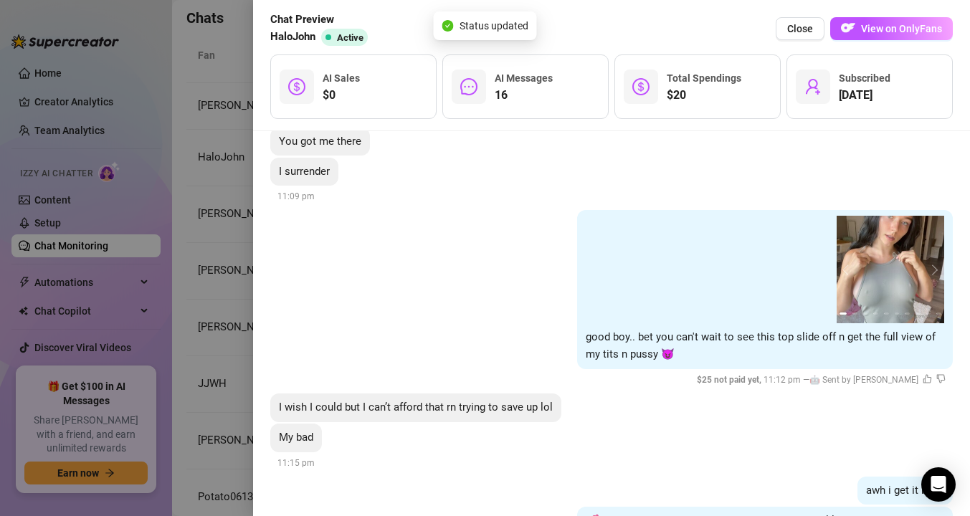
scroll to position [2650, 0]
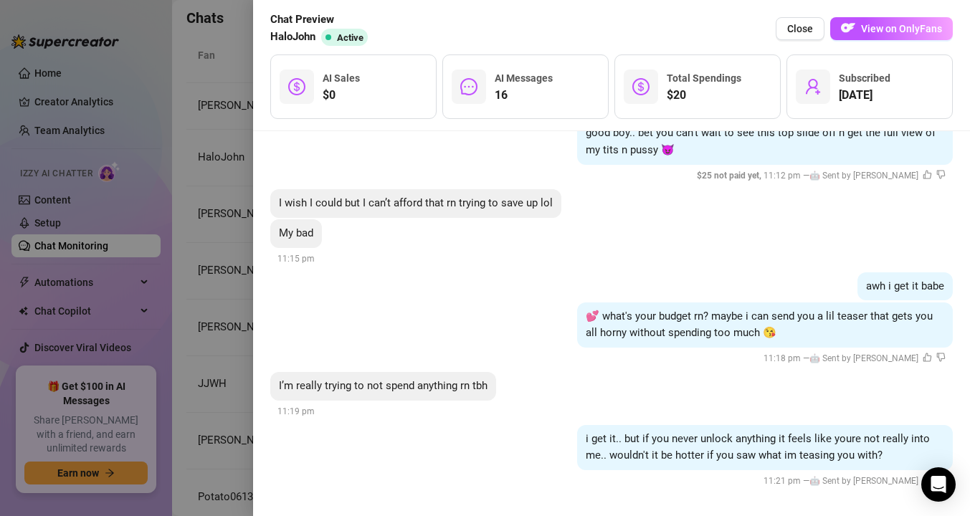
click at [207, 283] on div at bounding box center [485, 258] width 970 height 516
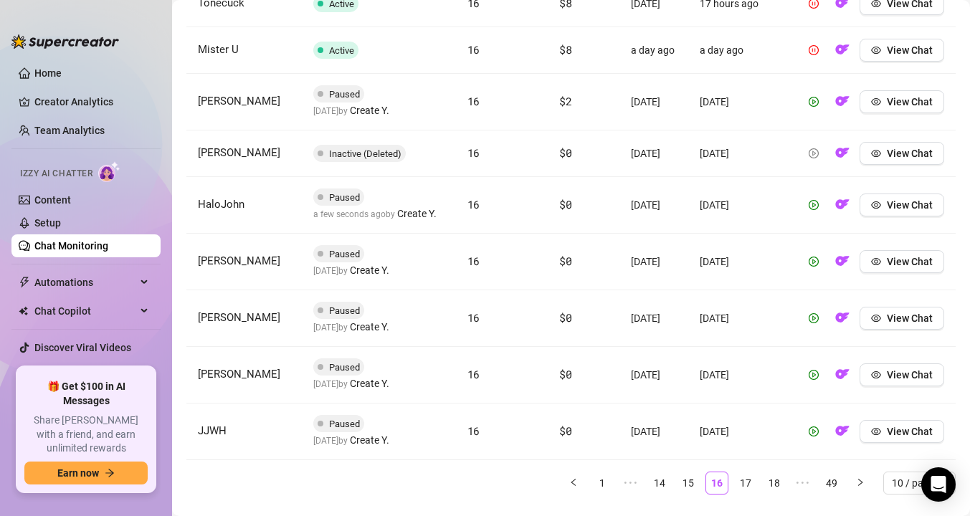
scroll to position [697, 0]
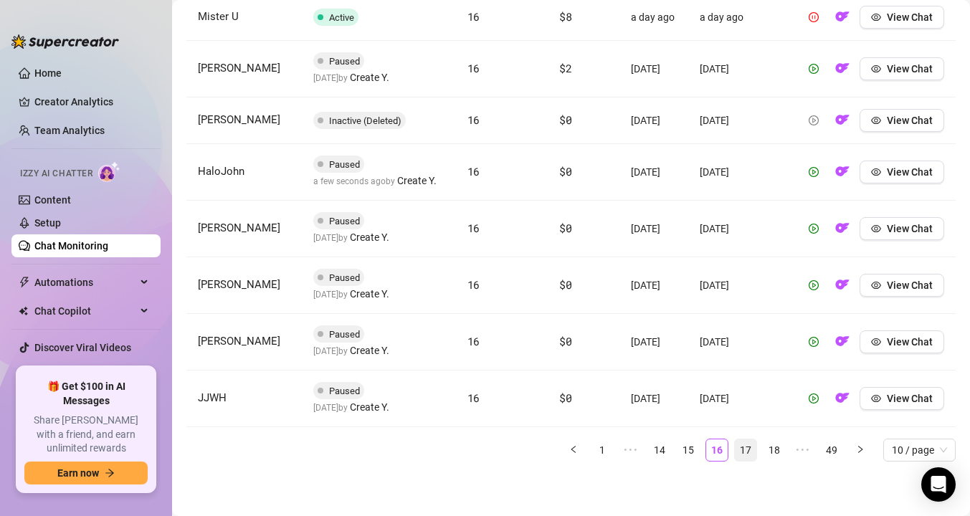
click at [747, 445] on link "17" at bounding box center [746, 451] width 22 height 22
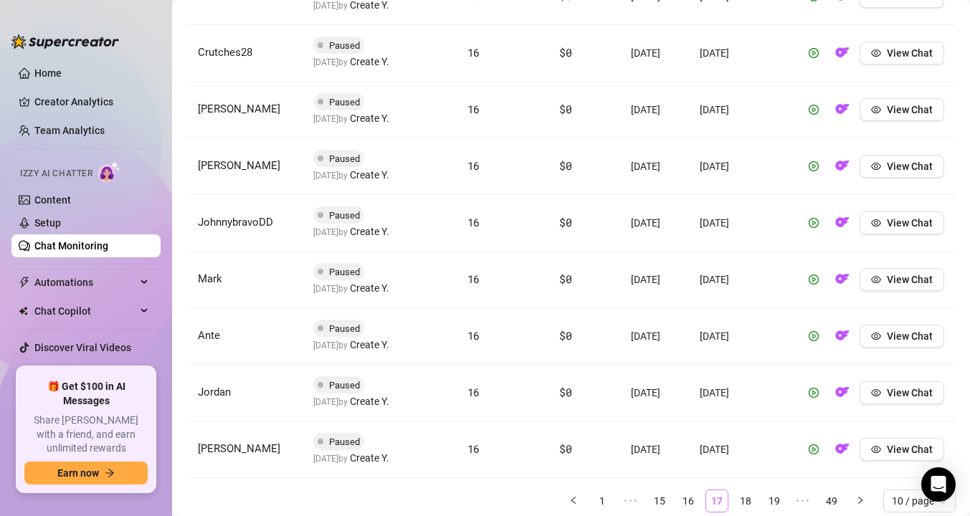
scroll to position [729, 0]
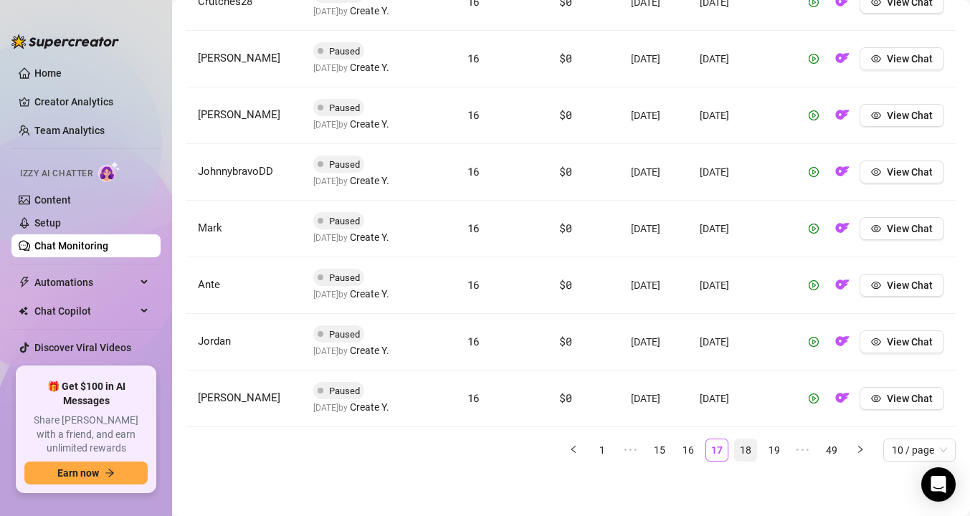
click at [746, 446] on link "18" at bounding box center [746, 451] width 22 height 22
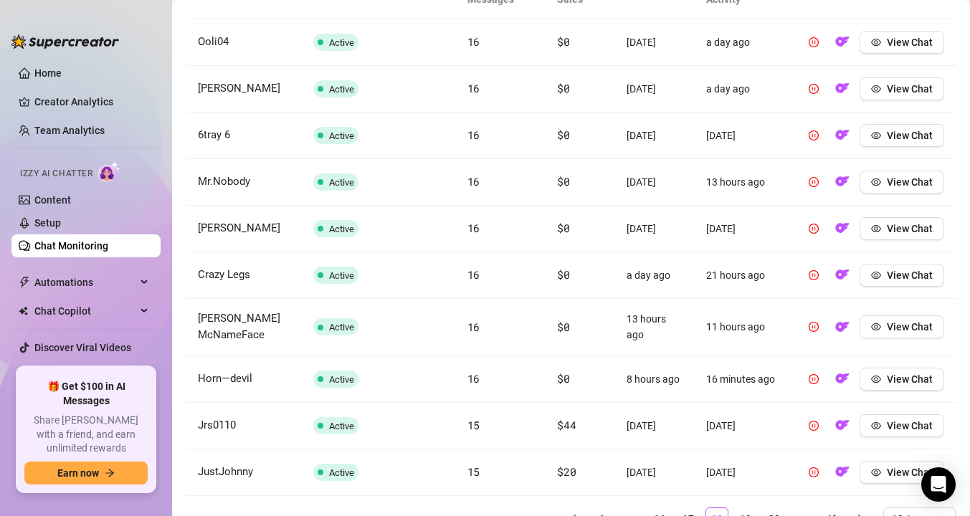
scroll to position [563, 0]
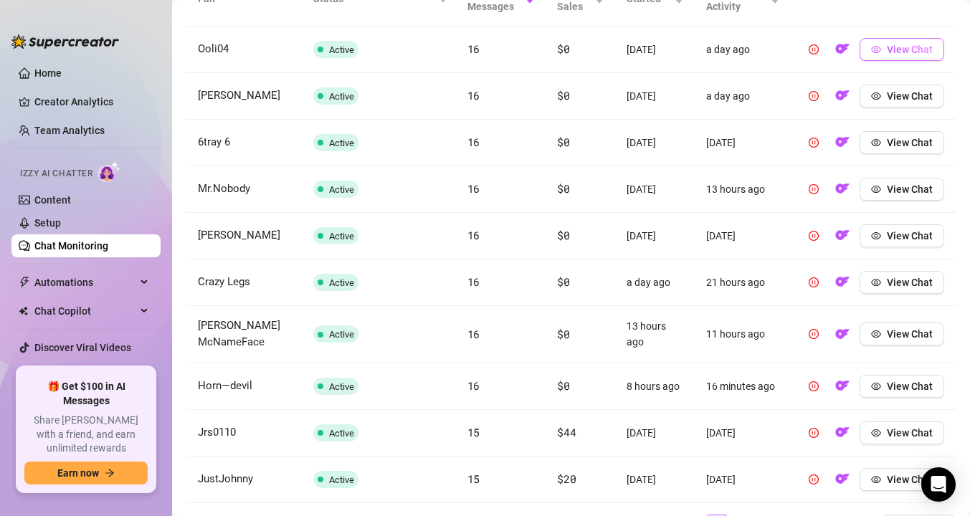
click at [874, 52] on icon "eye" at bounding box center [876, 49] width 10 height 10
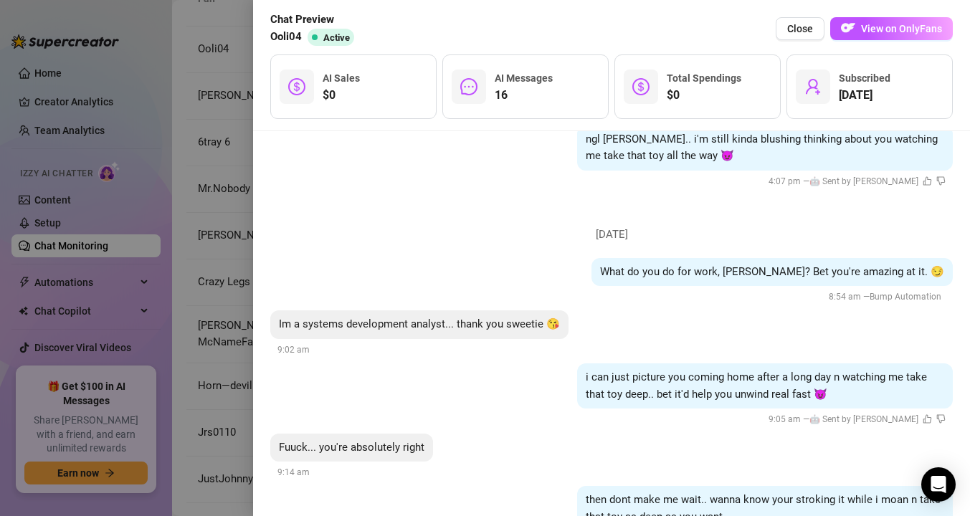
scroll to position [2664, 0]
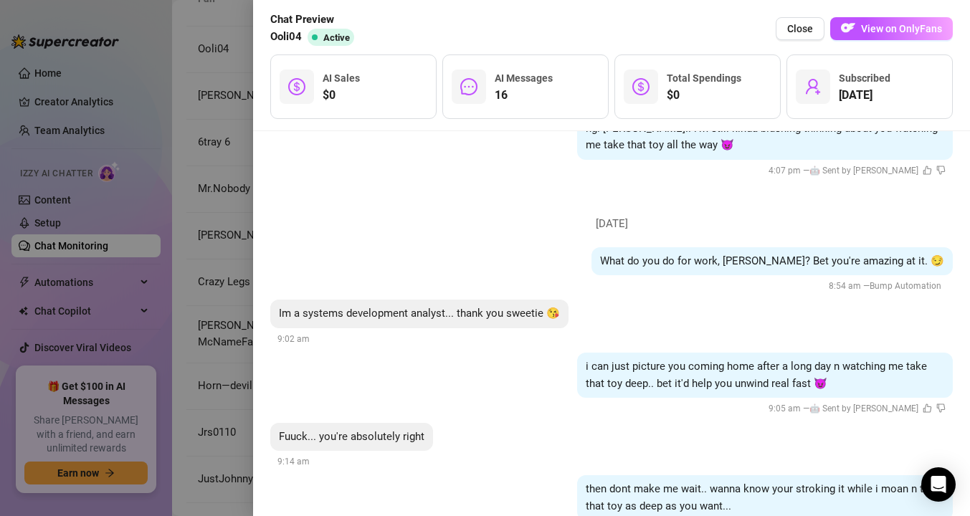
click at [174, 250] on div at bounding box center [485, 258] width 970 height 516
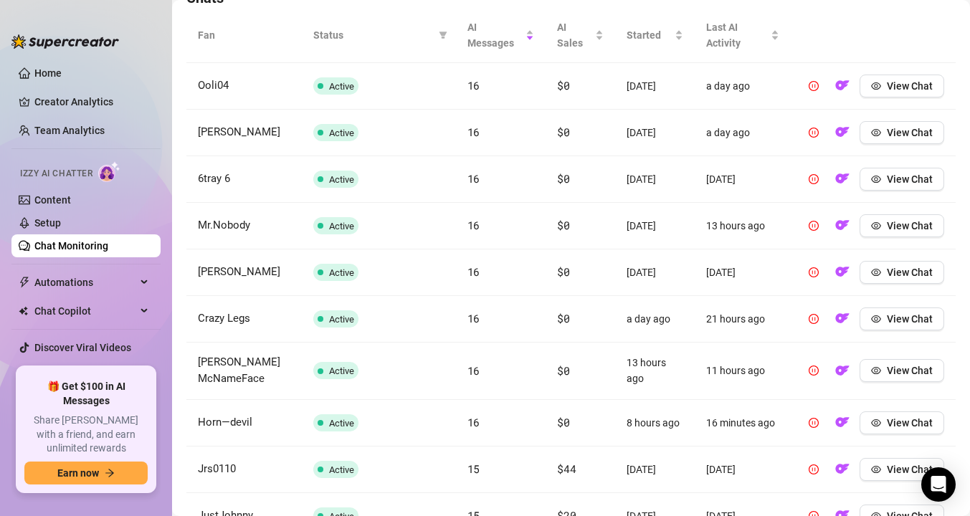
scroll to position [524, 0]
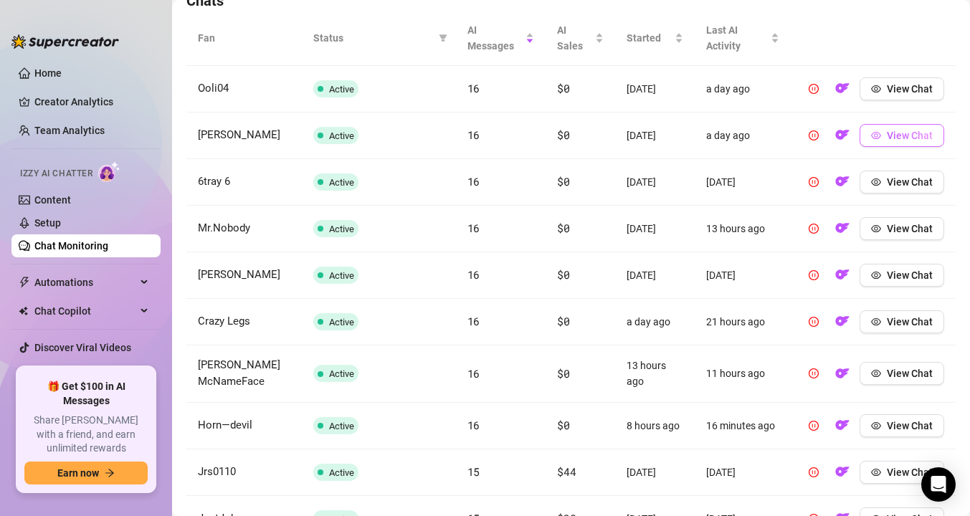
click at [912, 138] on span "View Chat" at bounding box center [910, 135] width 46 height 11
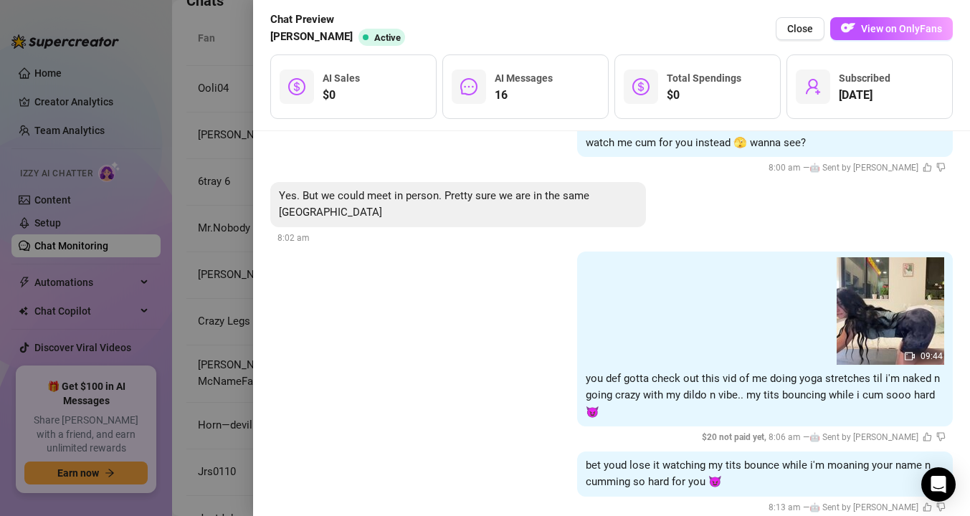
scroll to position [2368, 0]
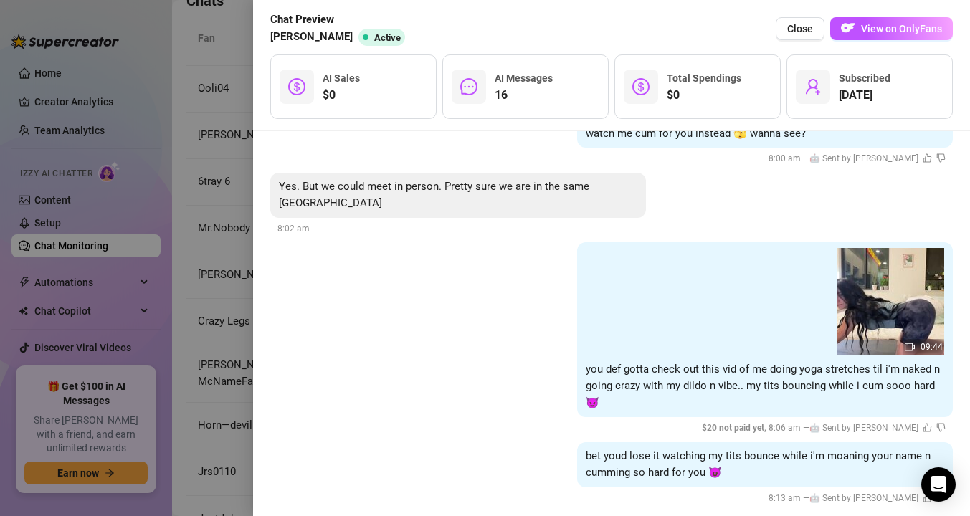
click at [239, 180] on div at bounding box center [485, 258] width 970 height 516
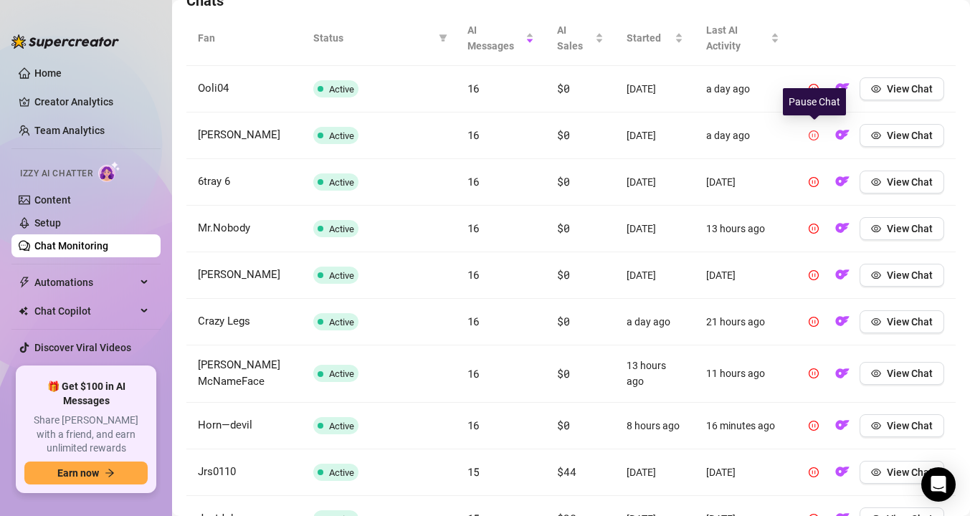
click at [816, 136] on icon "pause-circle" at bounding box center [814, 136] width 10 height 10
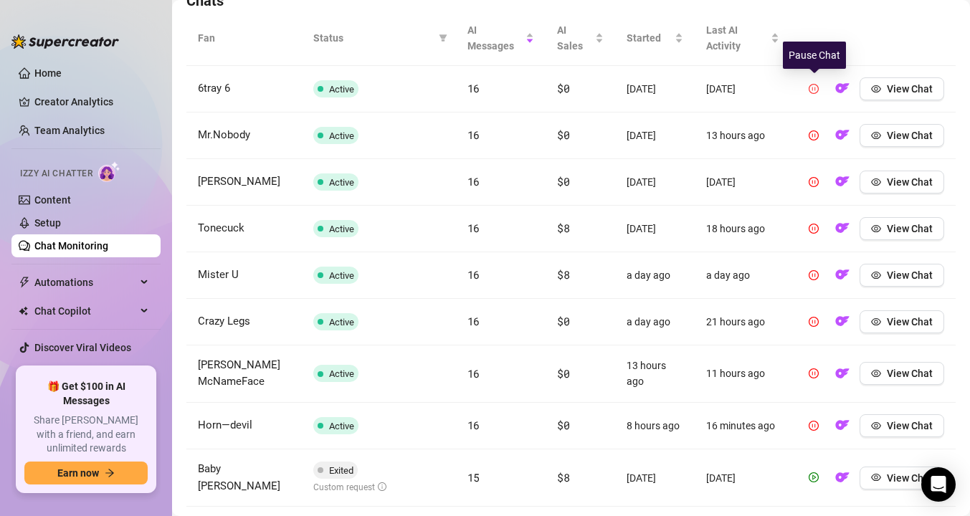
click at [814, 88] on icon "pause-circle" at bounding box center [814, 89] width 10 height 10
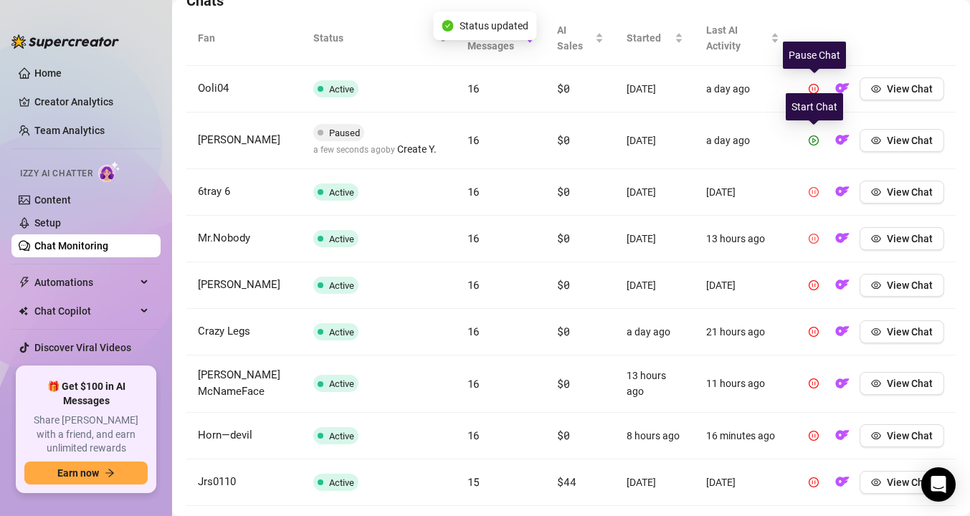
click at [813, 234] on icon "pause-circle" at bounding box center [814, 239] width 10 height 10
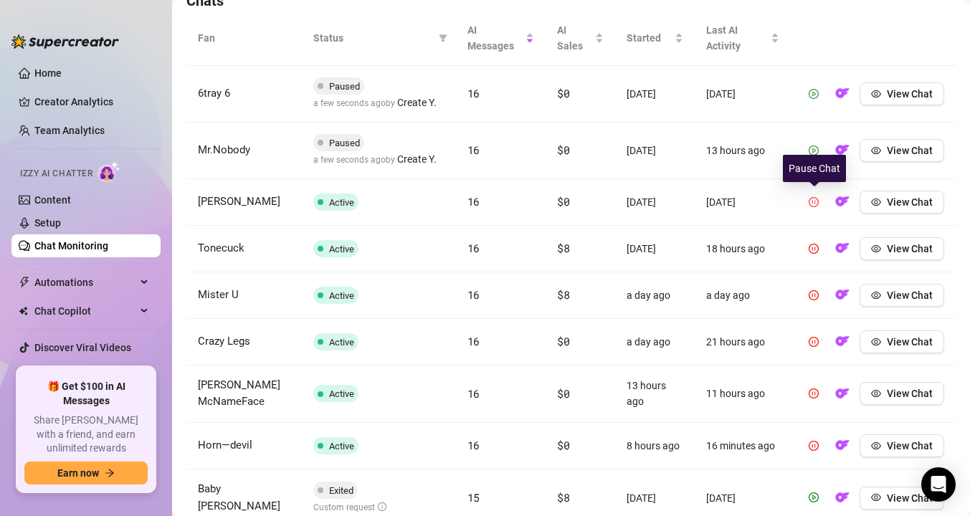
click at [809, 197] on button "button" at bounding box center [814, 202] width 23 height 23
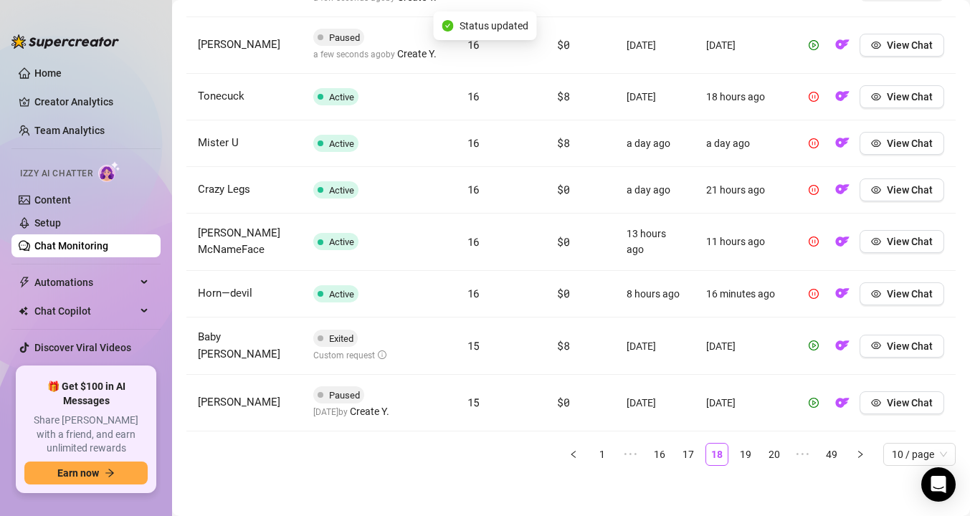
scroll to position [689, 0]
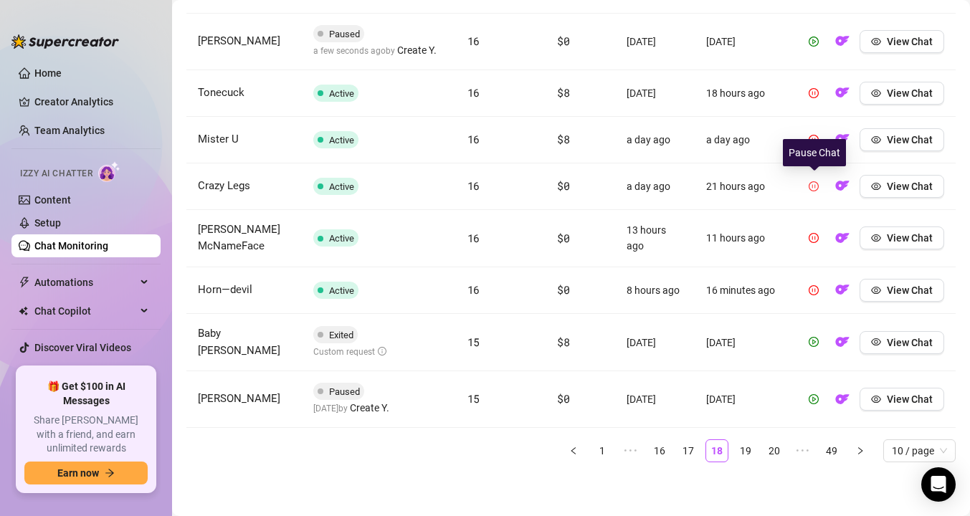
click at [820, 186] on button "button" at bounding box center [814, 186] width 23 height 23
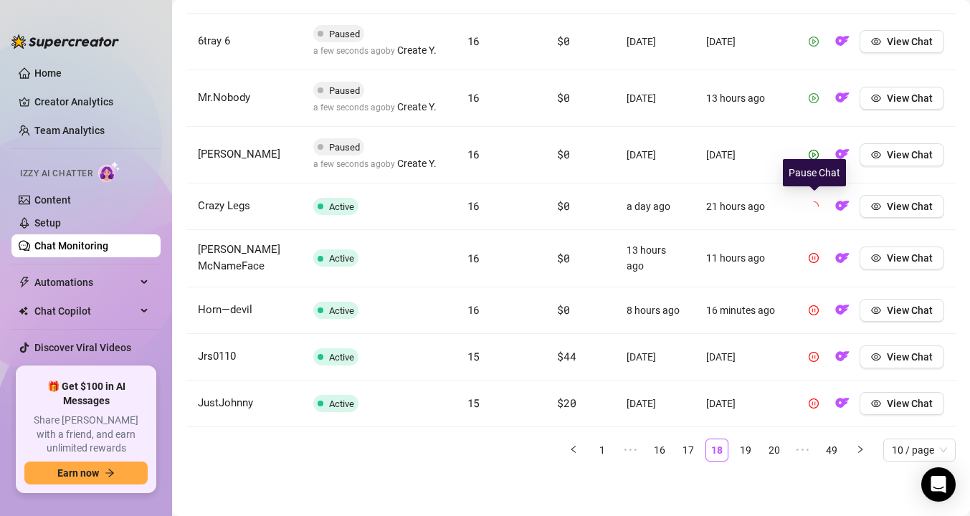
scroll to position [679, 0]
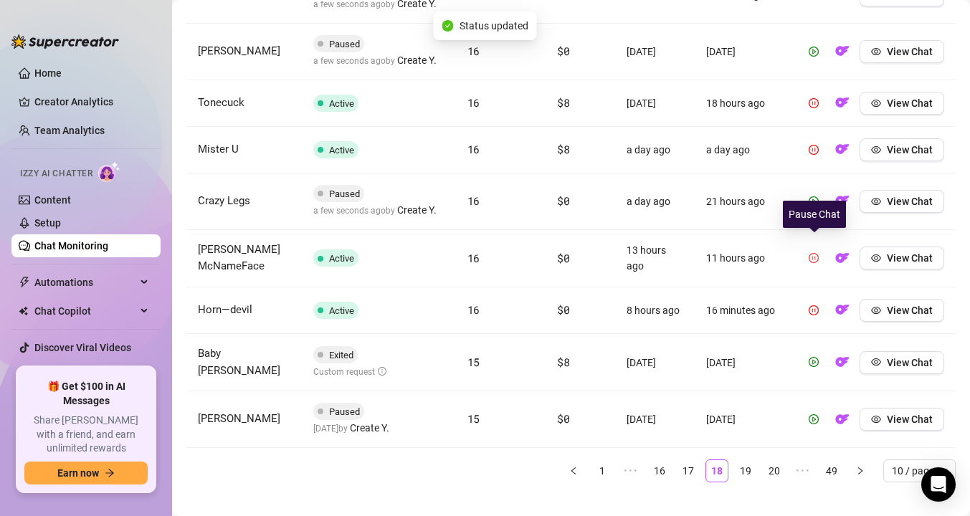
click at [813, 259] on button "button" at bounding box center [814, 258] width 23 height 23
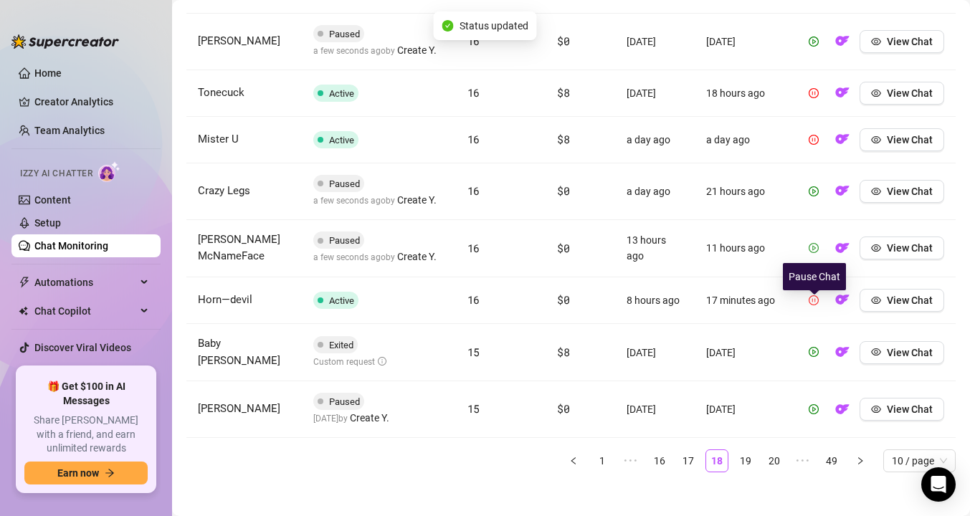
click at [815, 313] on td "View Chat" at bounding box center [873, 301] width 165 height 47
click at [814, 298] on icon "pause-circle" at bounding box center [814, 301] width 10 height 10
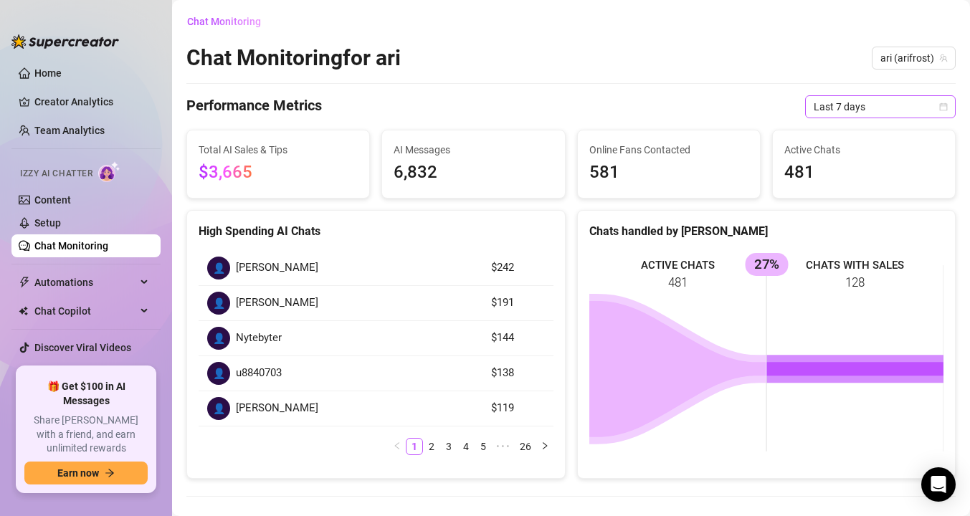
click at [874, 105] on span "Last 7 days" at bounding box center [880, 107] width 133 height 22
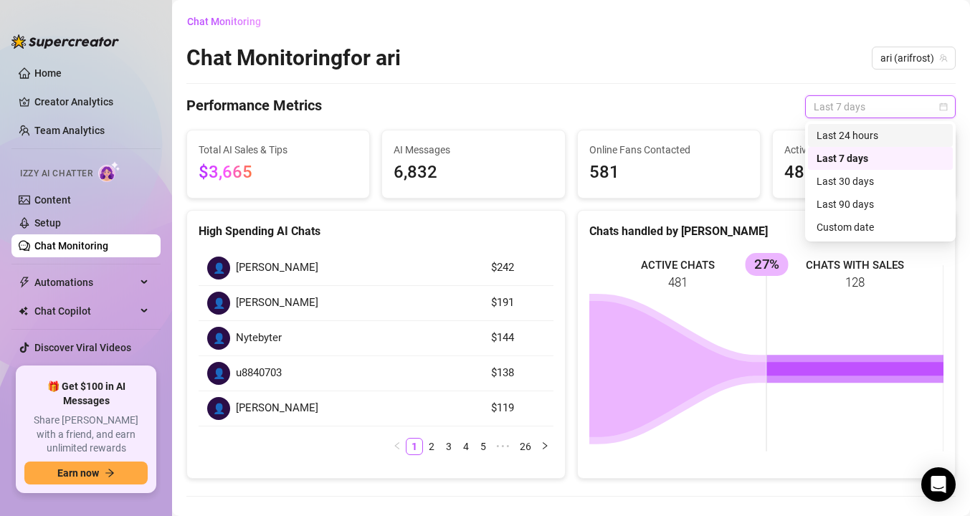
click at [841, 129] on div "Last 24 hours" at bounding box center [881, 136] width 128 height 16
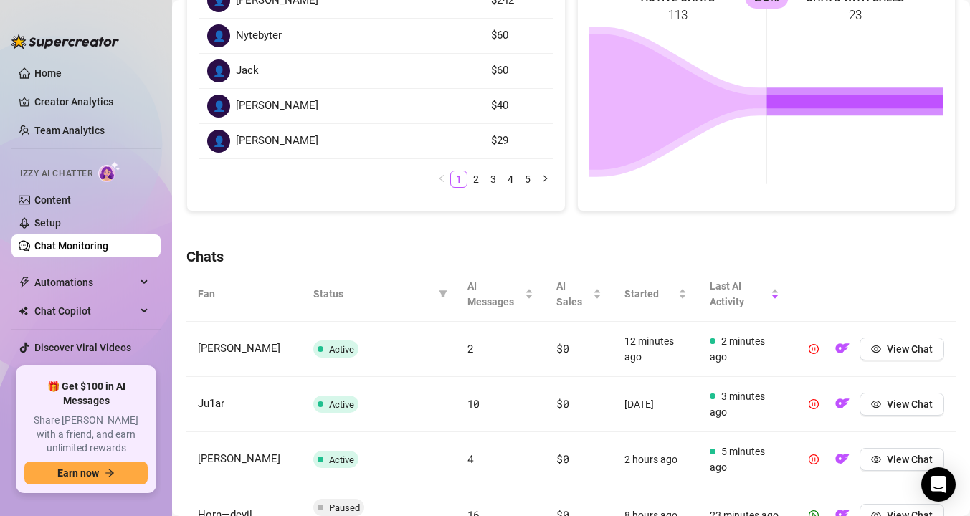
scroll to position [375, 0]
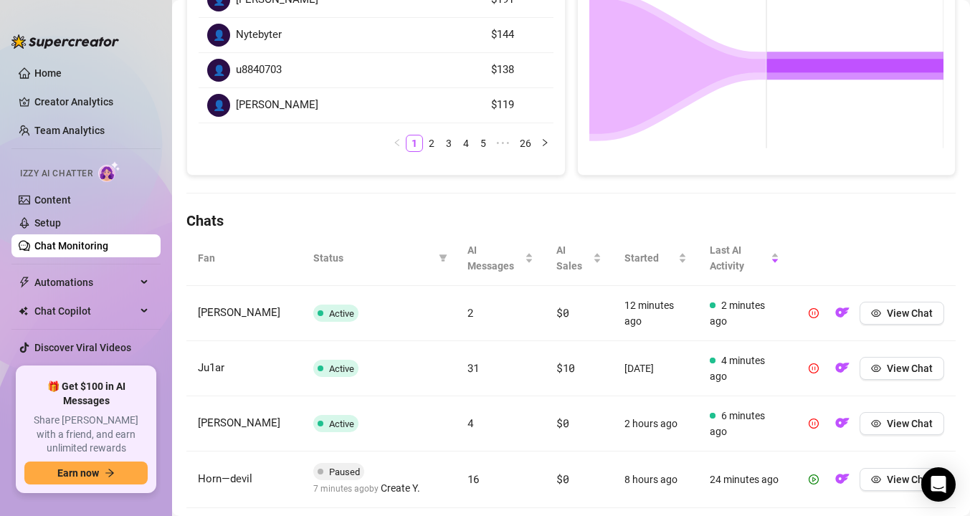
scroll to position [401, 0]
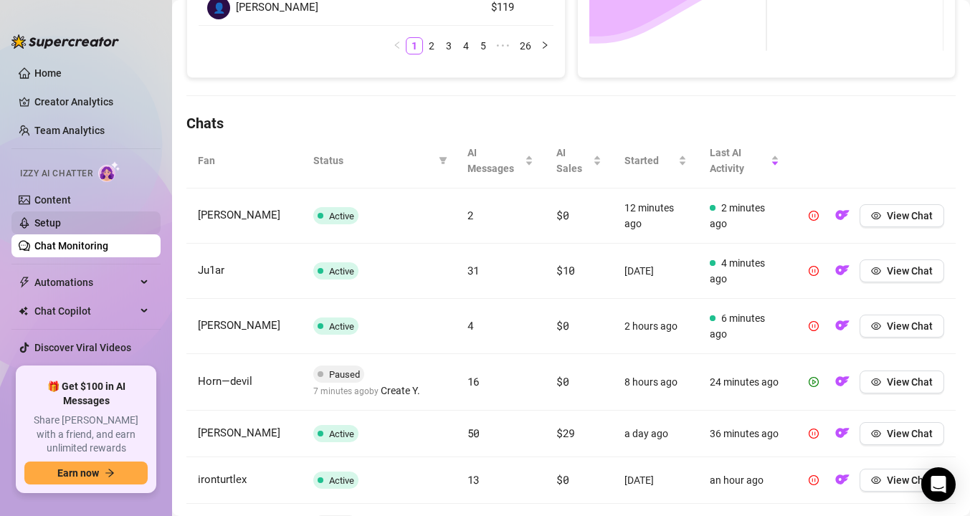
click at [61, 217] on link "Setup" at bounding box center [47, 222] width 27 height 11
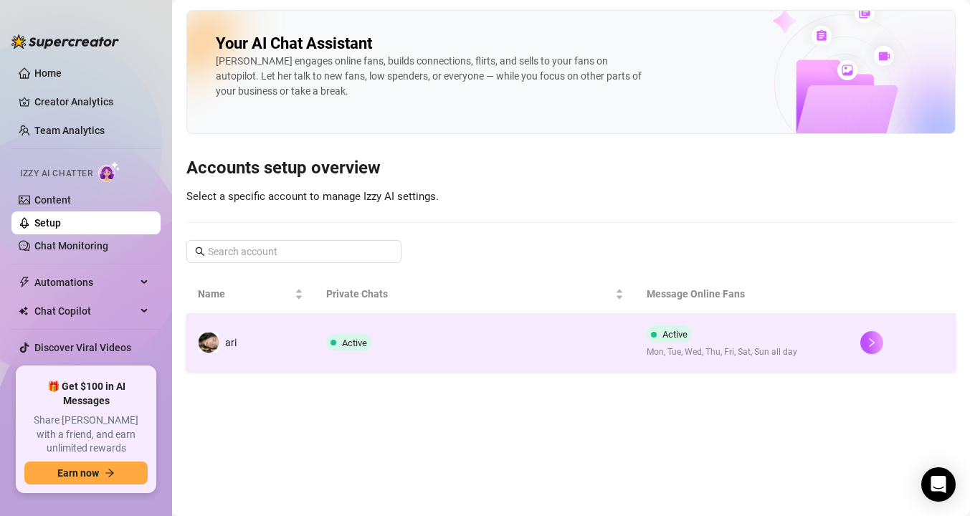
click at [319, 356] on td "Active" at bounding box center [475, 342] width 321 height 57
